Goal: Use online tool/utility: Use online tool/utility

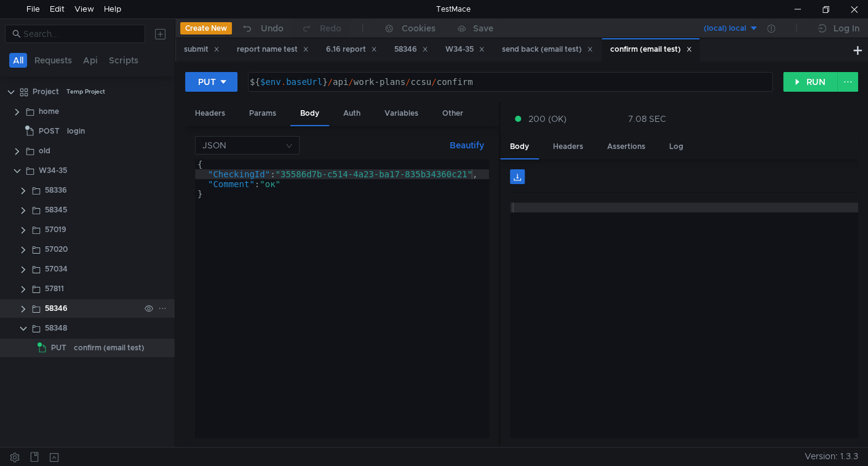
click at [23, 309] on clr-icon at bounding box center [23, 309] width 10 height 10
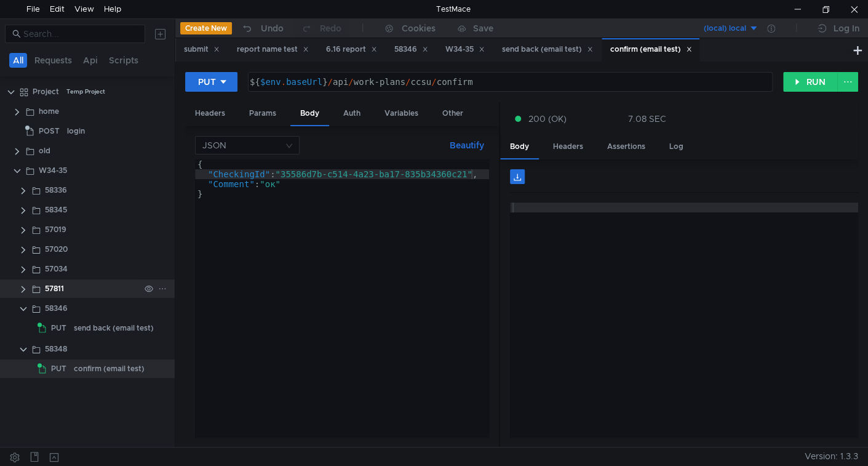
click at [23, 290] on clr-icon at bounding box center [23, 289] width 10 height 10
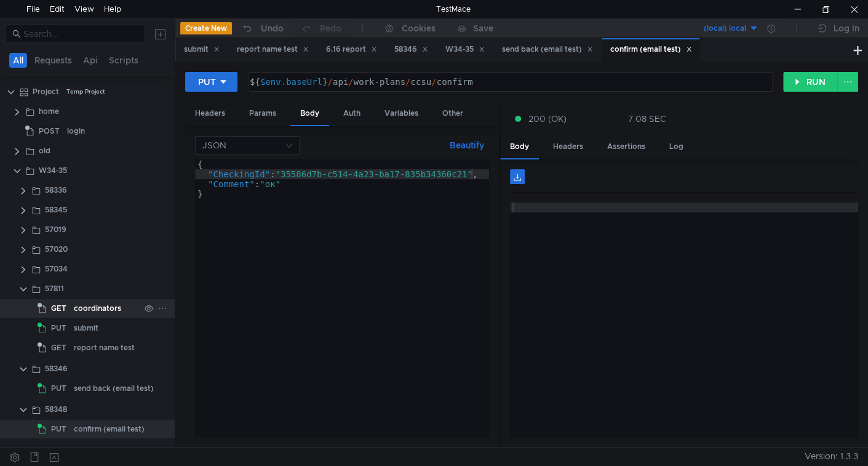
click at [102, 310] on div "coordinators" at bounding box center [97, 308] width 47 height 18
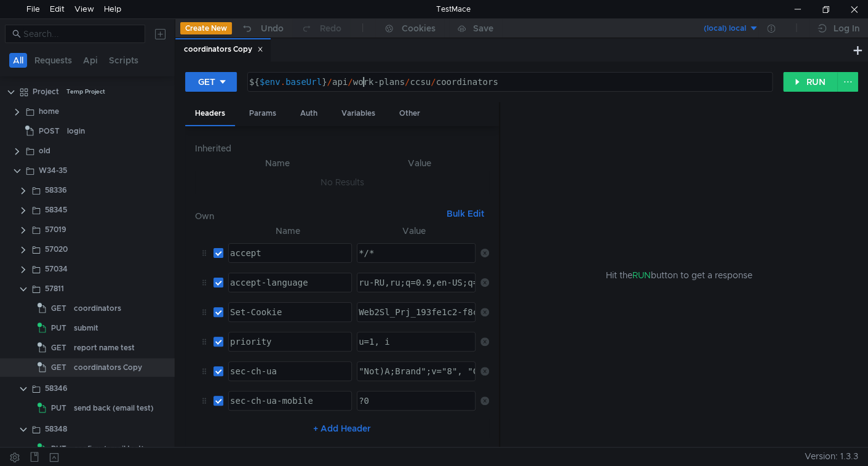
click at [363, 86] on div "${ $env . baseUrl } / api / work-plans / ccsu / coordinators" at bounding box center [509, 92] width 524 height 30
type textarea "${$env.baseUrl}/api/work-plans/ccsu/permissions-check/submitting"
click at [267, 113] on div "Params" at bounding box center [262, 113] width 47 height 23
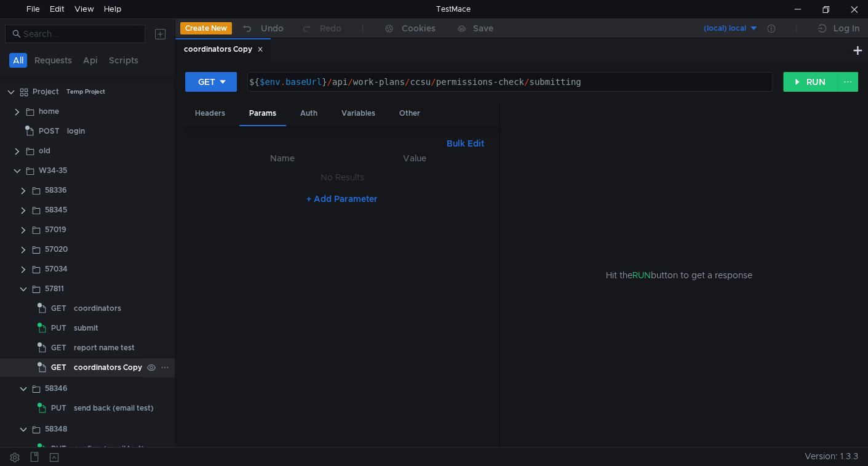
click at [106, 367] on div "coordinators Copy" at bounding box center [108, 367] width 68 height 18
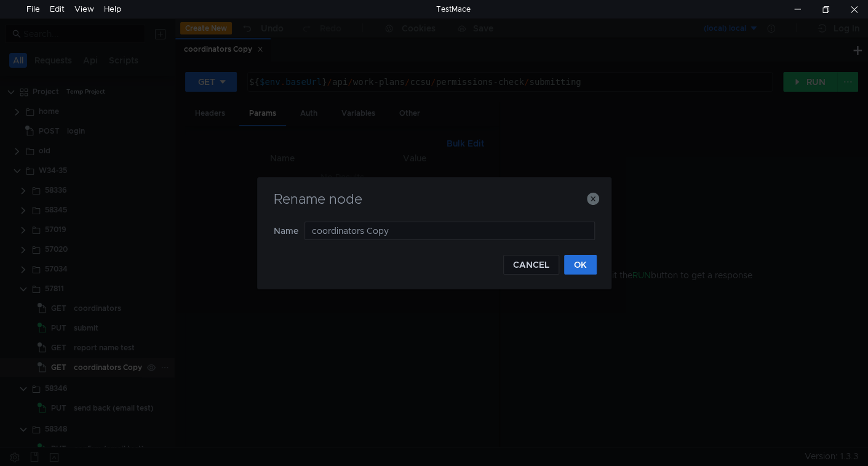
type input "p"
type input "submit perm check"
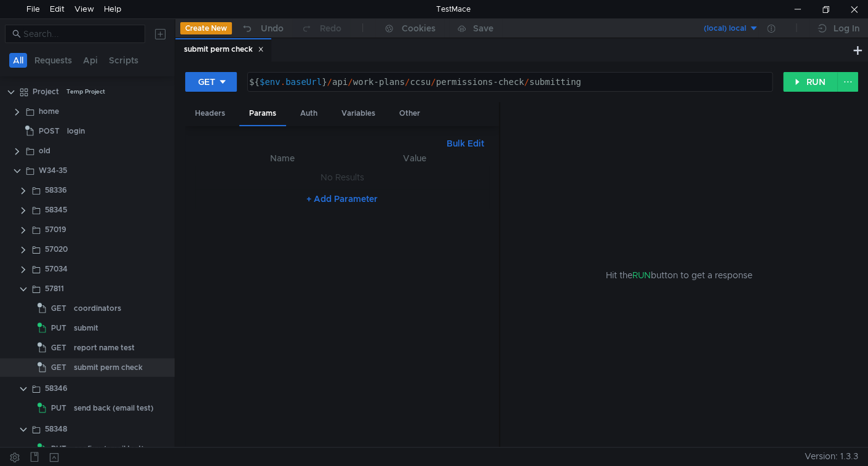
click at [106, 367] on div "submit perm check" at bounding box center [108, 367] width 69 height 18
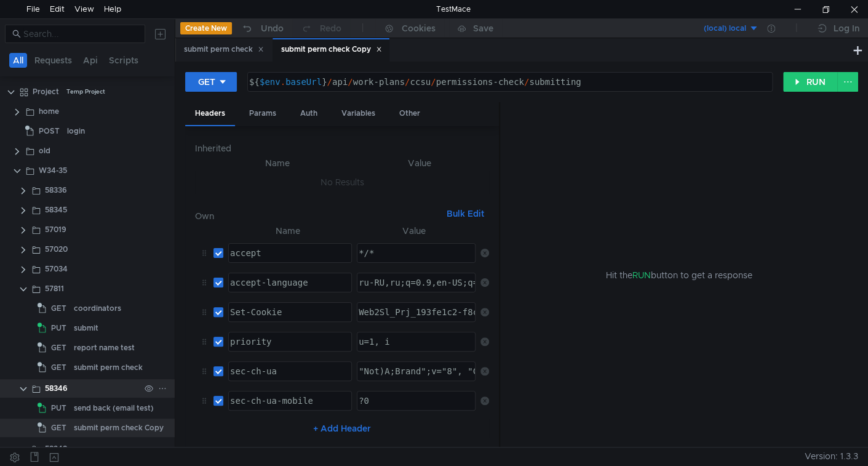
scroll to position [35, 0]
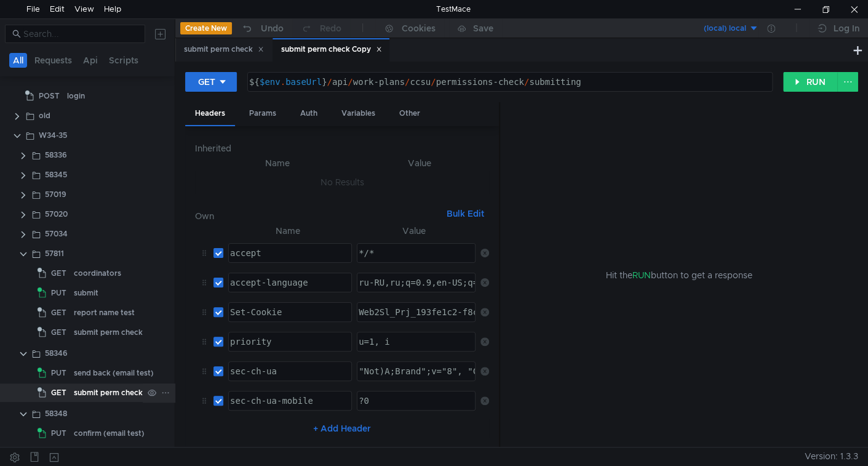
click at [110, 392] on div "submit perm check Copy" at bounding box center [119, 392] width 90 height 18
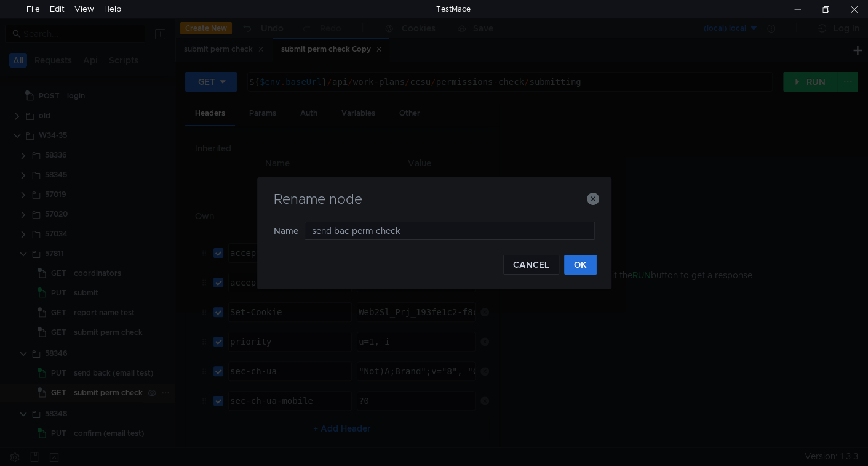
type input "send back perm check"
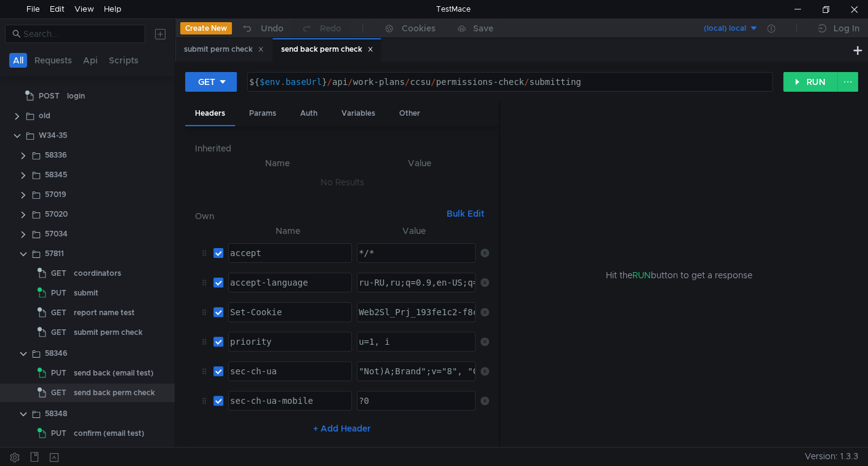
click at [546, 85] on div "${ $env . baseUrl } / api / work-plans / ccsu / permissions-check / submitting" at bounding box center [509, 92] width 524 height 30
type textarea "${$env.baseUrl}/api/work-plans/ccsu/permissions-check/confirmation"
click at [110, 395] on div "send back perm check" at bounding box center [114, 392] width 81 height 18
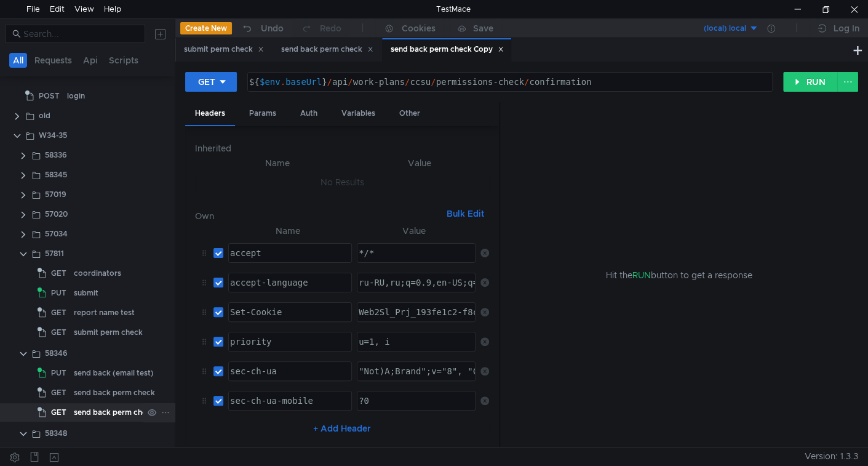
scroll to position [55, 0]
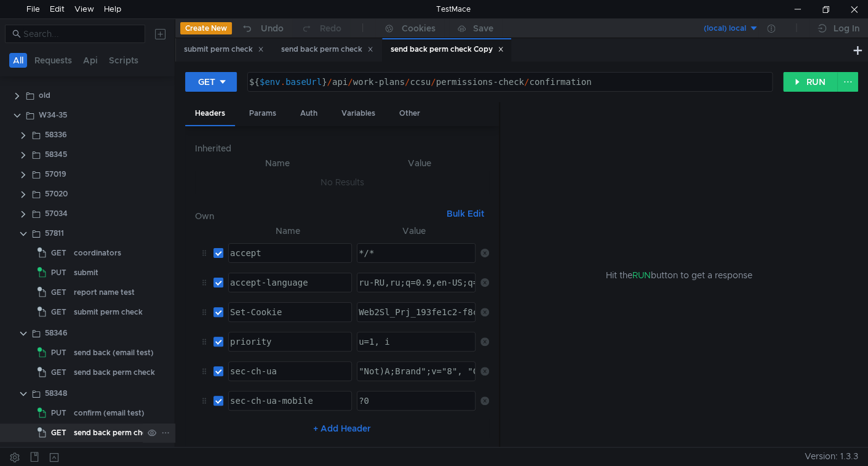
click at [94, 435] on div "send back perm check Copy" at bounding box center [125, 432] width 102 height 18
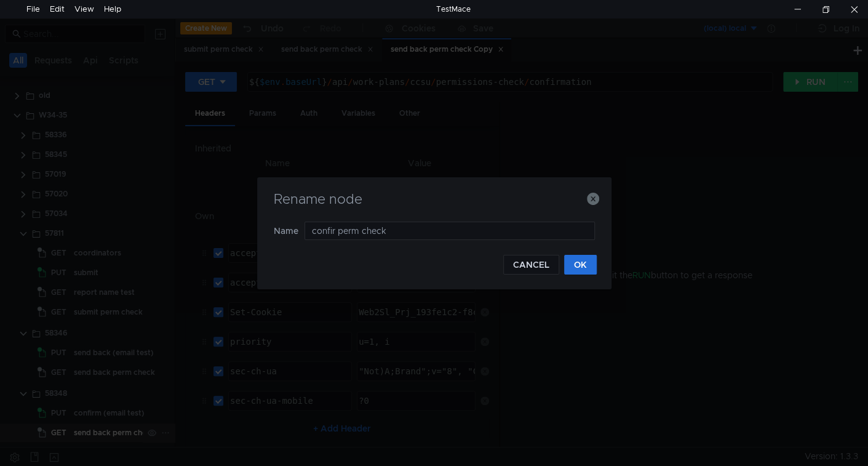
type input "confirm perm check"
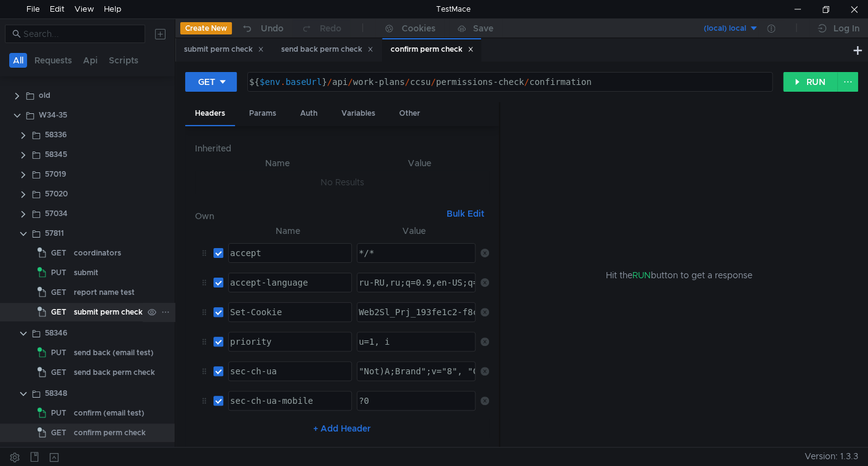
click at [99, 310] on div "submit perm check" at bounding box center [108, 312] width 69 height 18
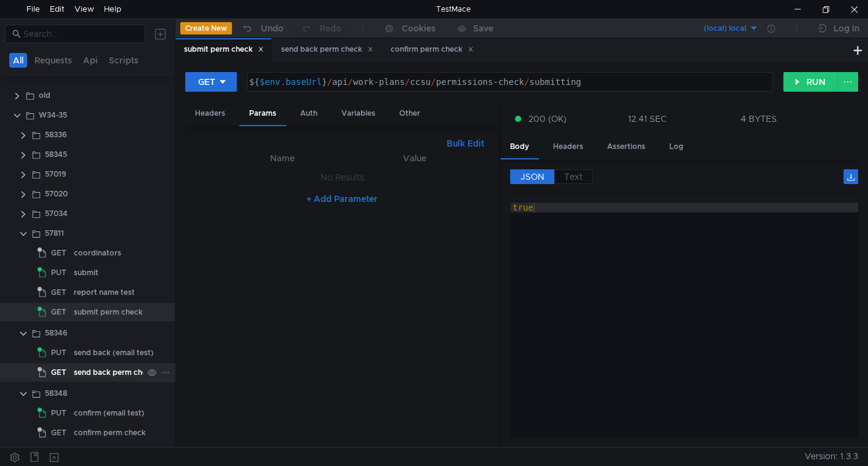
click at [117, 370] on div "send back perm check" at bounding box center [114, 372] width 81 height 18
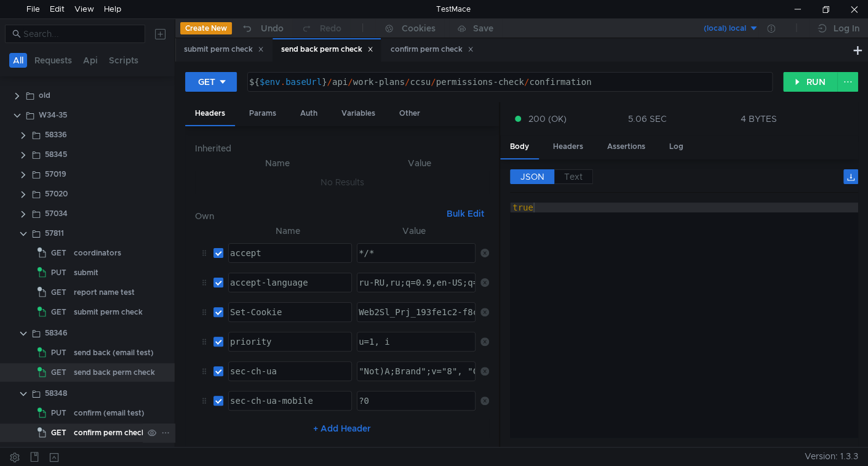
click at [114, 435] on div "confirm perm check" at bounding box center [110, 432] width 72 height 18
click at [317, 52] on div "send back perm check" at bounding box center [327, 49] width 92 height 13
click at [474, 51] on icon at bounding box center [471, 49] width 6 height 6
click at [214, 57] on div "submit perm check" at bounding box center [223, 49] width 96 height 23
click at [236, 50] on div "submit perm check" at bounding box center [224, 49] width 80 height 13
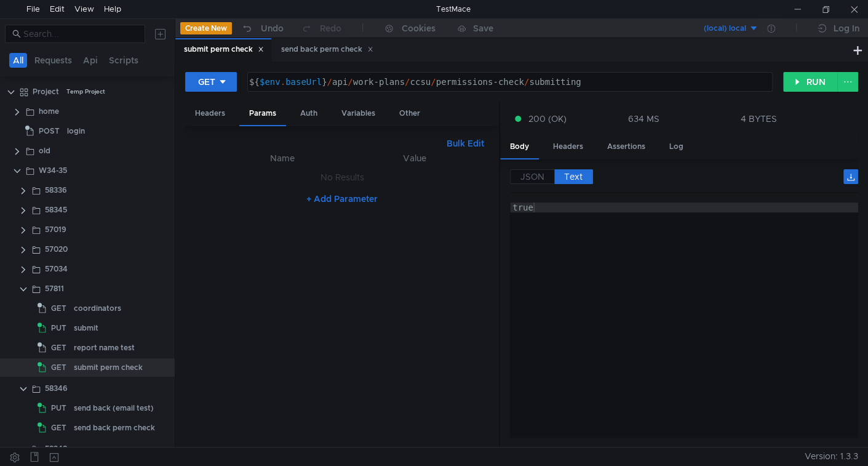
scroll to position [55, 0]
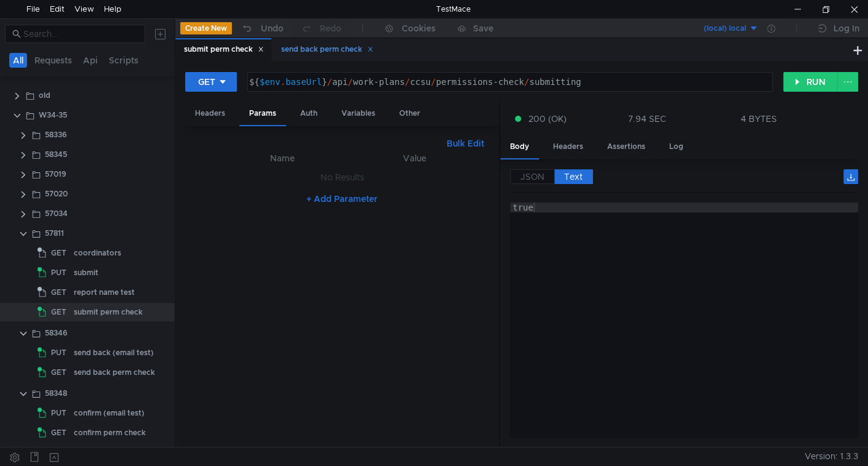
click at [317, 45] on div "send back perm check" at bounding box center [327, 49] width 92 height 13
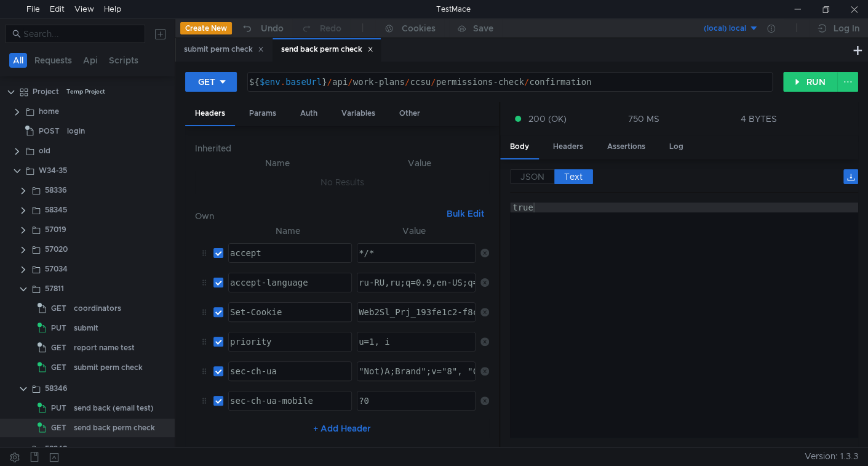
scroll to position [55, 0]
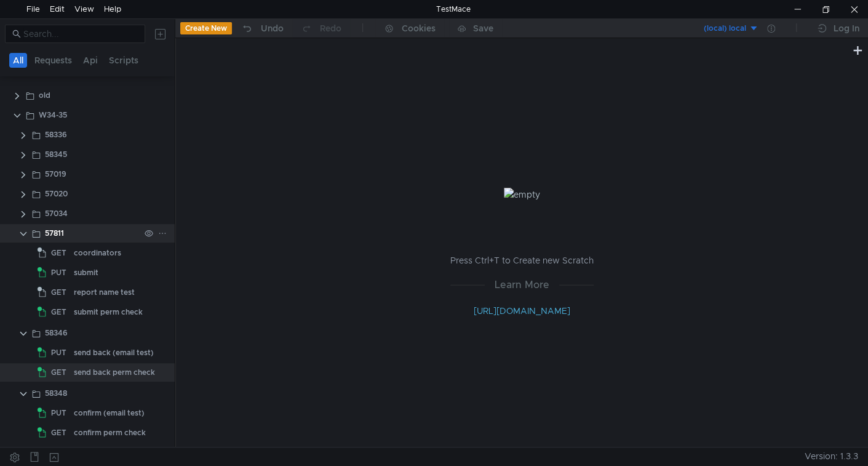
click at [25, 233] on clr-icon at bounding box center [23, 234] width 10 height 10
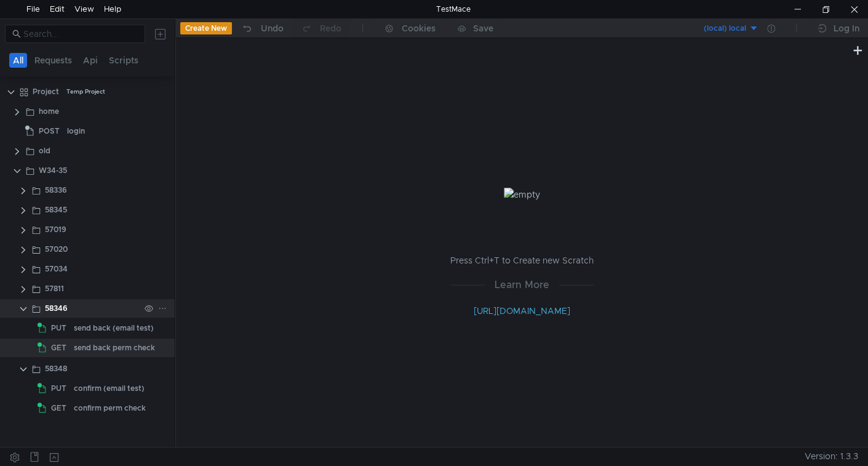
click at [22, 309] on clr-icon at bounding box center [23, 309] width 10 height 10
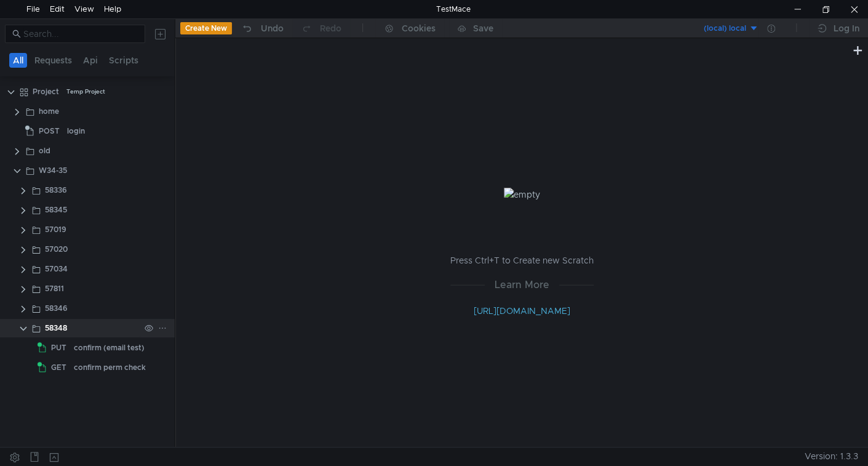
click at [23, 327] on clr-icon at bounding box center [23, 329] width 10 height 10
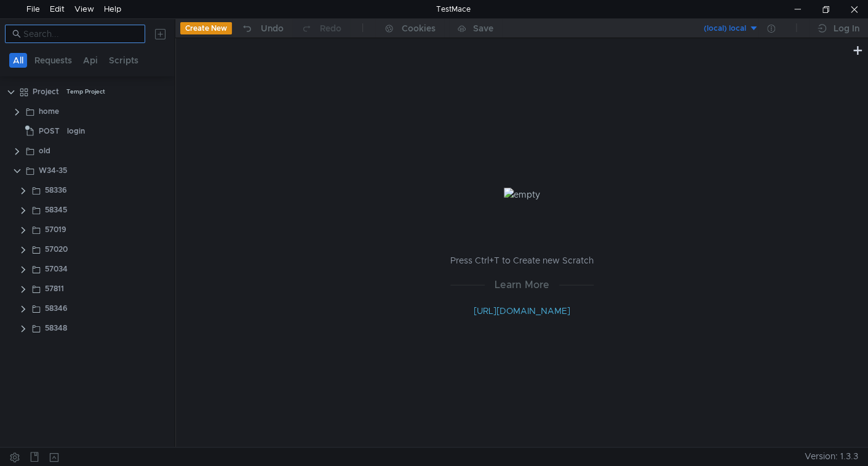
click at [74, 41] on nz-input-group at bounding box center [75, 34] width 140 height 18
click at [82, 32] on input at bounding box center [80, 34] width 114 height 14
paste input "56586"
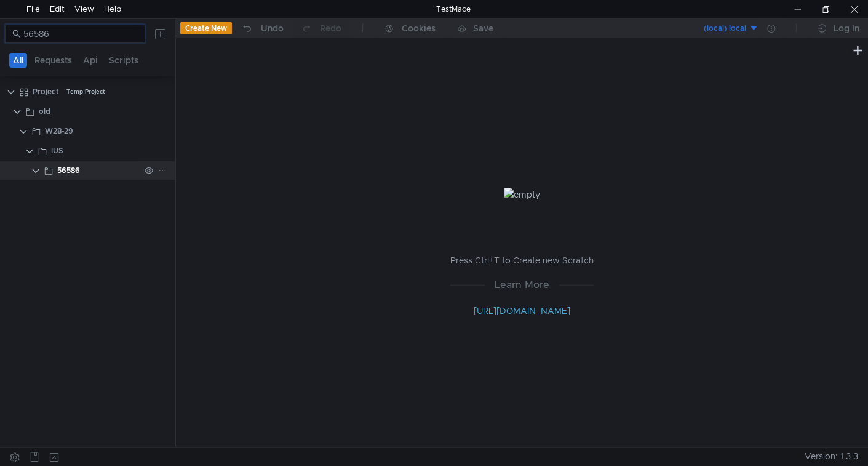
type input "56586"
click at [49, 171] on clr-icon at bounding box center [49, 171] width 10 height 10
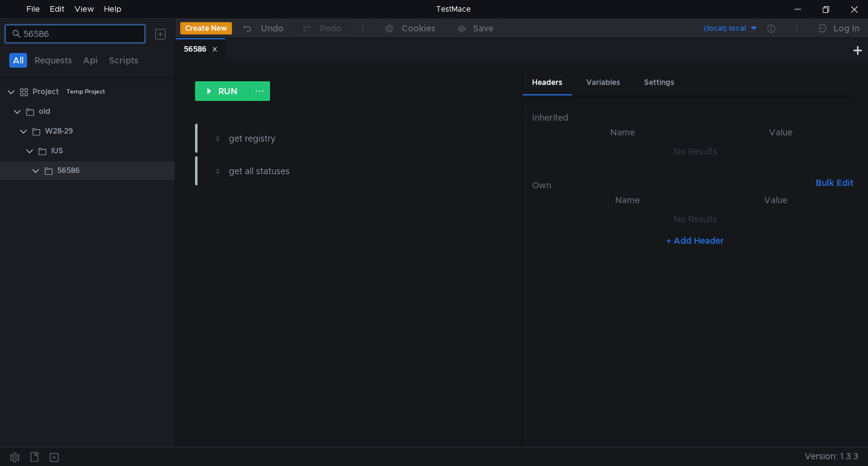
click at [79, 30] on input "56586" at bounding box center [80, 34] width 114 height 14
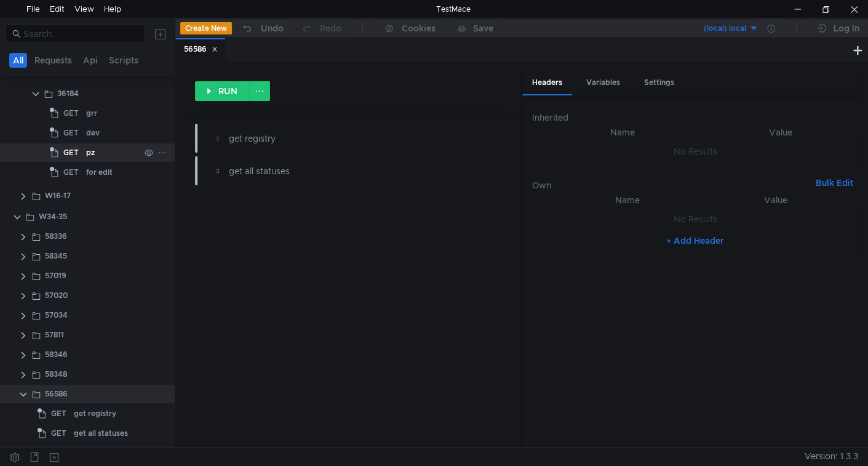
scroll to position [5552, 0]
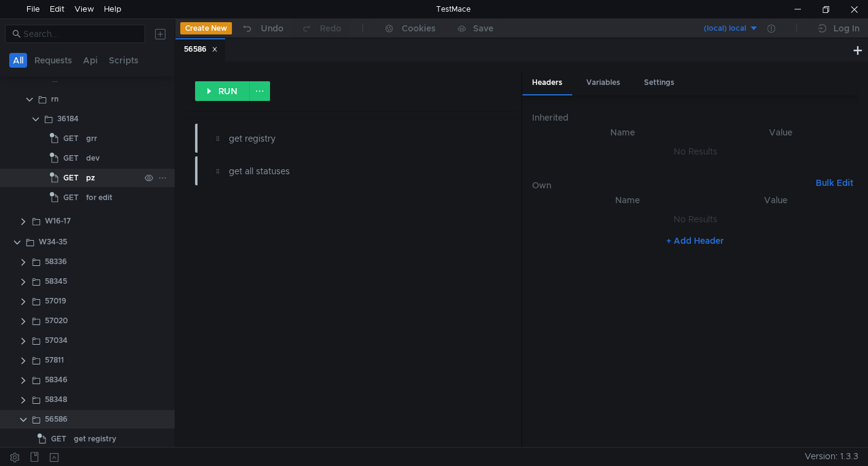
click at [67, 153] on span "GET" at bounding box center [70, 158] width 15 height 18
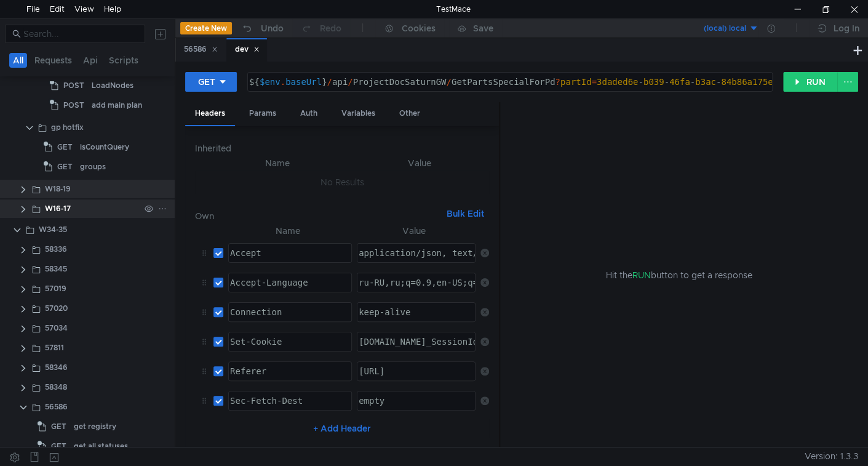
scroll to position [5042, 0]
click at [54, 206] on div "W16-17" at bounding box center [58, 208] width 26 height 18
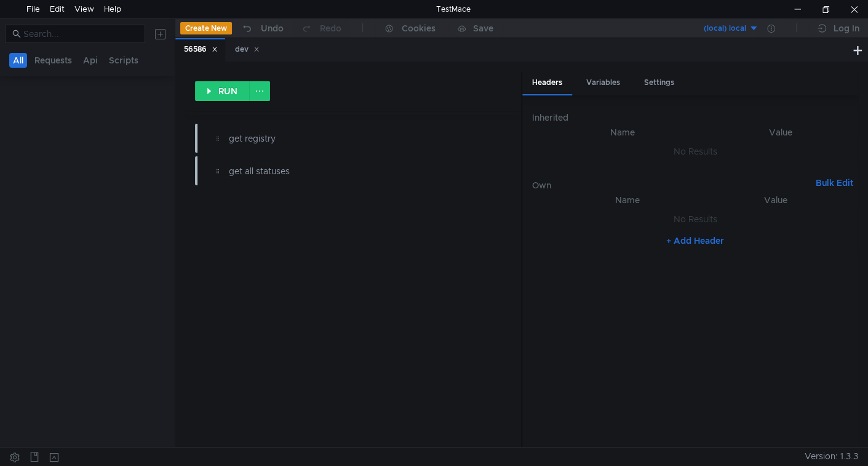
scroll to position [0, 0]
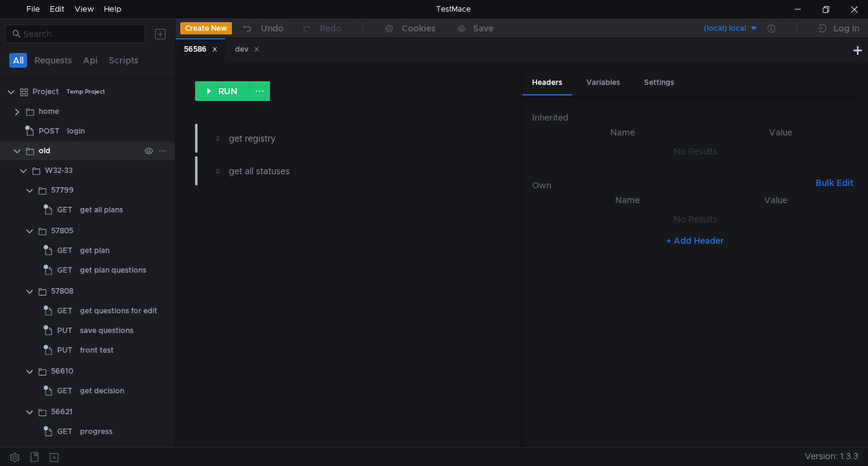
click at [15, 153] on clr-icon at bounding box center [17, 151] width 10 height 10
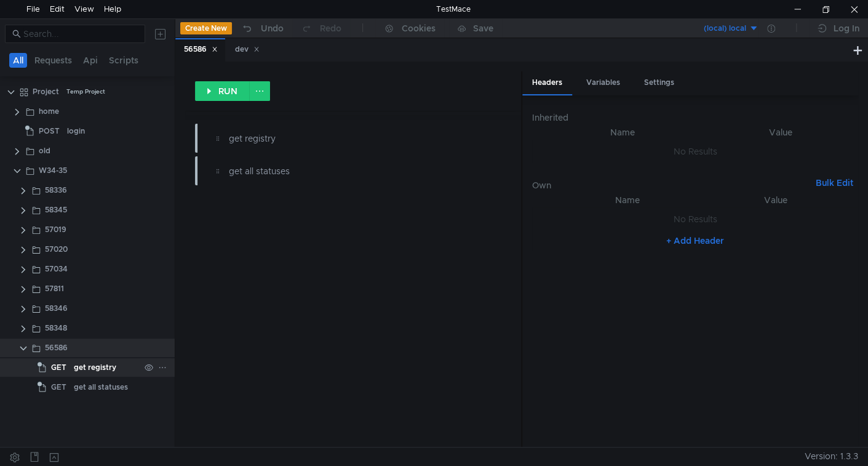
click at [90, 368] on div "get registry" at bounding box center [95, 367] width 42 height 18
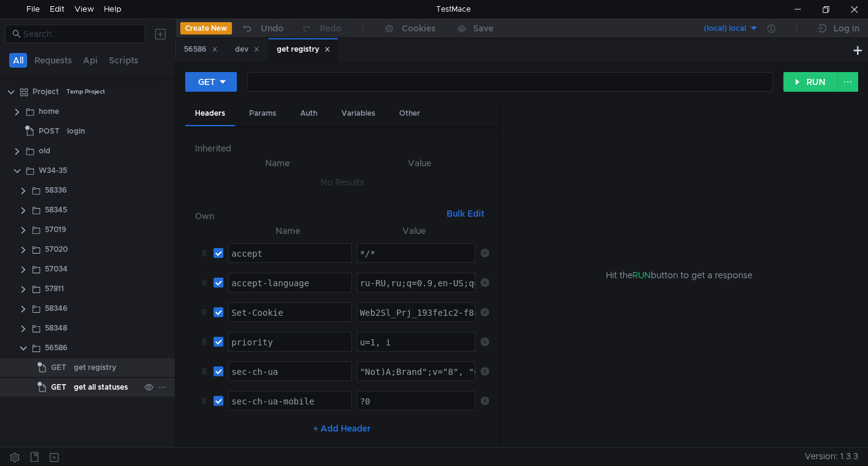
click at [103, 383] on div "get all statuses" at bounding box center [101, 387] width 54 height 18
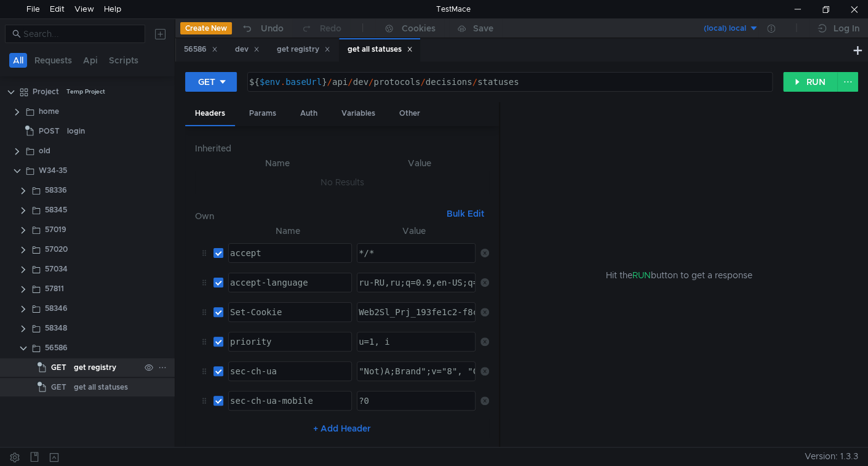
click at [100, 364] on div "get registry" at bounding box center [95, 367] width 42 height 18
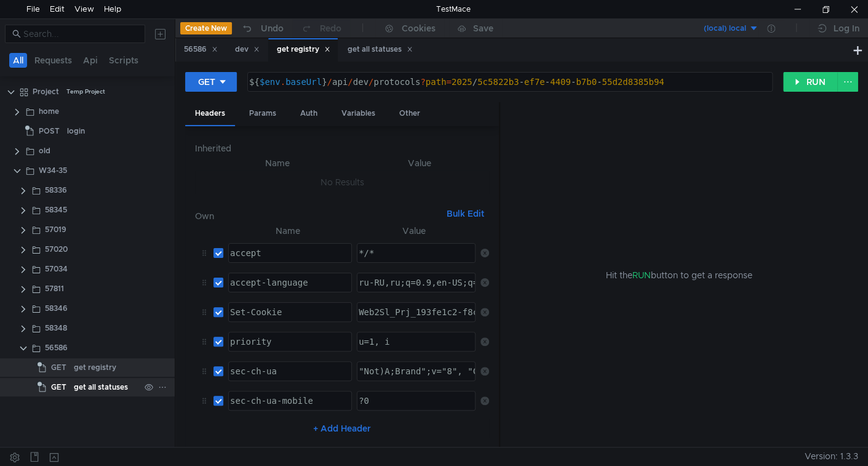
click at [93, 385] on div "get all statuses" at bounding box center [101, 387] width 54 height 18
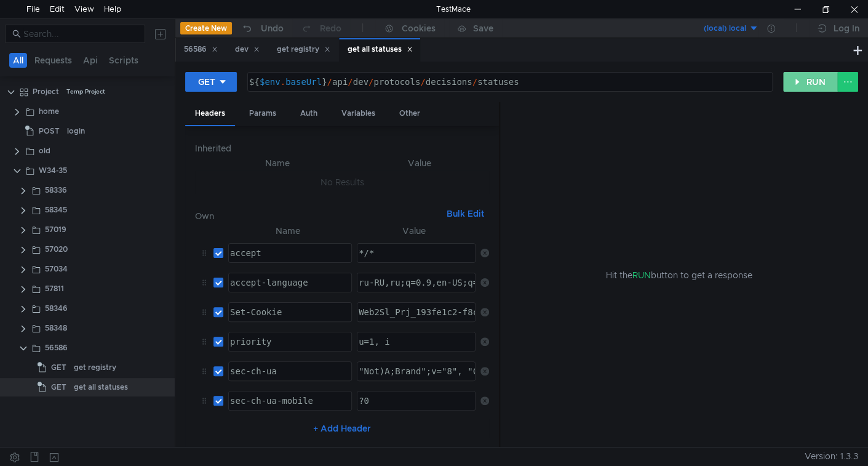
click at [808, 84] on button "RUN" at bounding box center [810, 82] width 55 height 20
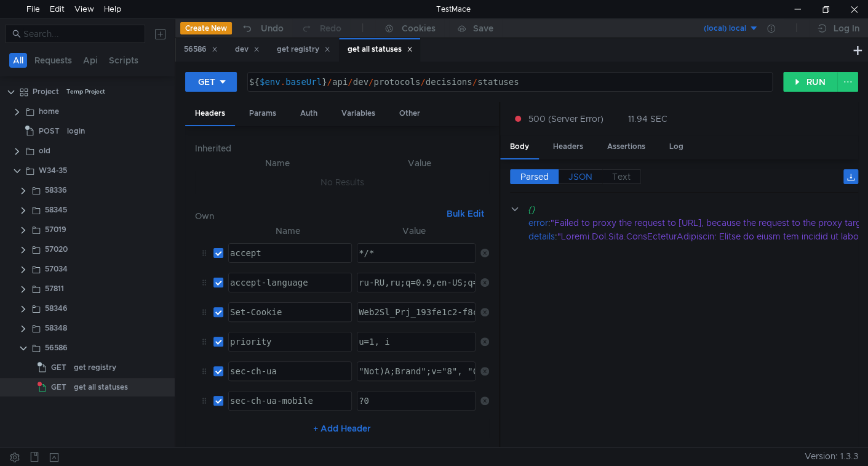
click at [582, 173] on span "JSON" at bounding box center [581, 176] width 24 height 11
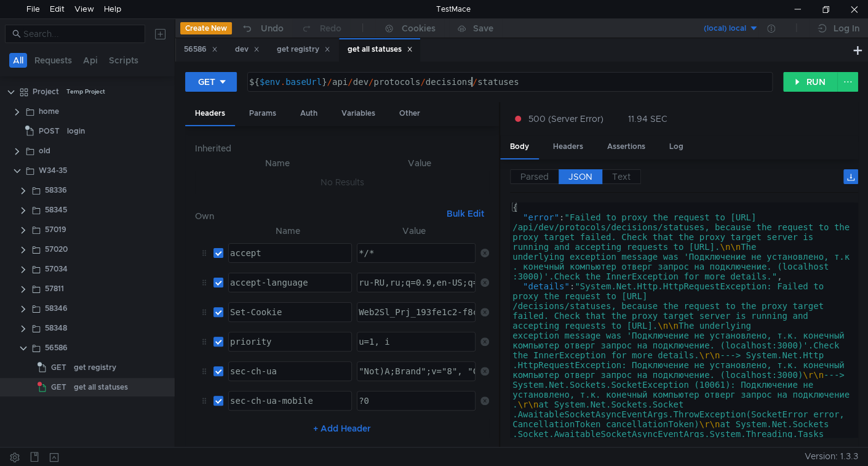
click at [471, 81] on div "${ $env . baseUrl } / api / dev / protocols / decisions / statuses" at bounding box center [509, 92] width 524 height 30
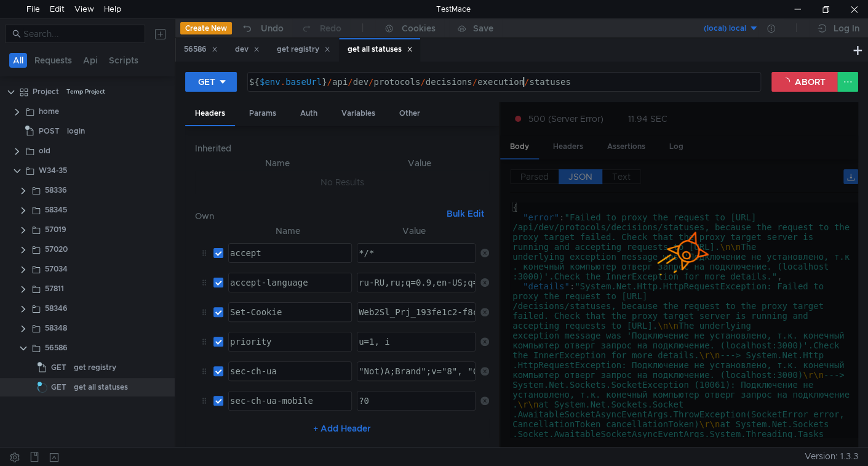
type textarea "${$env.baseUrl}/api/dev/protocols/decisions/execution/statuses"
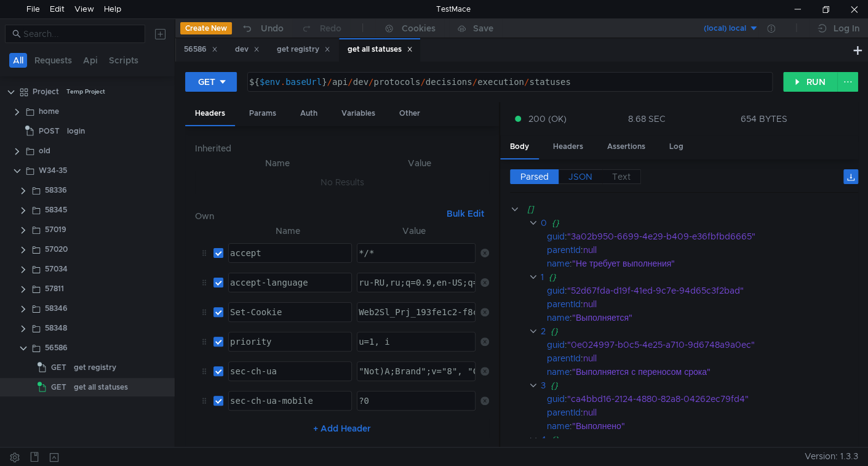
click at [586, 173] on span "JSON" at bounding box center [581, 176] width 24 height 11
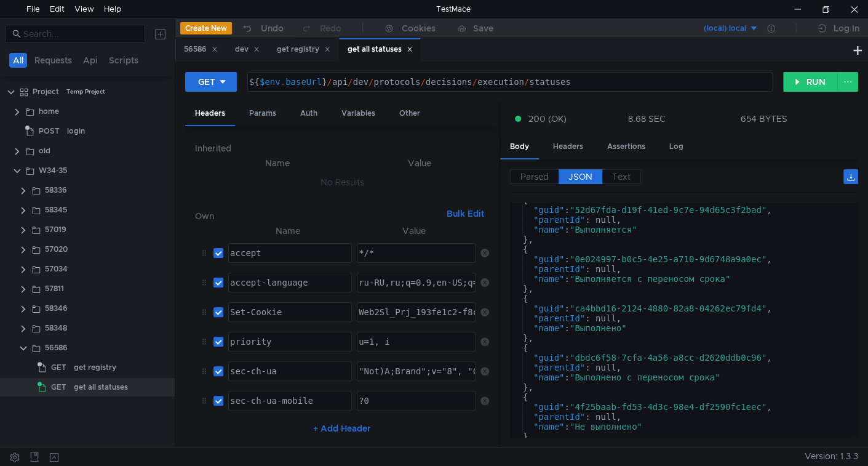
scroll to position [79, 0]
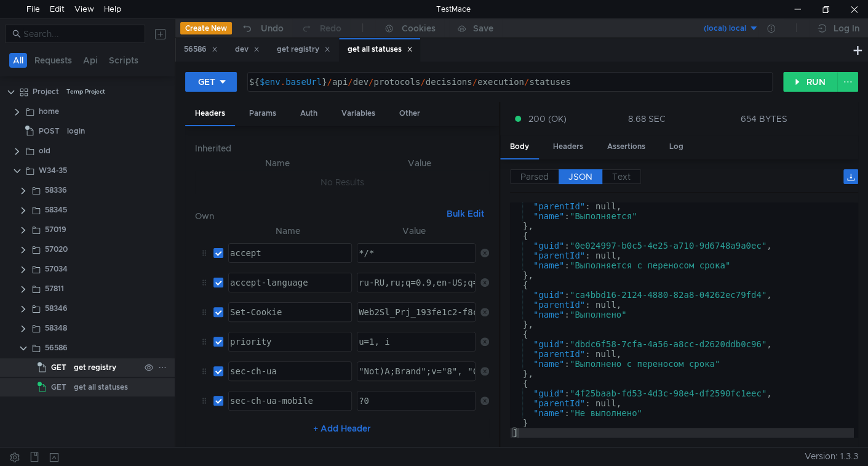
click at [94, 370] on div "get registry" at bounding box center [95, 367] width 42 height 18
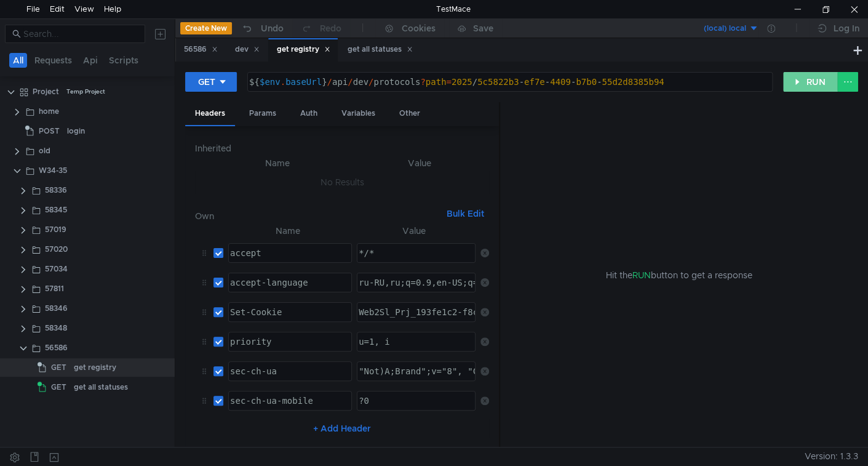
click at [804, 79] on button "RUN" at bounding box center [810, 82] width 55 height 20
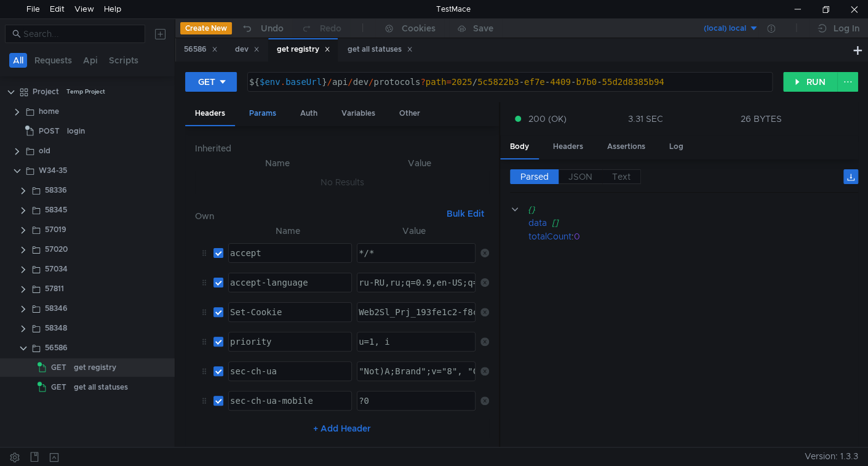
click at [248, 110] on div "Params" at bounding box center [262, 113] width 47 height 23
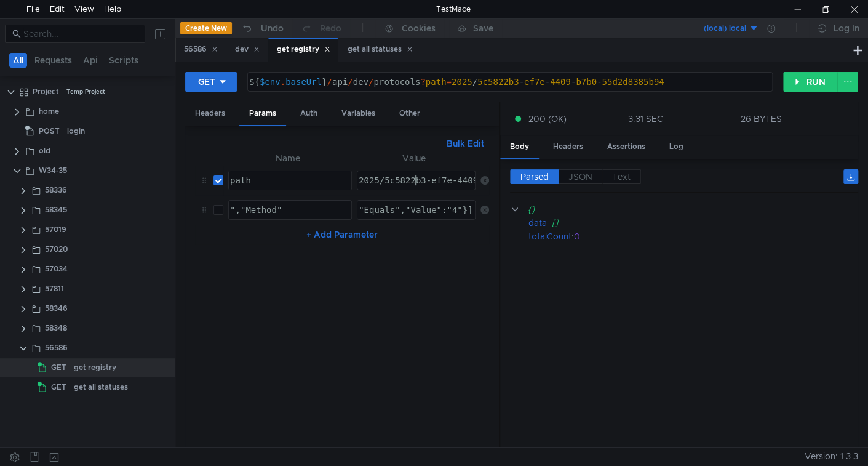
click at [417, 182] on div "2025/5c5822b3-ef7e-4409-b7b0-55d2d8385b94" at bounding box center [464, 190] width 217 height 30
paste textarea "f21a60c3-fb45-466b-8ffe-d288d6773cb8"
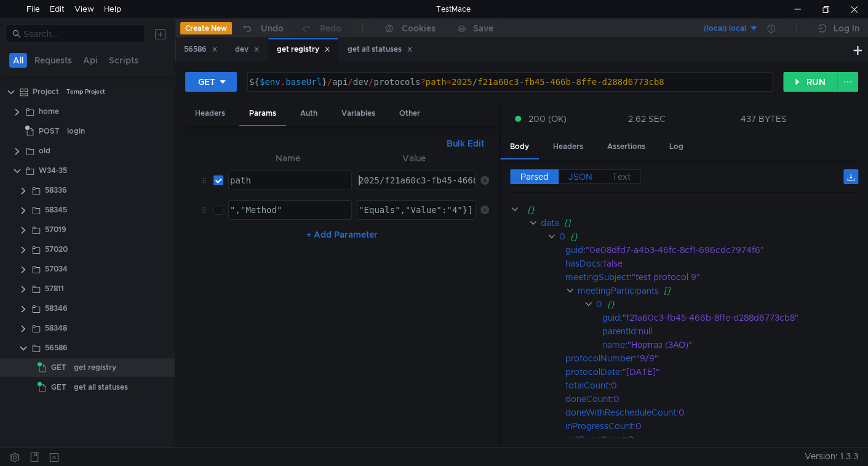
click at [587, 175] on span "JSON" at bounding box center [581, 176] width 24 height 11
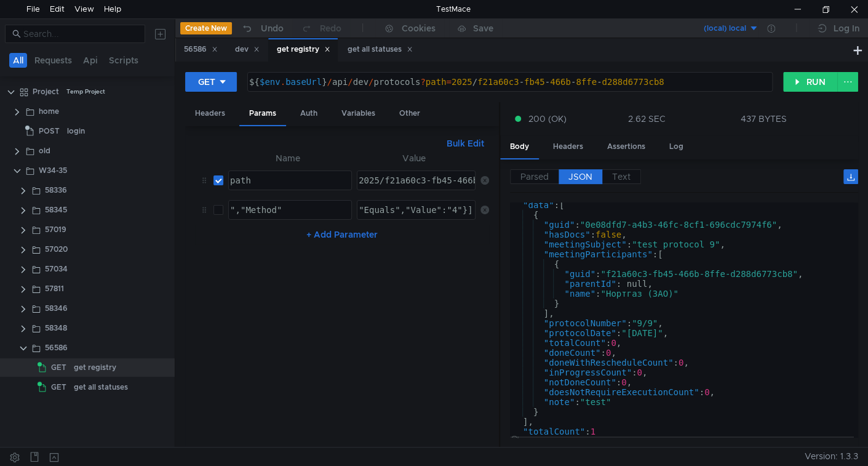
scroll to position [20, 0]
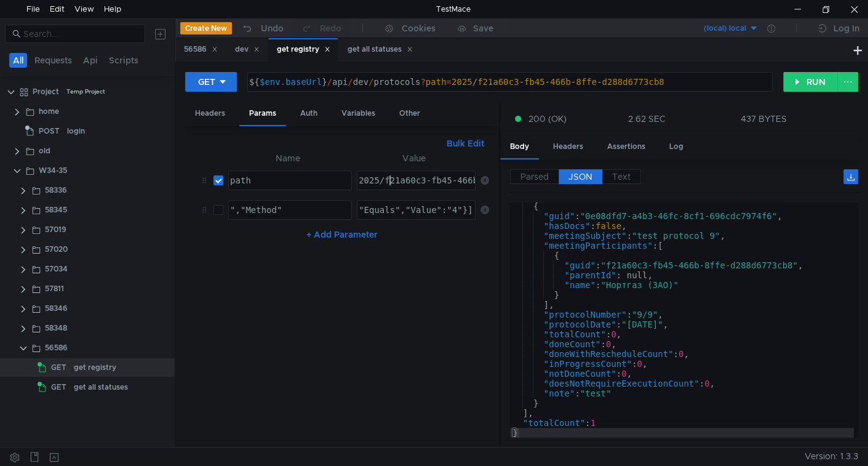
click at [392, 185] on div "2025/f21a60c3-fb45-466b-8ffe-d288d6773cb8" at bounding box center [464, 190] width 217 height 30
paste textarea "4bc04847-0ebf-4287-8eba-854127401403"
type textarea "2025/4bc04847-0ebf-4287-8eba-854127401403"
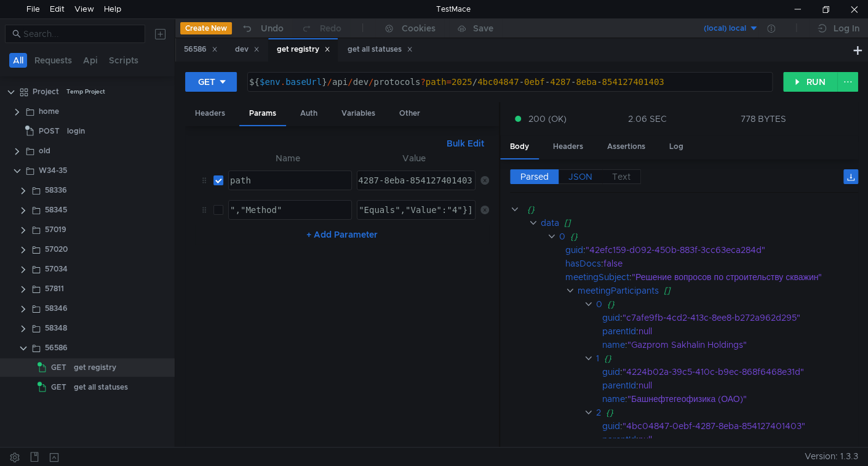
click at [585, 171] on span "JSON" at bounding box center [581, 176] width 24 height 11
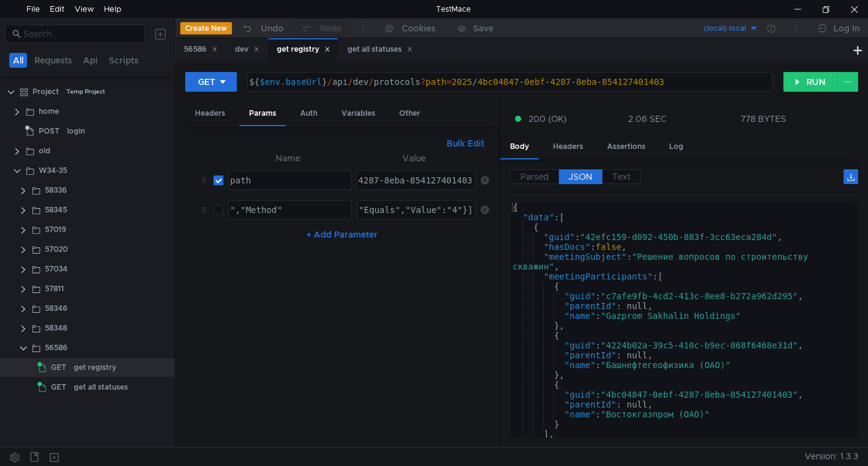
click at [466, 143] on button "Bulk Edit" at bounding box center [465, 143] width 47 height 15
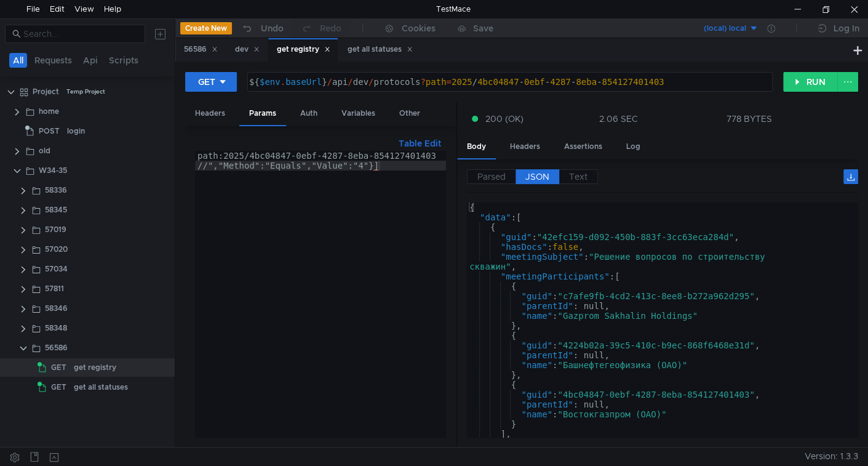
drag, startPoint x: 499, startPoint y: 230, endPoint x: 456, endPoint y: 228, distance: 43.1
click at [456, 228] on div at bounding box center [456, 275] width 1 height 346
type textarea "//","Method":"Equals","Value":"4"}]"
click at [413, 164] on div "path:2025/4bc04847-0ebf-4287-8eba-854127401403 //","Method":"Equals","Value":"4…" at bounding box center [320, 304] width 251 height 306
type textarea "path:2025/4bc04847-0ebf-4287-8eba-854127401403"
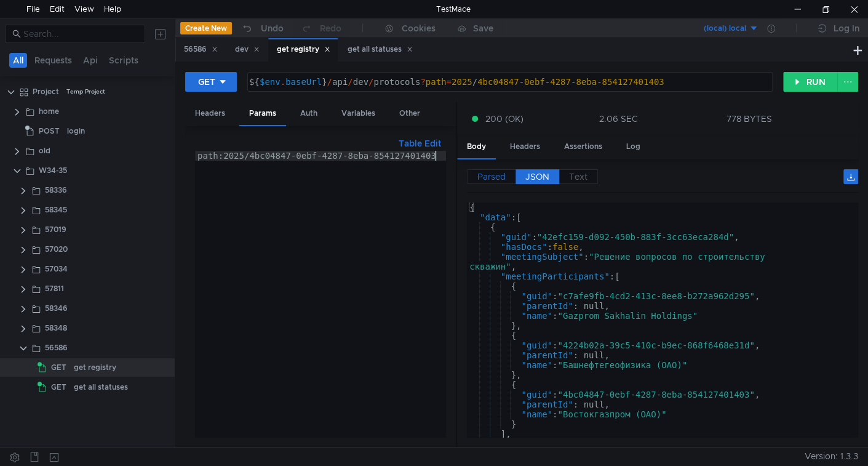
click at [492, 176] on span "Parsed" at bounding box center [491, 176] width 28 height 11
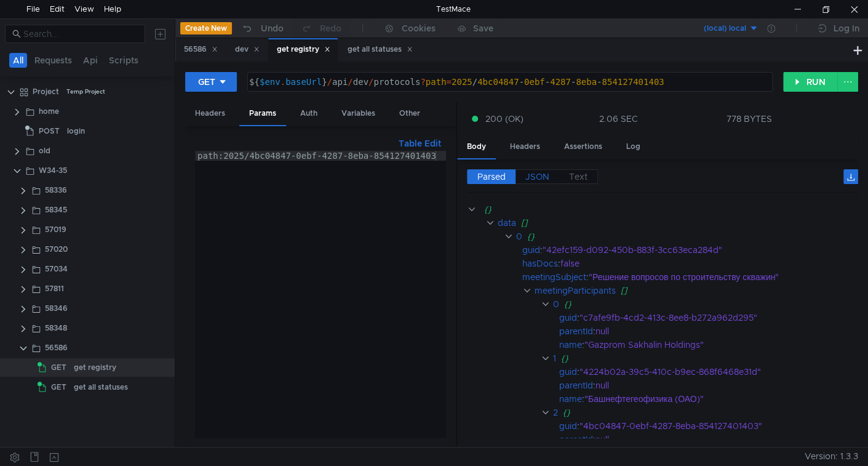
click at [538, 172] on span "JSON" at bounding box center [537, 176] width 24 height 11
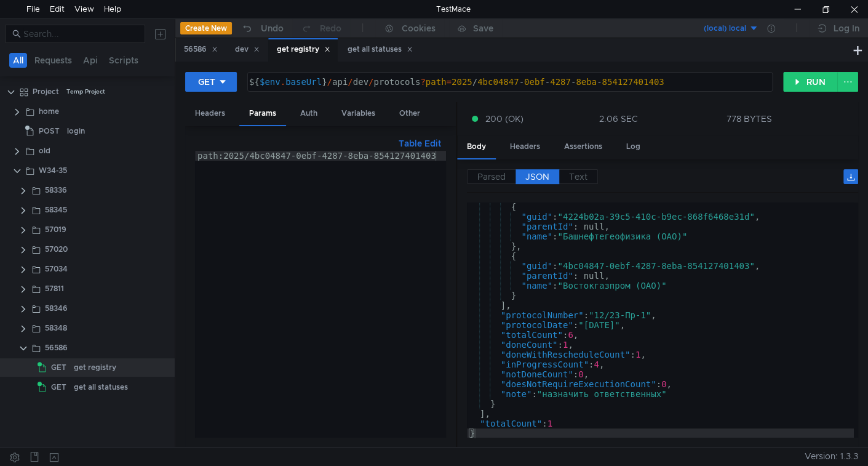
scroll to position [119, 0]
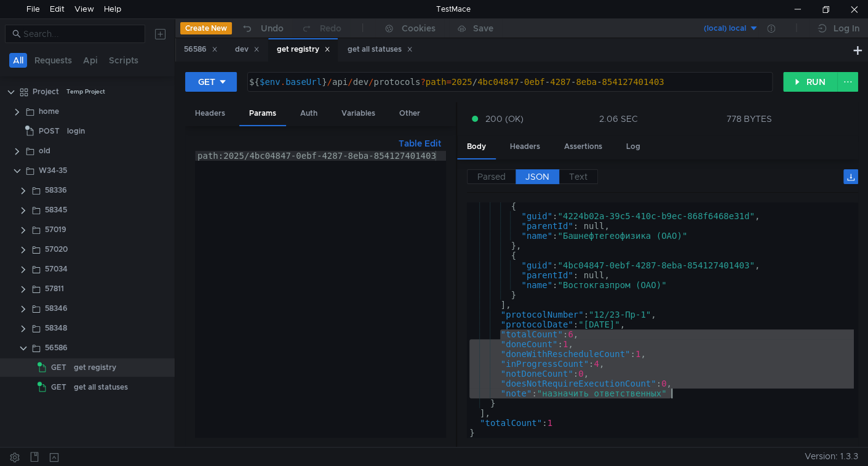
drag, startPoint x: 502, startPoint y: 330, endPoint x: 677, endPoint y: 395, distance: 186.9
click at [677, 395] on div "{ "guid" : "4224b02a-39c5-410c-b9ec-868f6468e31d" , "parentId" : null, "name" :…" at bounding box center [660, 328] width 387 height 255
type textarea ""doesNotRequireExecutionCount": 0, "note": "назначить ответственных""
click at [79, 385] on div "get all statuses" at bounding box center [101, 387] width 54 height 18
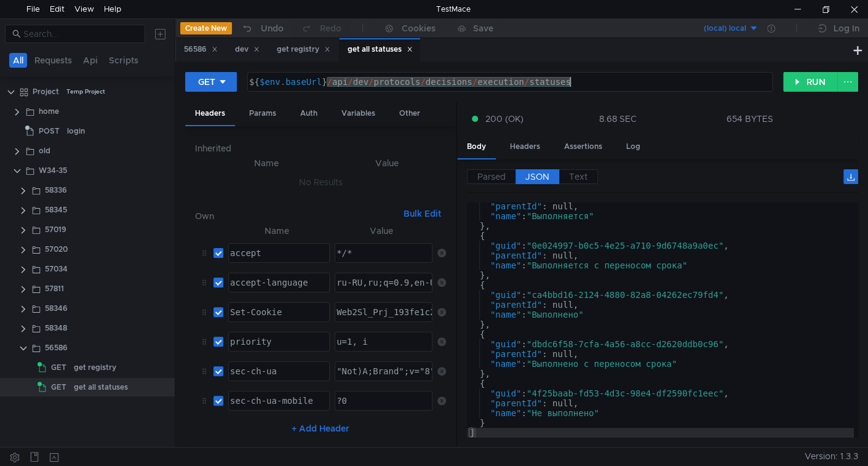
drag, startPoint x: 327, startPoint y: 82, endPoint x: 592, endPoint y: 84, distance: 264.6
click at [592, 84] on div "${ $env . baseUrl } / api / dev / protocols / decisions / execution / statuses" at bounding box center [509, 92] width 524 height 30
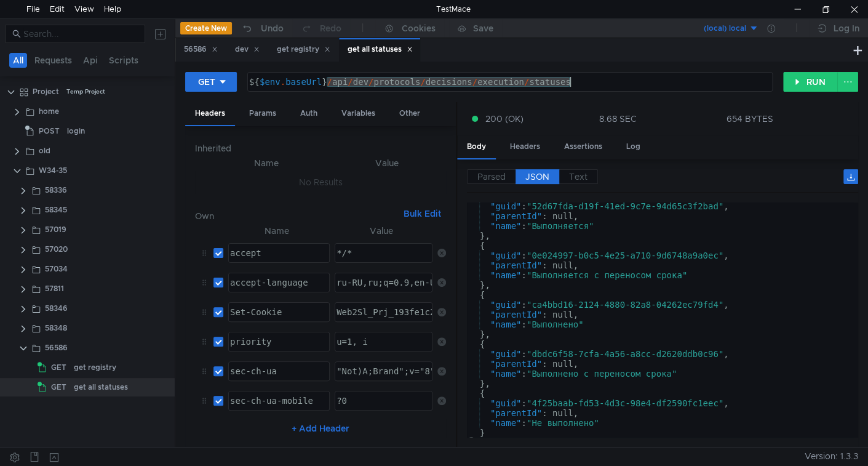
scroll to position [79, 0]
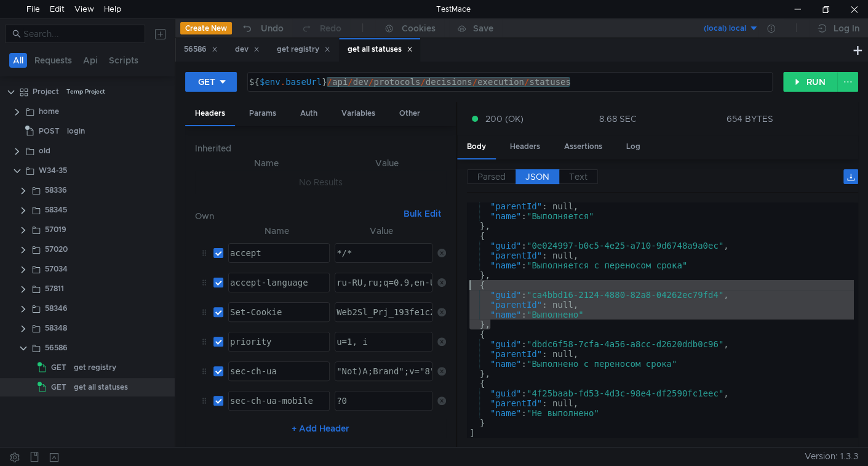
drag, startPoint x: 503, startPoint y: 326, endPoint x: 455, endPoint y: 284, distance: 64.1
click at [455, 284] on as-split "Headers Params Auth Variables Other Inherited Name Value No Results Own Bulk Ed…" at bounding box center [521, 275] width 673 height 346
click at [549, 290] on div ""parentId" : null, "name" : "Выполняется" } , { "guid" : "0e024997-b0c5-4e25-a7…" at bounding box center [660, 319] width 387 height 235
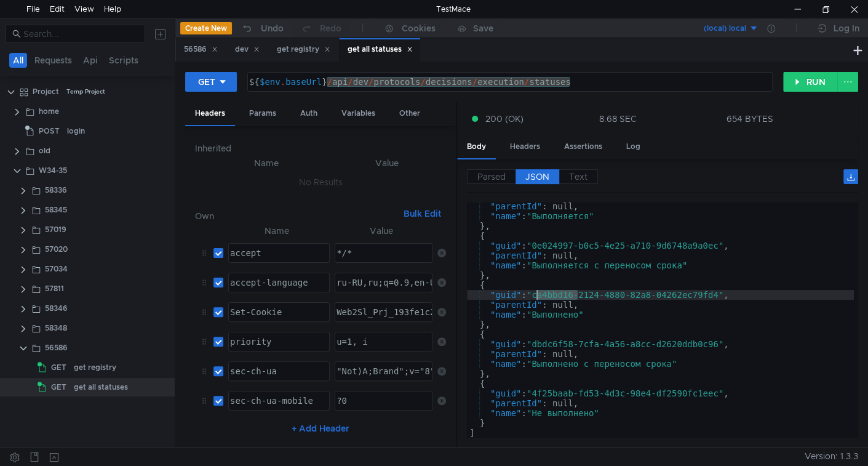
type textarea ""guid": "ca4bbd16-2124-4880-82a8-04262ec79fd4","
click at [549, 290] on div ""parentId" : null, "name" : "Выполняется" } , { "guid" : "0e024997-b0c5-4e25-a7…" at bounding box center [660, 328] width 387 height 255
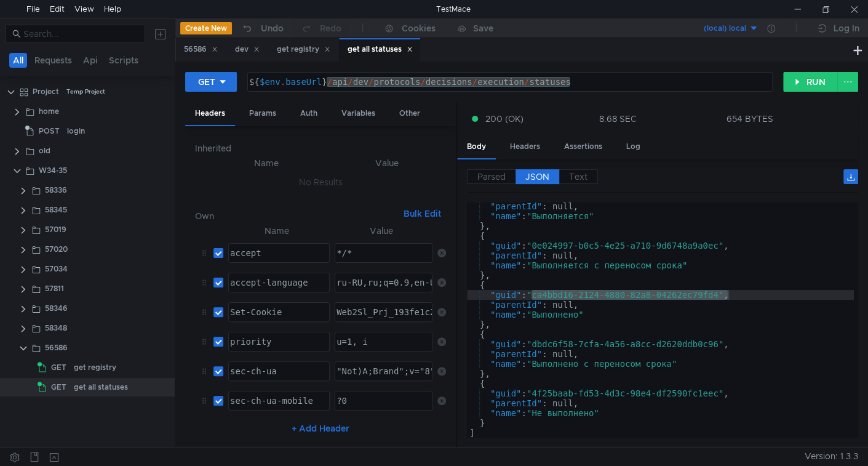
scroll to position [79, 0]
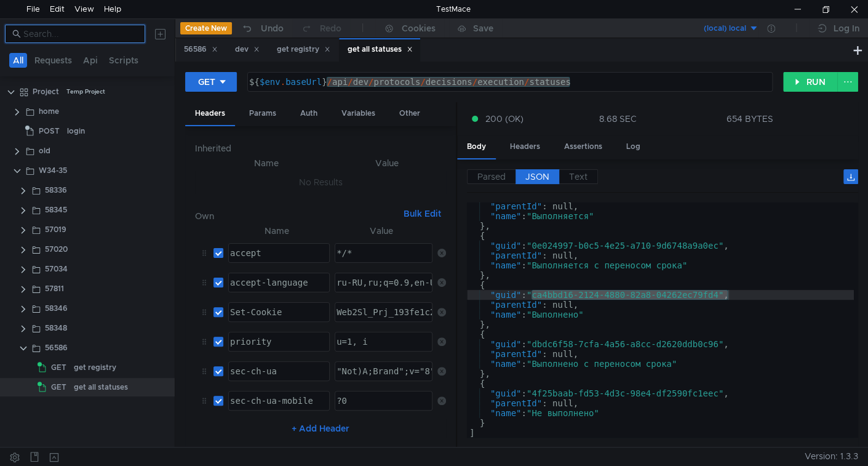
click at [59, 39] on input at bounding box center [80, 34] width 114 height 14
paste input "56602"
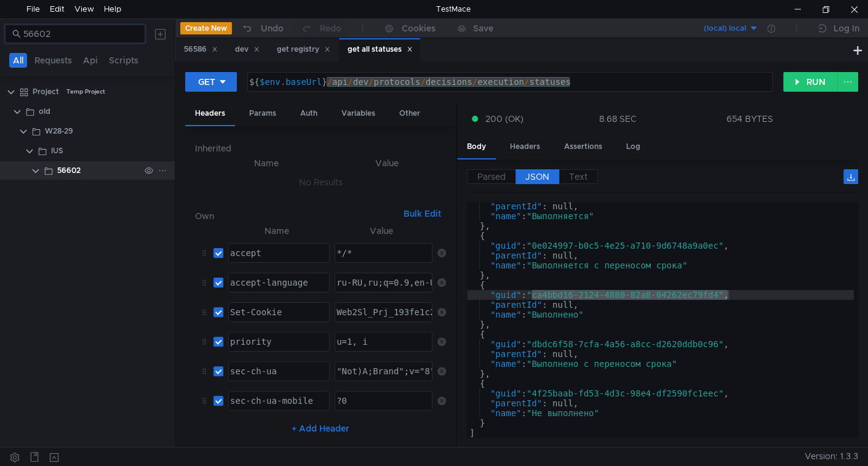
type input "56602"
click at [72, 171] on div "56602" at bounding box center [68, 170] width 23 height 18
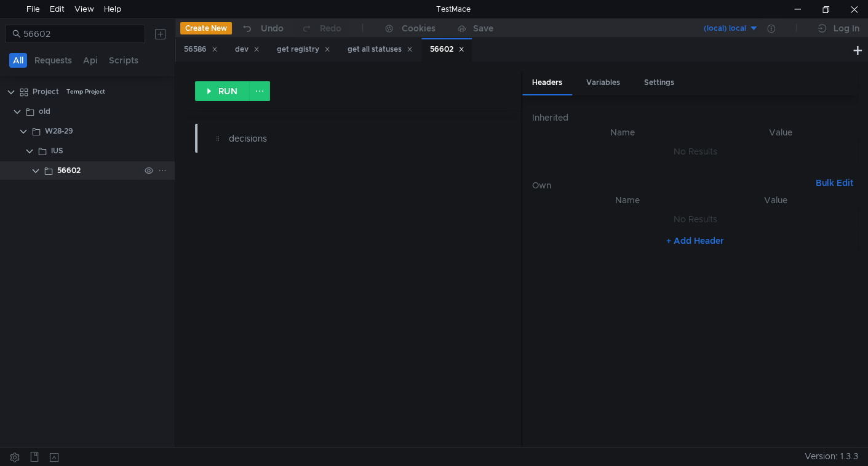
click at [33, 169] on clr-icon at bounding box center [36, 171] width 10 height 10
click at [68, 33] on input "56602" at bounding box center [80, 34] width 114 height 14
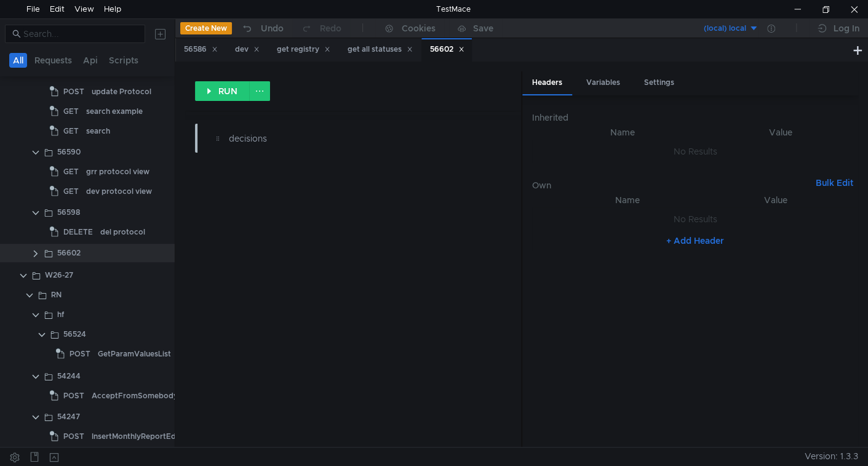
scroll to position [1803, 0]
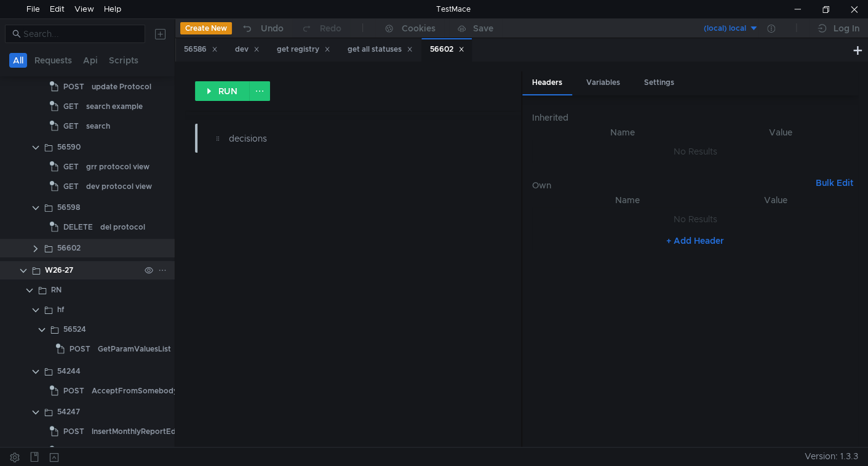
click at [23, 270] on clr-icon at bounding box center [23, 271] width 10 height 10
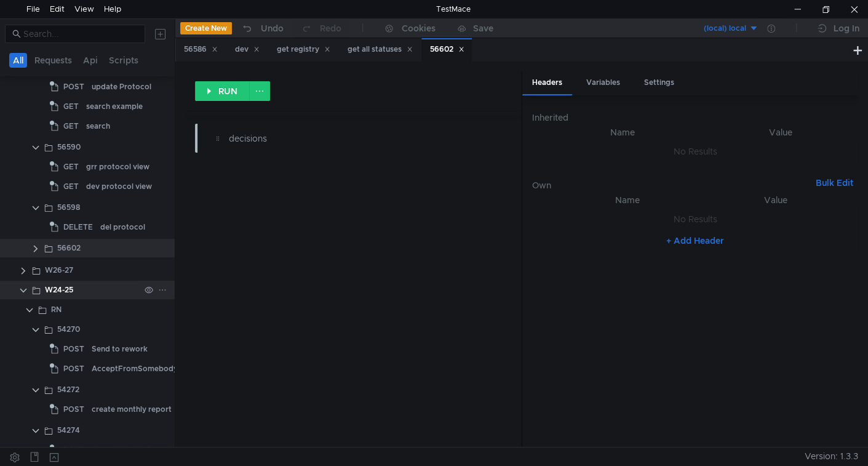
click at [23, 290] on clr-icon at bounding box center [23, 290] width 10 height 10
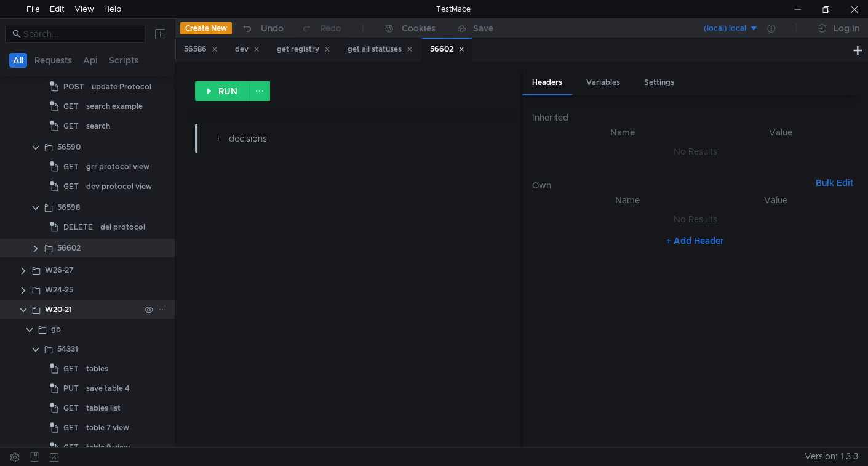
click at [22, 309] on clr-icon at bounding box center [23, 310] width 10 height 10
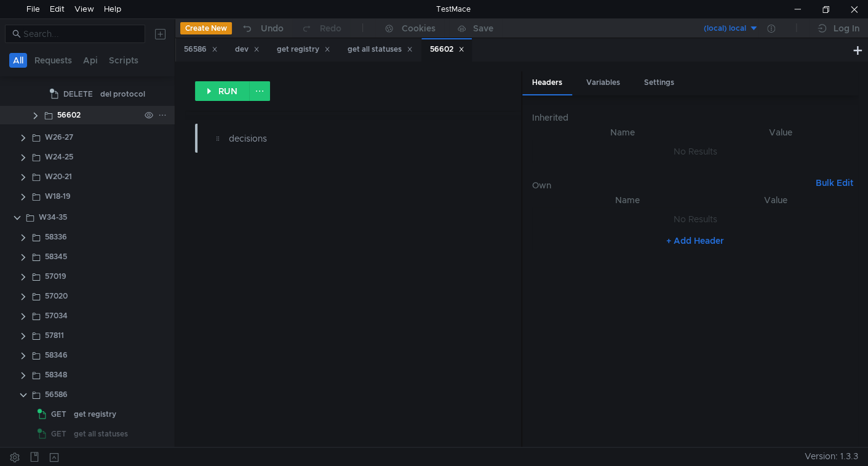
scroll to position [1938, 0]
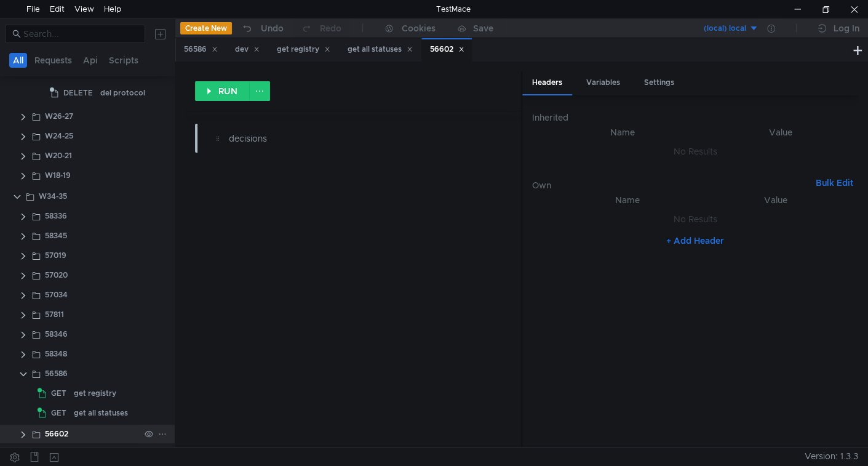
click at [25, 434] on clr-icon at bounding box center [23, 434] width 10 height 10
click at [464, 49] on icon at bounding box center [462, 49] width 4 height 4
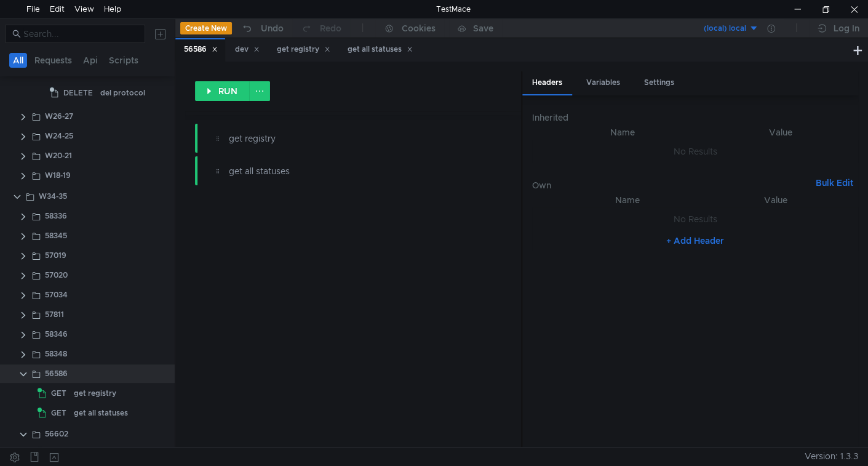
click at [216, 50] on icon at bounding box center [215, 49] width 4 height 4
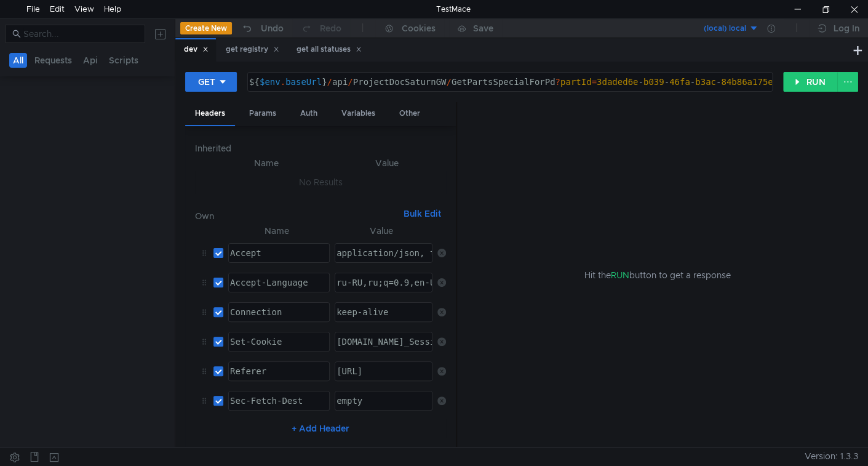
scroll to position [0, 0]
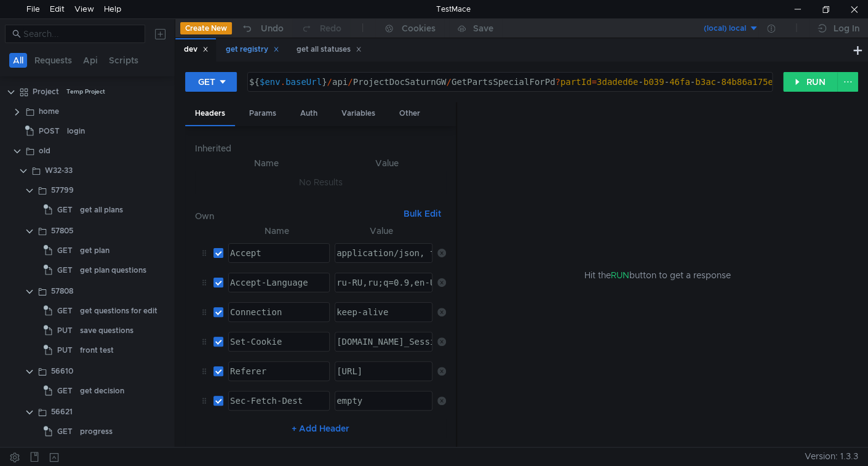
click at [251, 52] on div "get registry" at bounding box center [253, 49] width 54 height 13
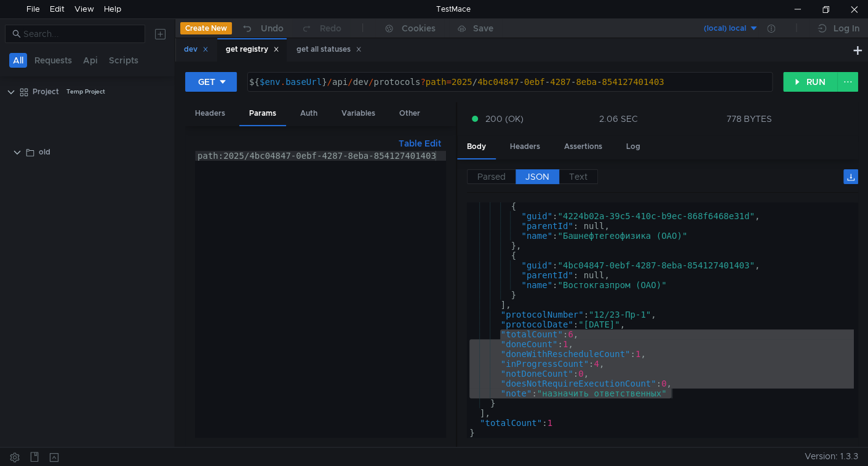
scroll to position [1955, 0]
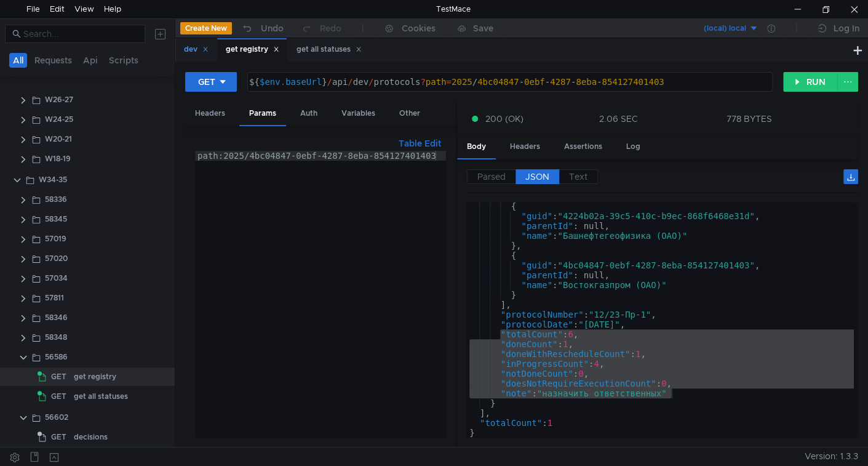
click at [194, 52] on div "dev" at bounding box center [196, 49] width 25 height 13
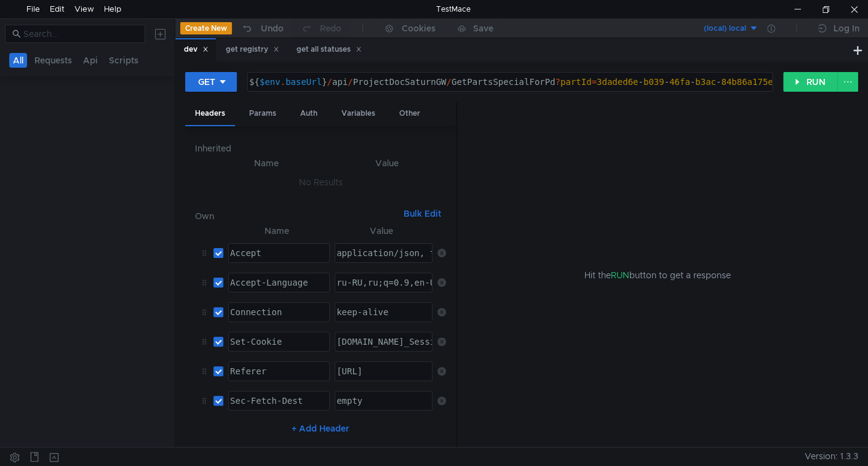
scroll to position [0, 0]
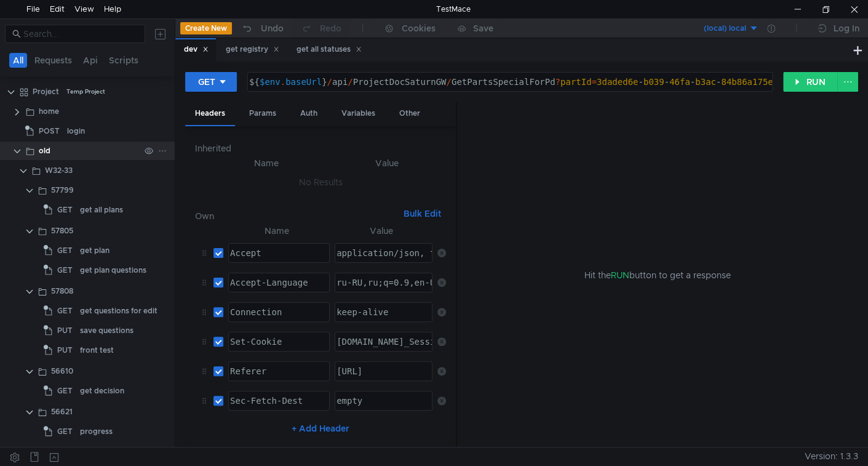
click at [14, 150] on clr-icon at bounding box center [17, 151] width 10 height 10
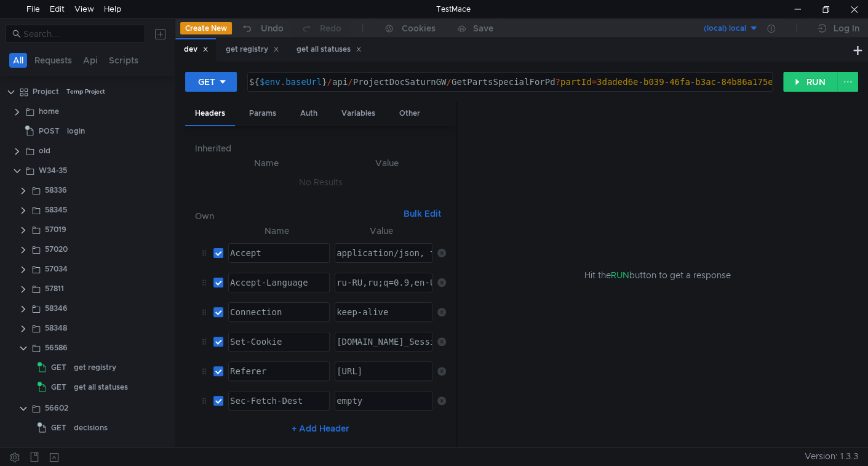
click at [209, 49] on icon at bounding box center [205, 49] width 6 height 6
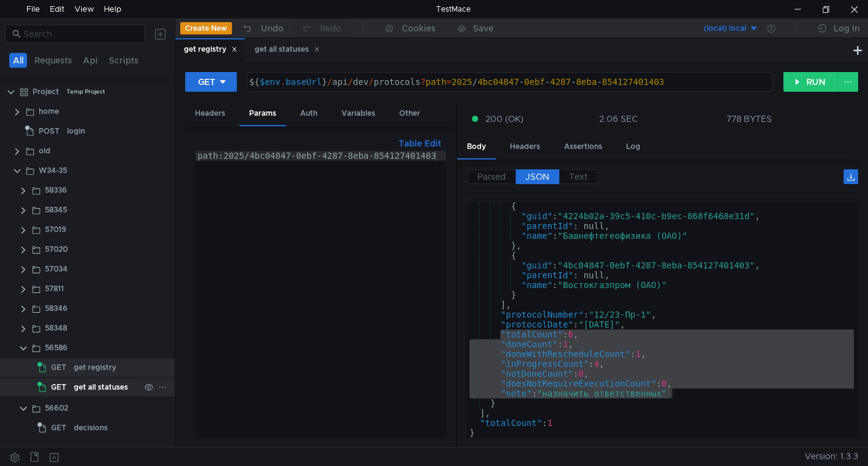
click at [82, 388] on div "get all statuses" at bounding box center [101, 387] width 54 height 18
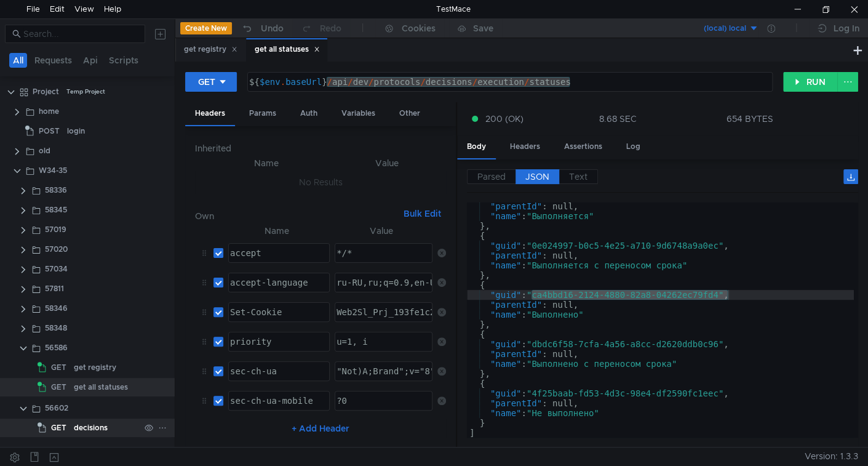
click at [84, 424] on div "decisions" at bounding box center [91, 427] width 34 height 18
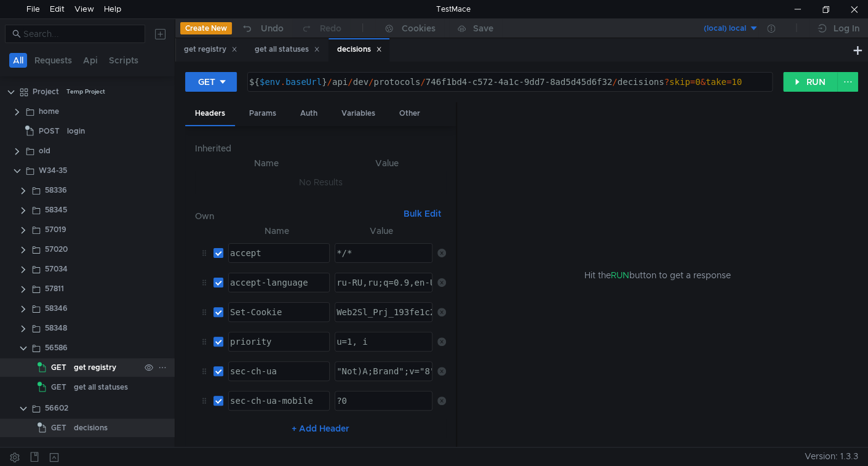
click at [100, 365] on div "get registry" at bounding box center [95, 367] width 42 height 18
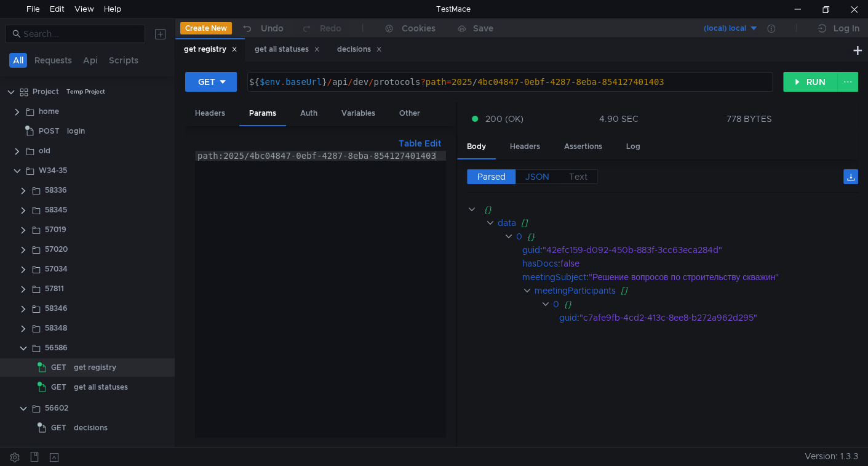
click at [543, 174] on span "JSON" at bounding box center [537, 176] width 24 height 11
click at [545, 177] on span "JSON" at bounding box center [537, 176] width 24 height 11
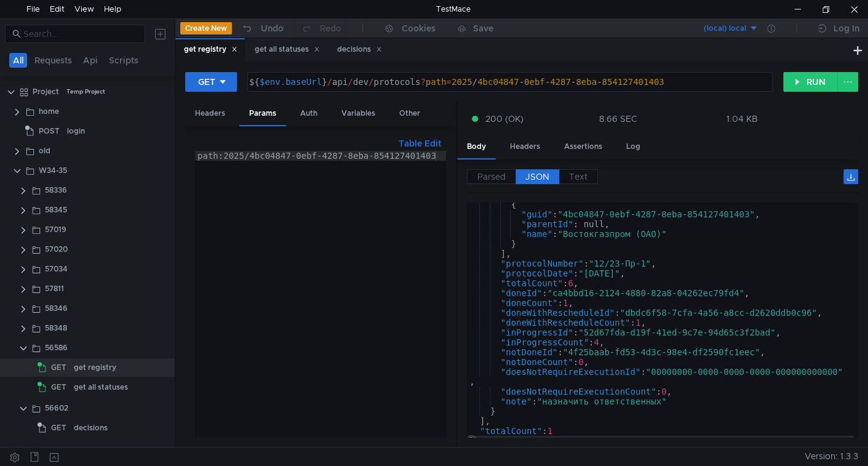
scroll to position [170, 0]
click at [88, 380] on div "get all statuses" at bounding box center [101, 387] width 54 height 18
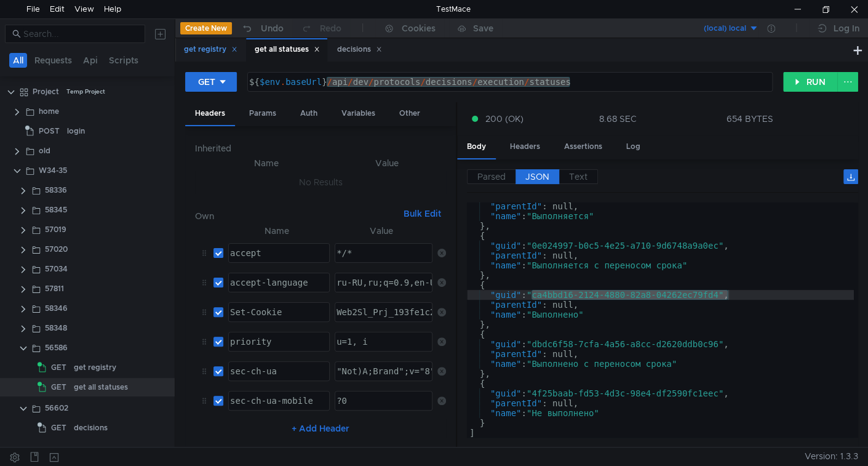
click at [205, 49] on div "get registry" at bounding box center [211, 49] width 54 height 13
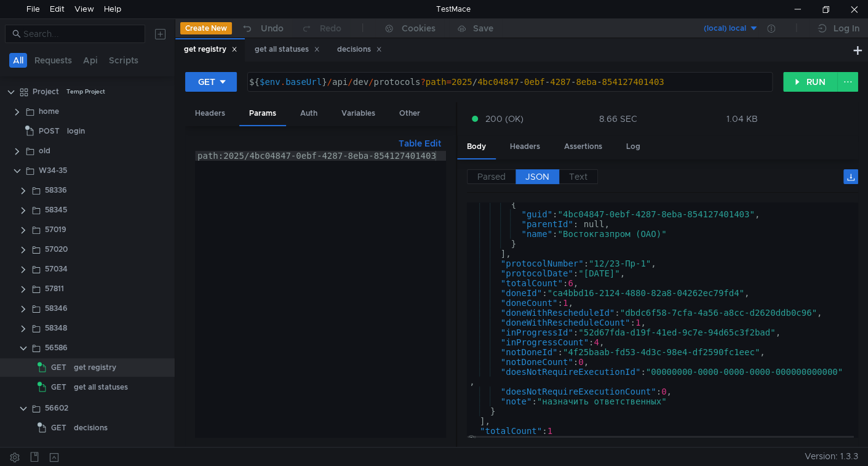
type textarea ""totalCount": 6,"
click at [660, 278] on div "{ "guid" : "4bc04847-0ebf-4287-8eba-854127401403" , "parentId" : null, "name" :…" at bounding box center [660, 326] width 387 height 255
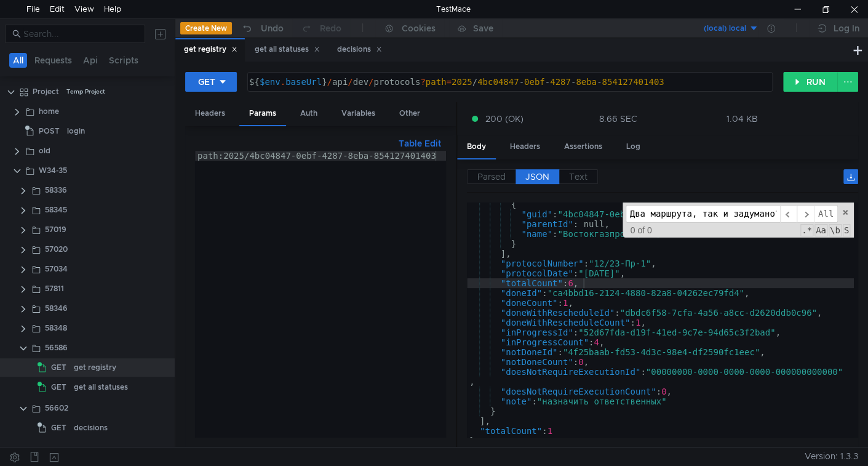
scroll to position [0, 3]
type input "Два маршрута, так и задумано?"
click at [847, 210] on span at bounding box center [845, 212] width 9 height 9
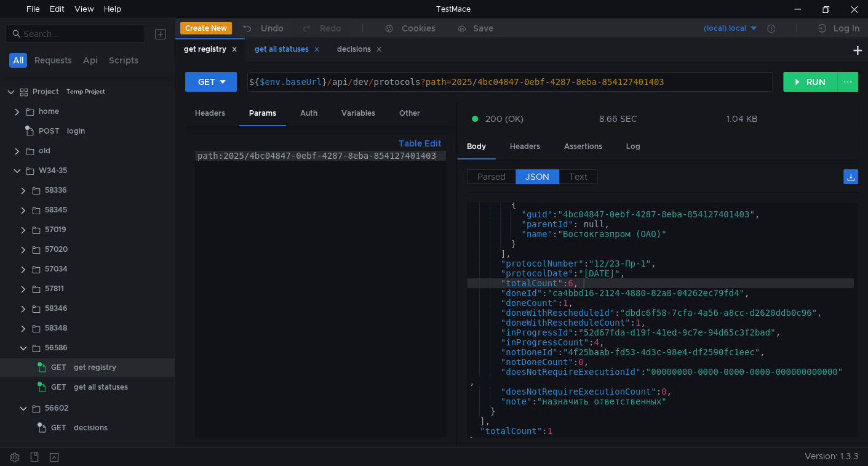
click at [274, 53] on div "get all statuses" at bounding box center [287, 49] width 65 height 13
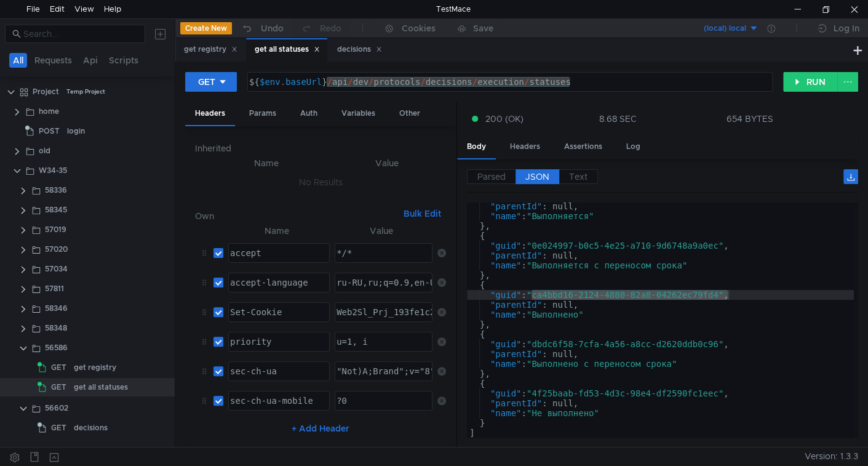
click at [556, 292] on div ""parentId" : null, "name" : "Выполняется" } , { "guid" : "0e024997-b0c5-4e25-a7…" at bounding box center [660, 319] width 387 height 235
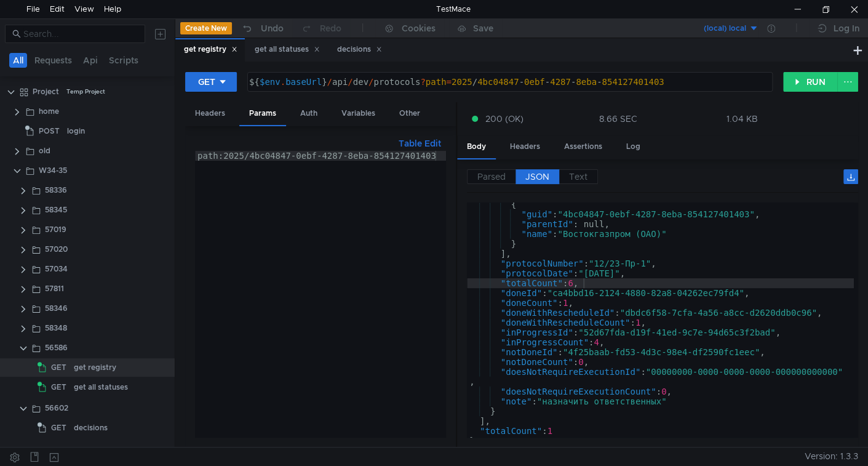
type textarea ""doneId": "ca4bbd16-2124-4880-82a8-04262ec79fd4","
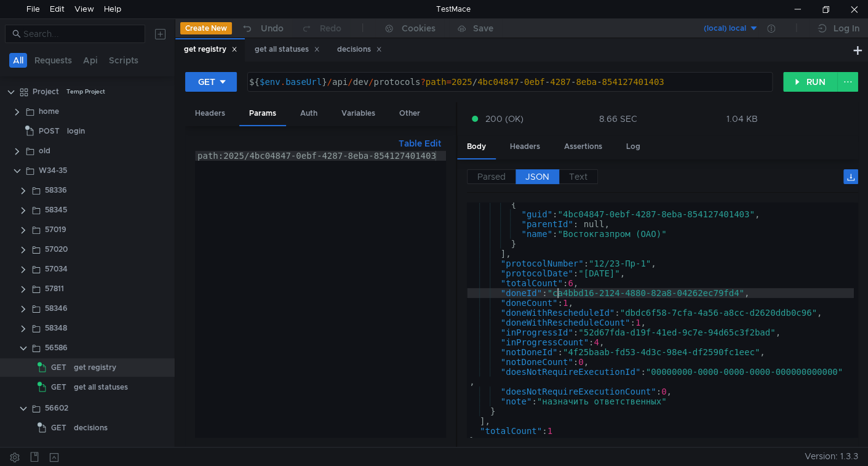
click at [556, 292] on div "{ "guid" : "4bc04847-0ebf-4287-8eba-854127401403" , "parentId" : null, "name" :…" at bounding box center [660, 326] width 387 height 255
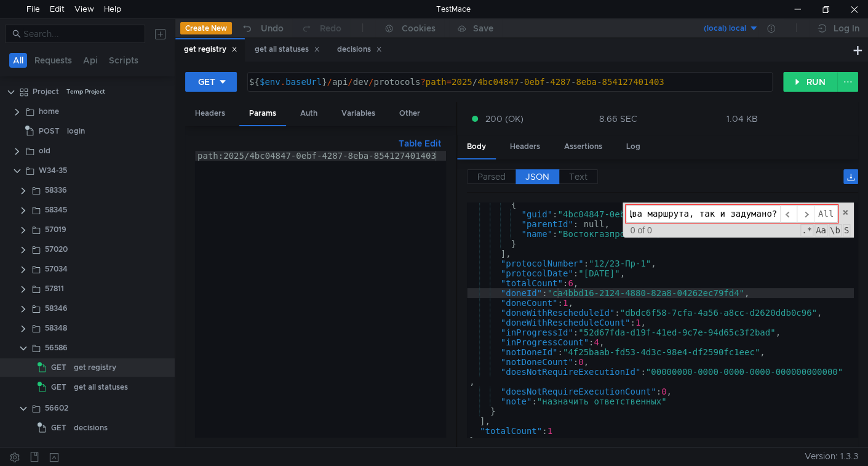
paste input ""ca4bbd16-2124-4880-82a8-04262ec79fd4""
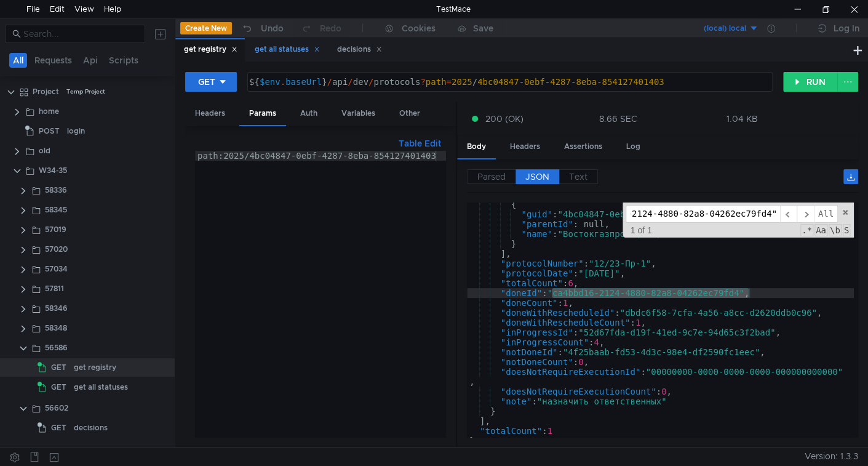
type input ""ca4bbd16-2124-4880-82a8-04262ec79fd4""
click at [280, 48] on div "get all statuses" at bounding box center [287, 49] width 65 height 13
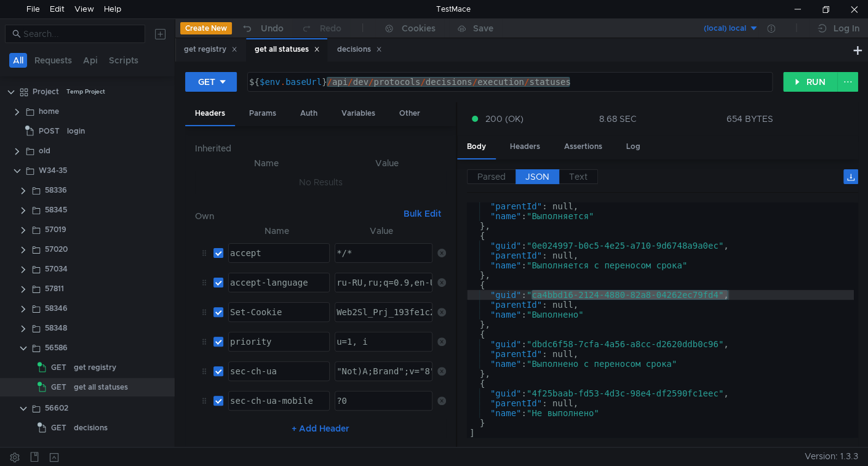
type textarea ""guid": "dbdc6f58-7cfa-4a56-a8cc-d2620ddb0c96","
click at [533, 343] on div ""parentId" : null, "name" : "Выполняется" } , { "guid" : "0e024997-b0c5-4e25-a7…" at bounding box center [660, 328] width 387 height 255
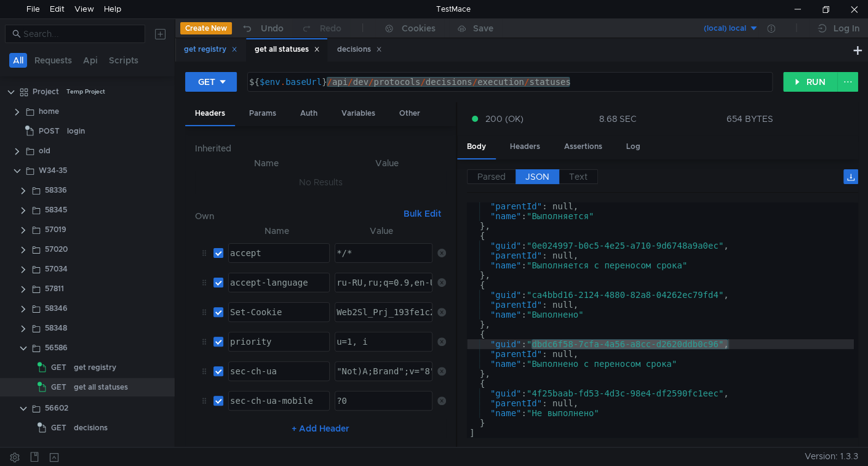
click at [208, 50] on div "get registry" at bounding box center [211, 49] width 54 height 13
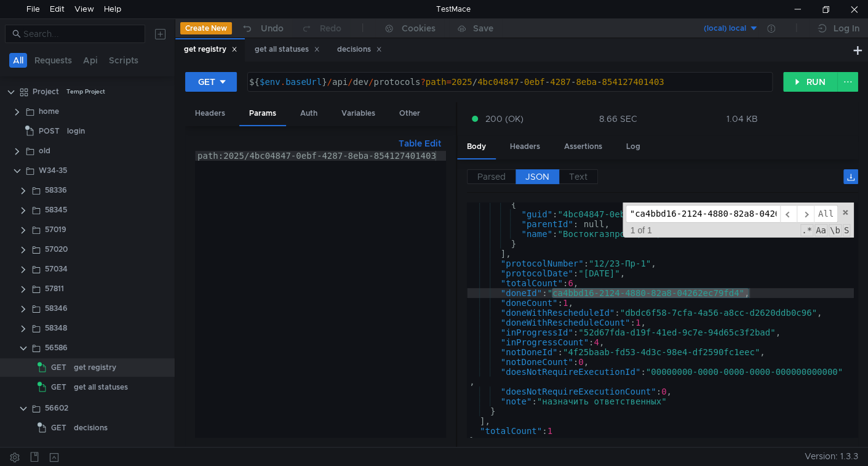
type textarea ""name": "Востокгазпром (ОАО)""
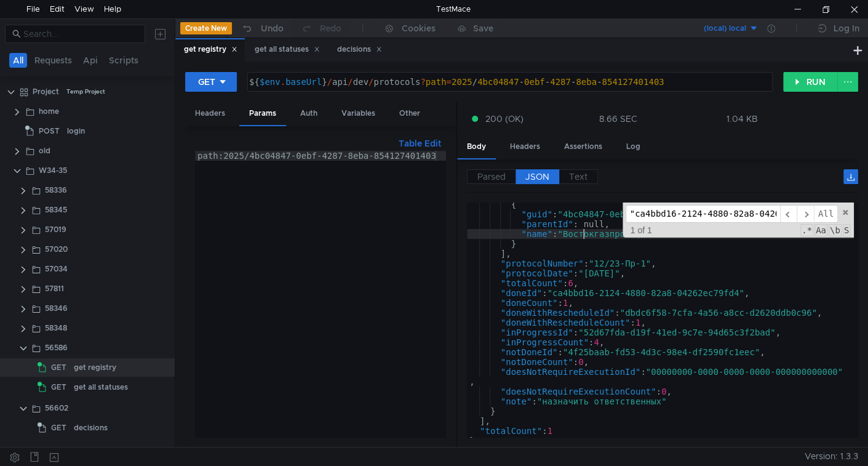
click at [585, 236] on div "{ "guid" : "4bc04847-0ebf-4287-8eba-854127401403" , "parentId" : null, "name" :…" at bounding box center [660, 326] width 387 height 255
paste input "dbdc6f58-7cfa-4a56-a8cc-d2620ddb0c96"
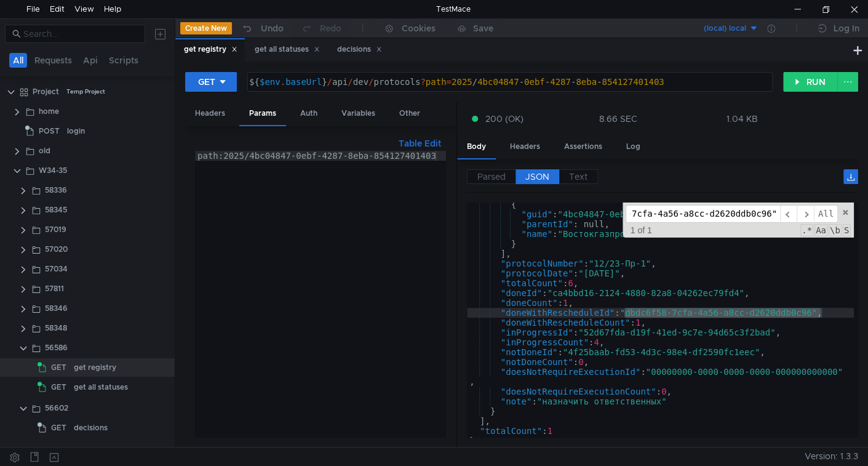
type input ""dbdc6f58-7cfa-4a56-a8cc-d2620ddb0c96""
type textarea ""inProgressId": "52d67fda-d19f-41ed-9c7e-94d65c3f2bad","
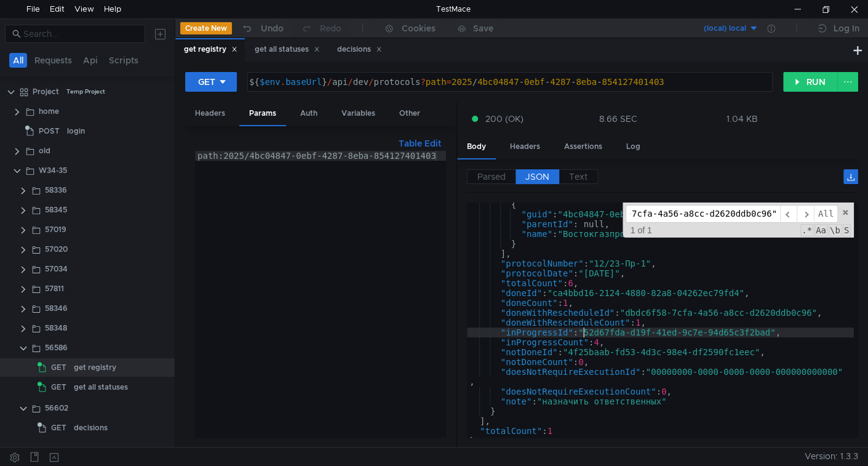
scroll to position [0, 0]
drag, startPoint x: 584, startPoint y: 330, endPoint x: 778, endPoint y: 330, distance: 193.8
click at [778, 330] on div "{ "guid" : "4bc04847-0ebf-4287-8eba-854127401403" , "parentId" : null, "name" :…" at bounding box center [660, 326] width 387 height 255
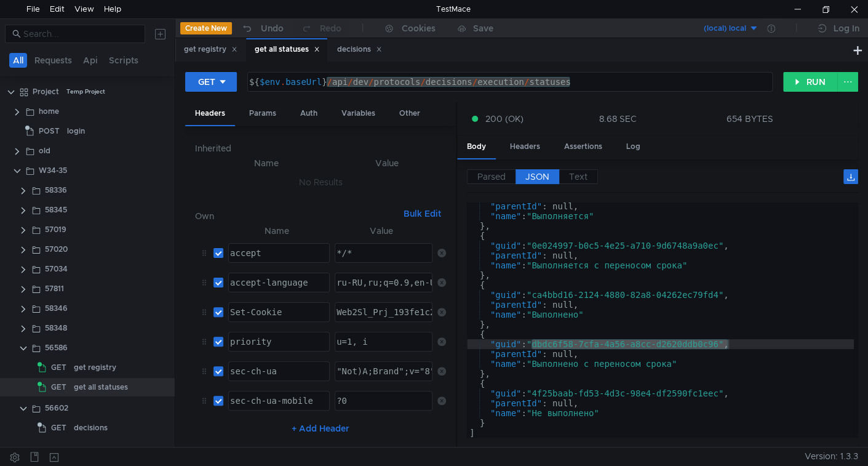
type textarea ""parentId": null,"
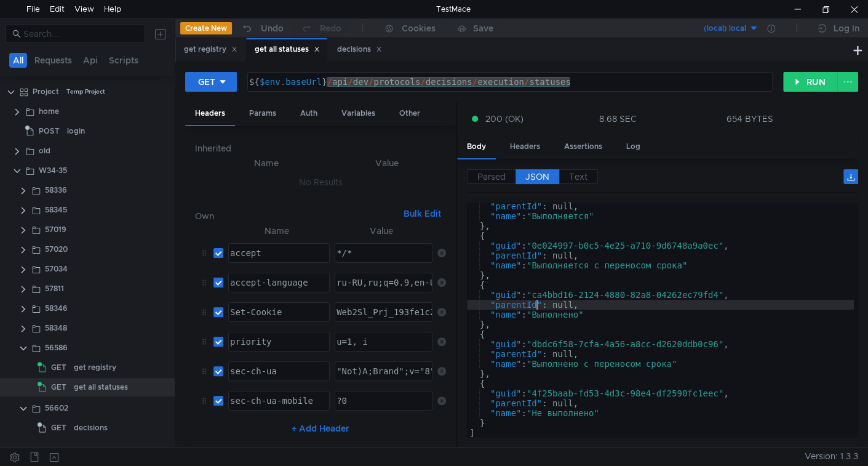
click at [535, 308] on div ""parentId" : null, "name" : "Выполняется" } , { "guid" : "0e024997-b0c5-4e25-a7…" at bounding box center [660, 328] width 387 height 255
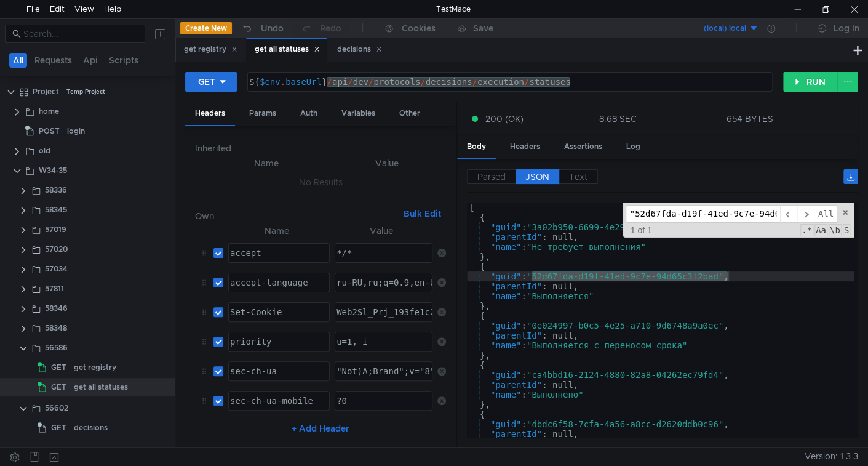
scroll to position [0, 50]
type input ""52d67fda-d19f-41ed-9c7e-94d65c3f2bad""
type textarea ""guid": "0e024997-b0c5-4e25-a710-9d6748a9a0ec","
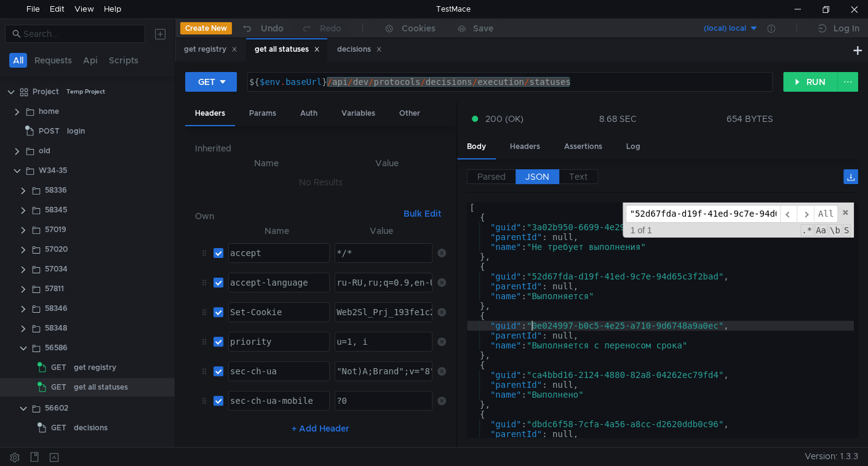
click at [533, 322] on div "[ { "guid" : "3a02b950-6699-4e29-b409-e36fbfbd6665" , "parentId" : null, "name"…" at bounding box center [660, 329] width 387 height 255
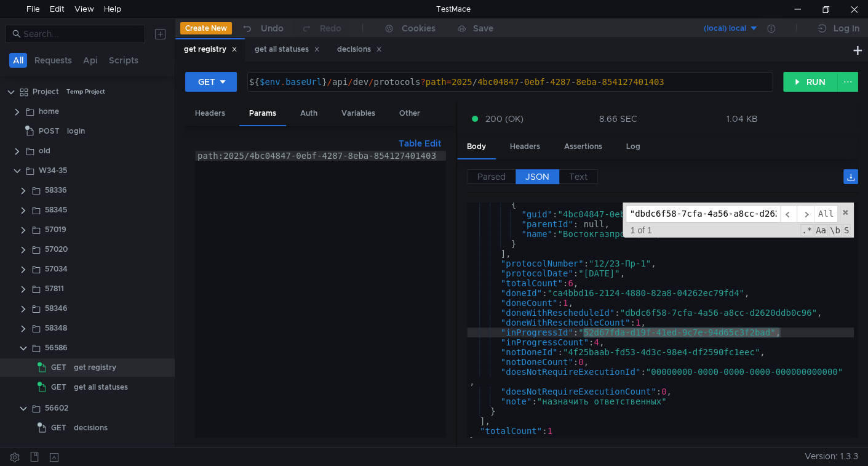
type textarea ""doneWithRescheduleCount": 1,"
click at [687, 324] on div "{ "guid" : "4bc04847-0ebf-4287-8eba-854127401403" , "parentId" : null, "name" :…" at bounding box center [660, 326] width 387 height 255
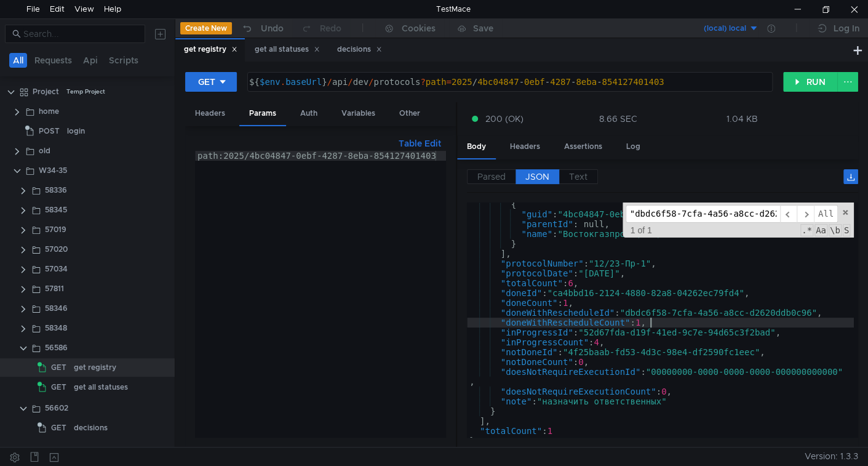
scroll to position [0, 50]
paste input "0e024997-b0c5-4e25-a710-9d6748a9a0ec"
type input ""0e024997-b0c5-4e25-a710-9d6748a9a0ec""
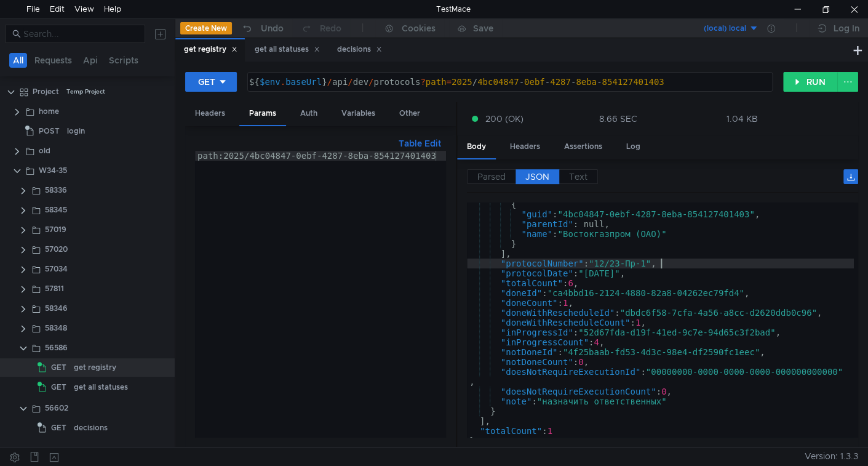
click at [694, 262] on div "{ "guid" : "4bc04847-0ebf-4287-8eba-854127401403" , "parentId" : null, "name" :…" at bounding box center [660, 326] width 387 height 255
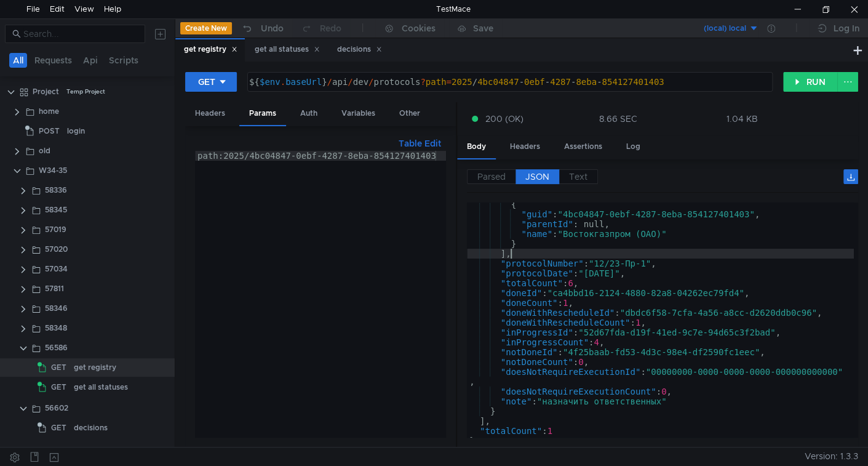
click at [625, 254] on div "{ "guid" : "4bc04847-0ebf-4287-8eba-854127401403" , "parentId" : null, "name" :…" at bounding box center [660, 326] width 387 height 255
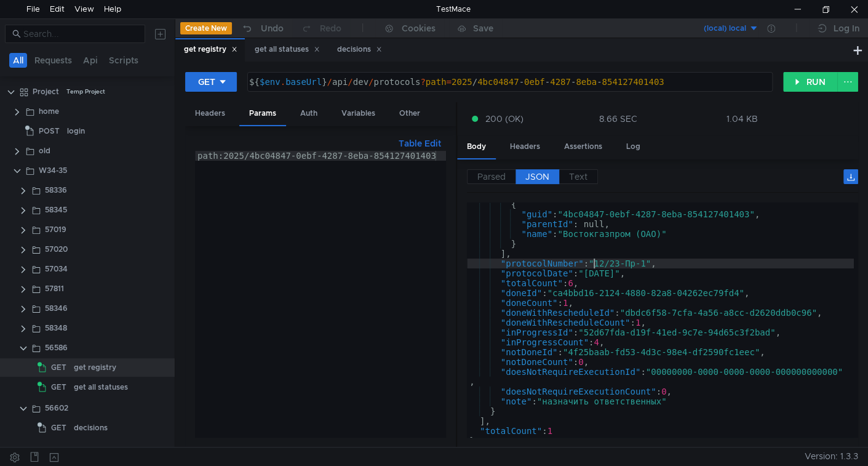
click at [592, 258] on div "{ "guid" : "4bc04847-0ebf-4287-8eba-854127401403" , "parentId" : null, "name" :…" at bounding box center [660, 326] width 387 height 255
type textarea ""protocolNumber": "12/23-Пр-1","
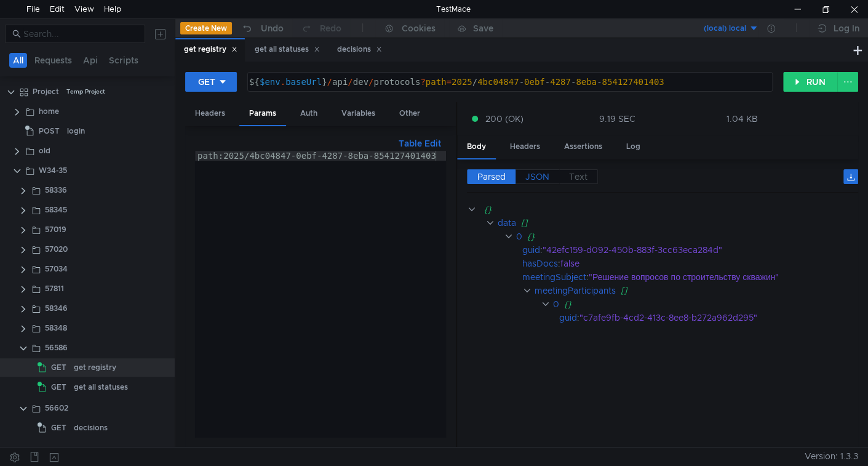
click at [538, 175] on span "JSON" at bounding box center [537, 176] width 24 height 11
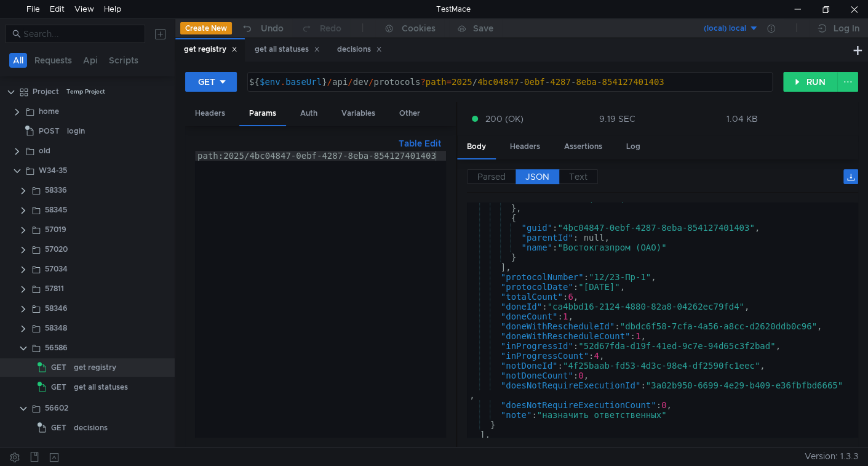
scroll to position [178, 0]
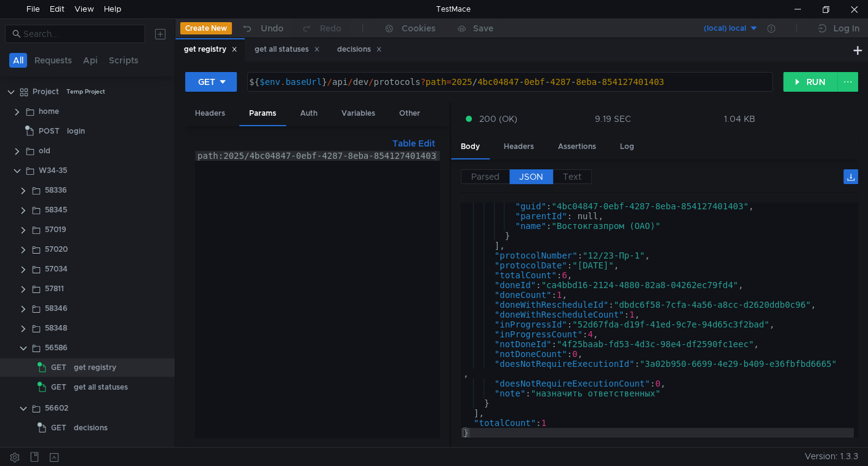
click at [450, 311] on div at bounding box center [450, 275] width 1 height 346
type textarea ""doesNotRequireExecutionCount": 0,"
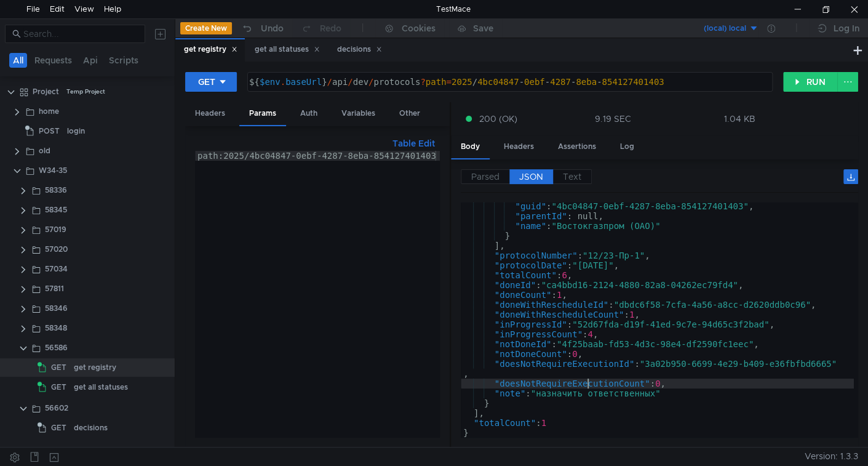
click at [588, 379] on div ""guid" : "4bc04847-0ebf-4287-8eba-854127401403" , "parentId" : null, "name" : "…" at bounding box center [657, 328] width 393 height 255
click at [486, 173] on span "Parsed" at bounding box center [485, 176] width 28 height 11
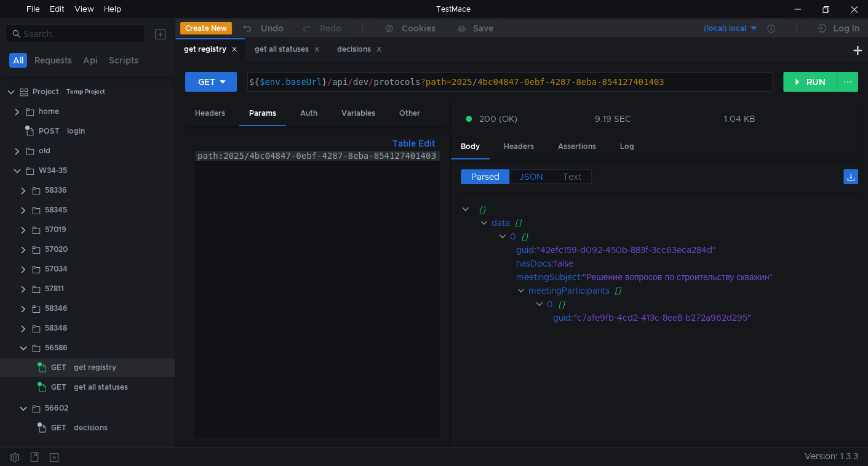
click at [524, 174] on span "JSON" at bounding box center [531, 176] width 24 height 11
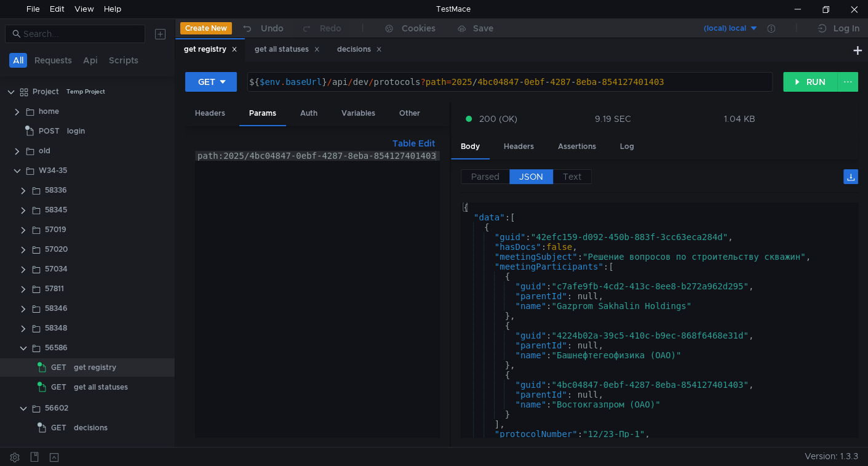
scroll to position [168, 0]
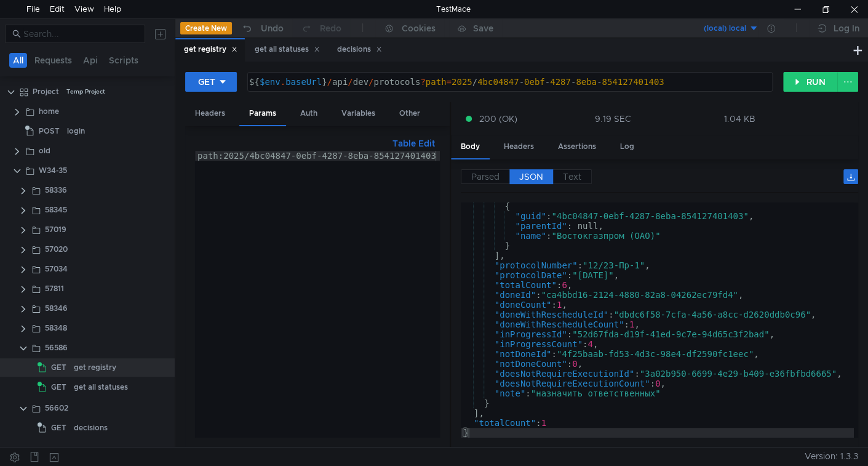
click at [521, 295] on div "{ "guid" : "4bc04847-0ebf-4287-8eba-854127401403" , "parentId" : null, "name" :…" at bounding box center [657, 328] width 393 height 255
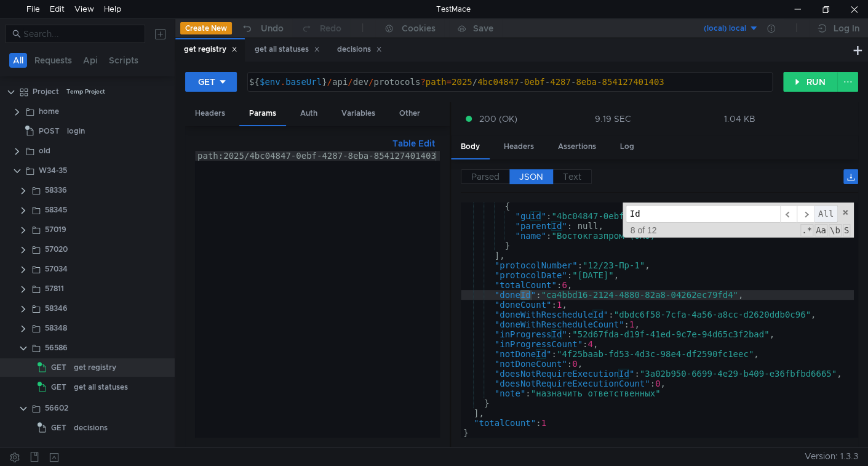
click at [826, 212] on span "All" at bounding box center [826, 214] width 24 height 18
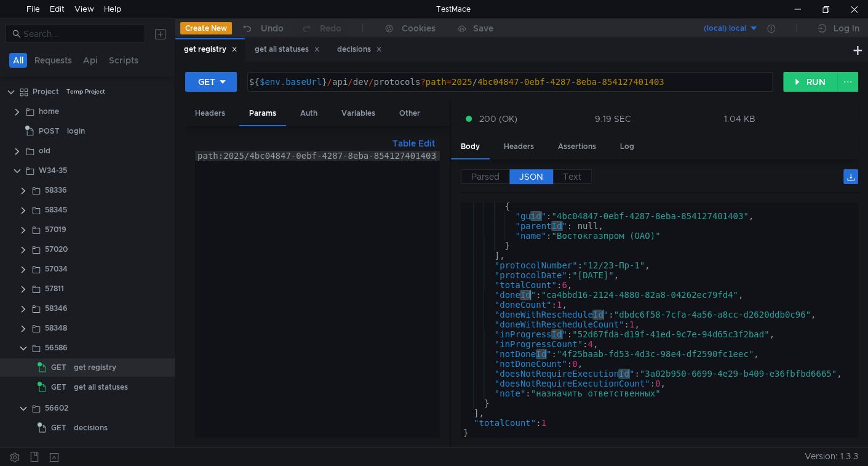
type textarea ""guid": "42efc159-d092-450b-883f-3cc63eca284d","
click at [281, 49] on div "get all statuses" at bounding box center [287, 49] width 65 height 13
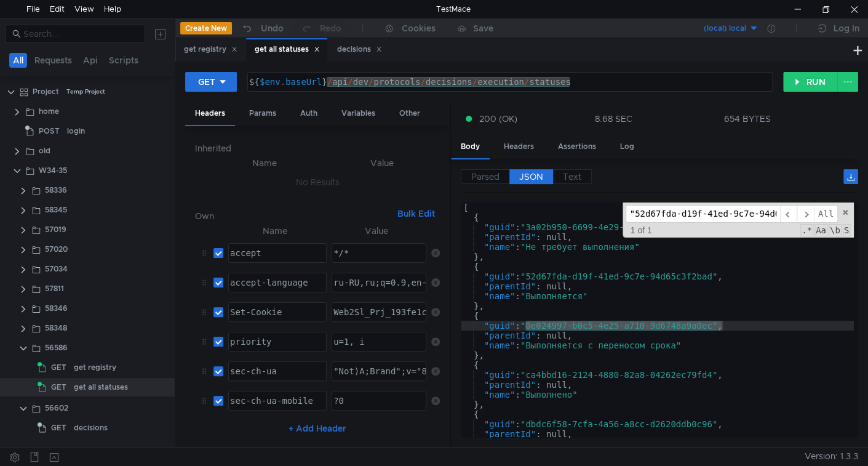
click at [499, 323] on div "[ { "guid" : "3a02b950-6699-4e29-b409-e36fbfbd6665" , "parentId" : null, "name"…" at bounding box center [657, 329] width 393 height 255
type input "guid"
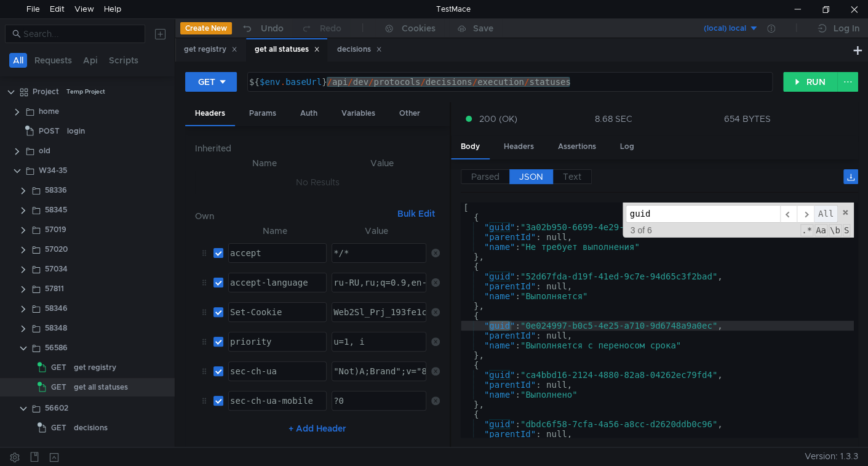
click at [826, 214] on span "All" at bounding box center [826, 214] width 24 height 18
type textarea ""guid": "3a02b950-6699-4e29-b409-e36fbfbd6665","
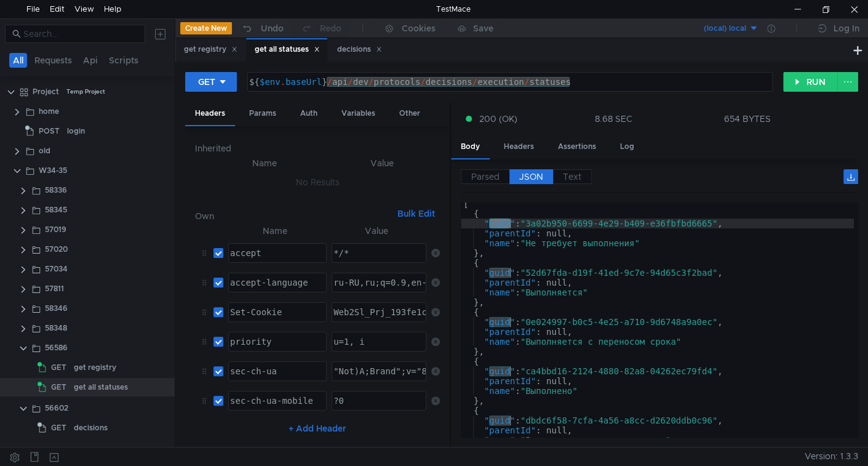
scroll to position [79, 0]
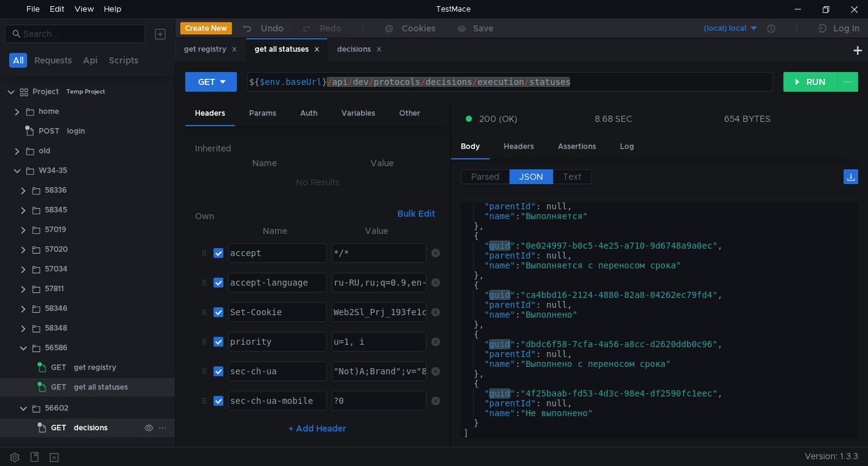
click at [92, 422] on div "decisions" at bounding box center [91, 427] width 34 height 18
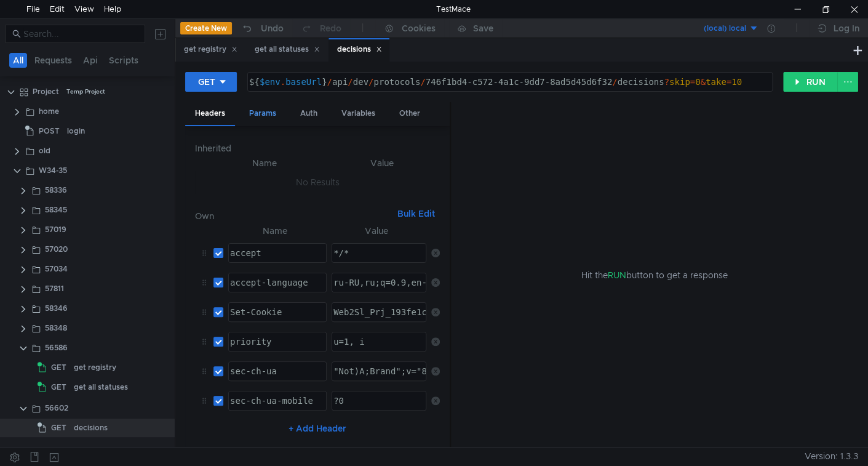
click at [265, 115] on div "Params" at bounding box center [262, 113] width 47 height 23
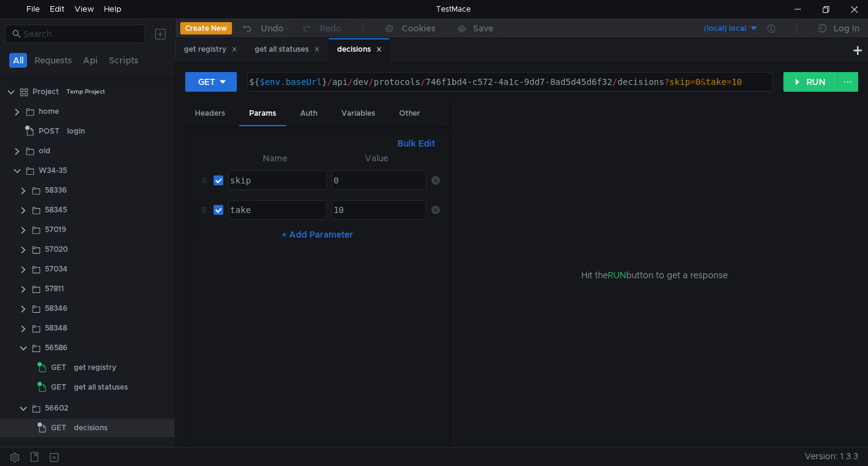
click at [434, 208] on icon at bounding box center [435, 210] width 9 height 9
click at [436, 180] on icon at bounding box center [435, 180] width 9 height 9
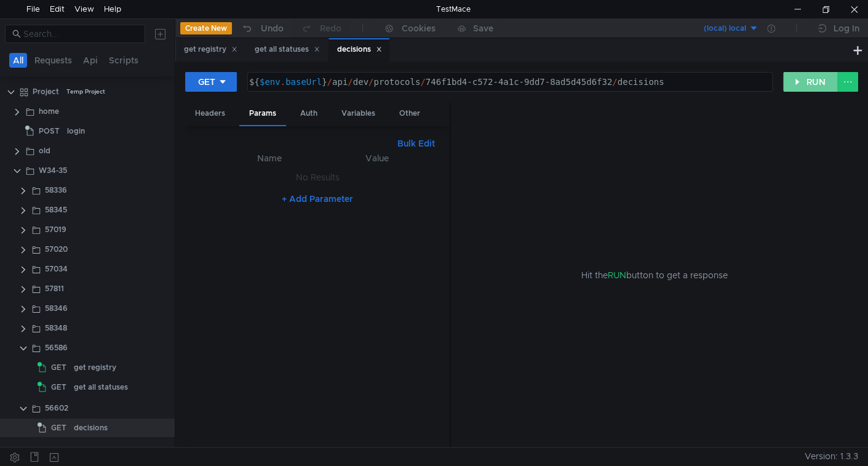
click at [811, 79] on button "RUN" at bounding box center [810, 82] width 55 height 20
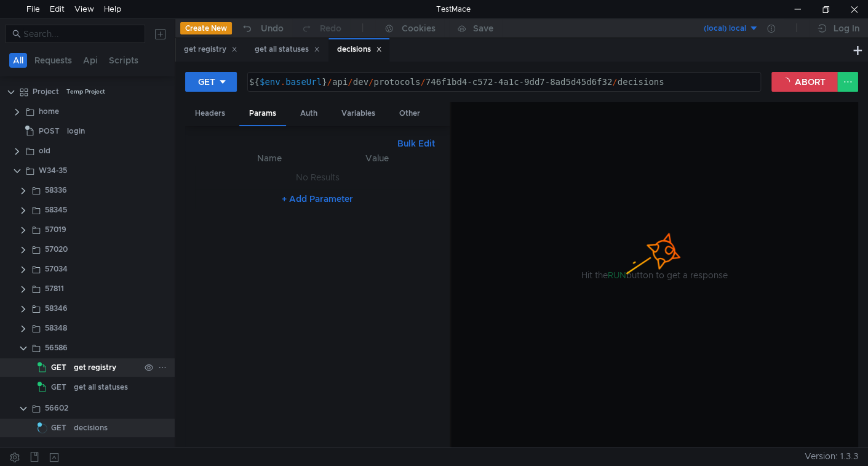
click at [97, 366] on div "get registry" at bounding box center [95, 367] width 42 height 18
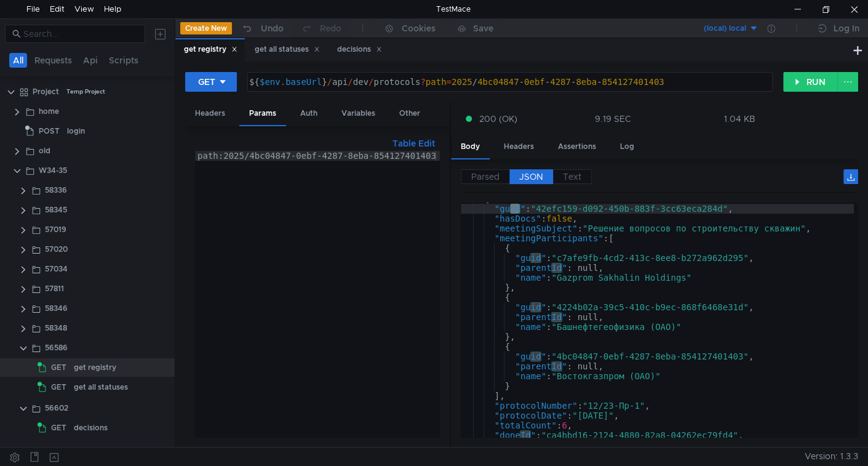
scroll to position [0, 0]
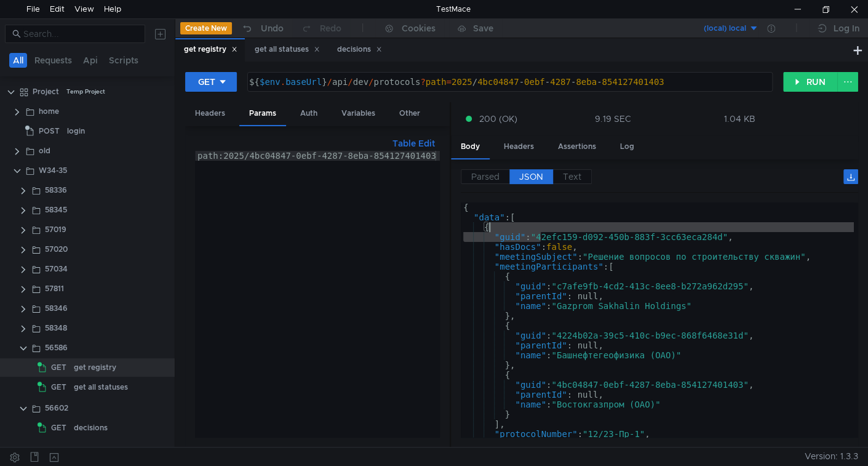
type textarea ""guid": "42efc159-d092-450b-883f-3cc63eca284d","
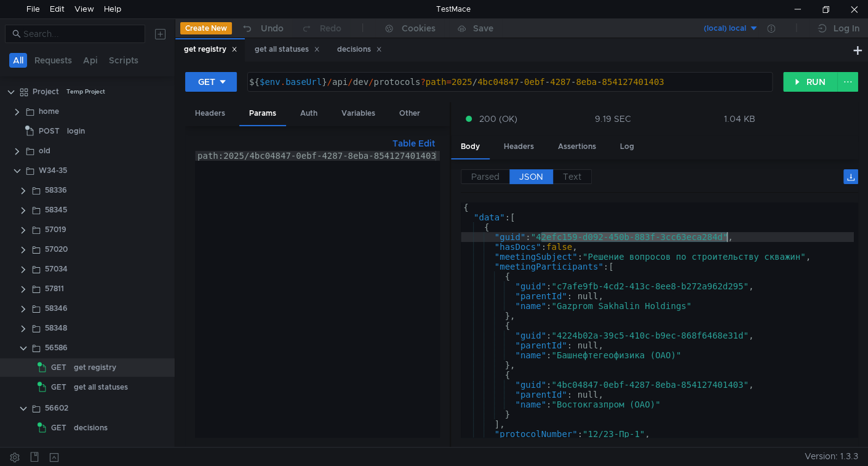
drag, startPoint x: 540, startPoint y: 236, endPoint x: 726, endPoint y: 236, distance: 185.8
click at [726, 236] on div "{ "data" : [ { "guid" : "42efc159-d092-450b-883f-3cc63eca284d" , "hasDocs" : fa…" at bounding box center [657, 329] width 393 height 255
click at [92, 428] on div "decisions" at bounding box center [91, 427] width 34 height 18
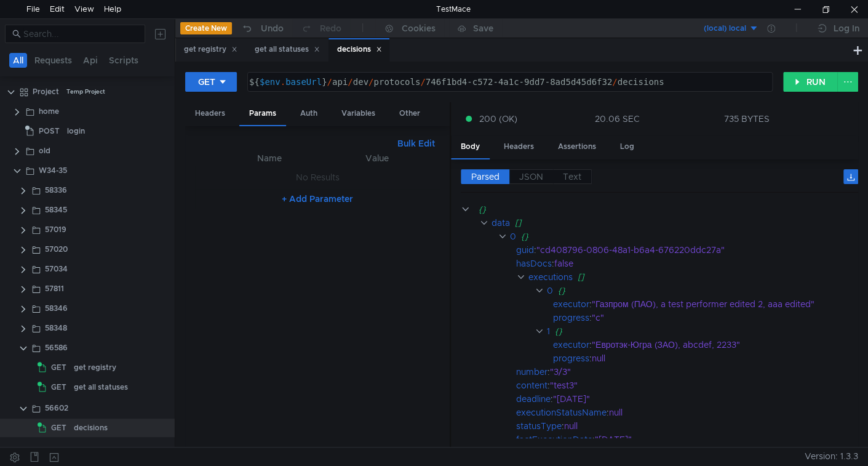
click at [437, 79] on div "${ $env . baseUrl } / api / dev / protocols / 746f1bd4-c572-4a1c-9dd7-8ad5d45d6…" at bounding box center [509, 92] width 524 height 30
drag, startPoint x: 437, startPoint y: 79, endPoint x: 575, endPoint y: 79, distance: 137.8
click at [575, 79] on div "${ $env . baseUrl } / api / dev / protocols / 746f1bd4-c572-4a1c-9dd7-8ad5d45d6…" at bounding box center [509, 92] width 524 height 30
paste textarea "42efc159-d092-450b-883f-3cc63eca284d"
type textarea "${$env.baseUrl}/api/dev/protocols/42efc159-d092-450b-883f-3cc63eca284d/decisions"
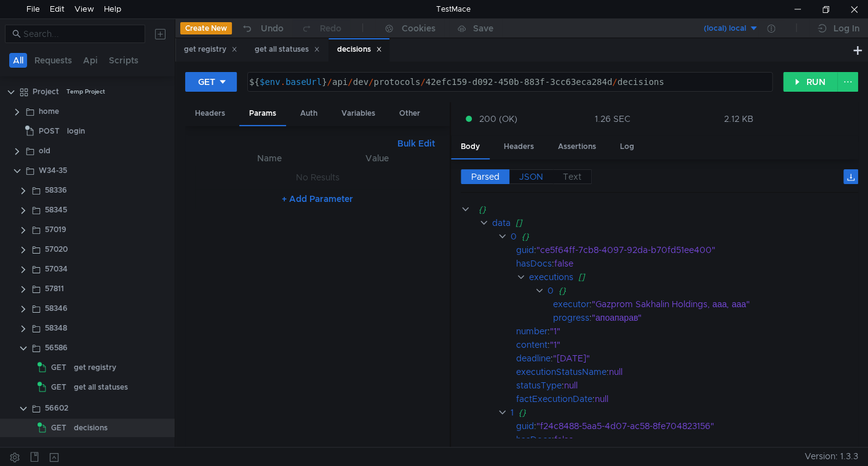
click at [535, 175] on span "JSON" at bounding box center [531, 176] width 24 height 11
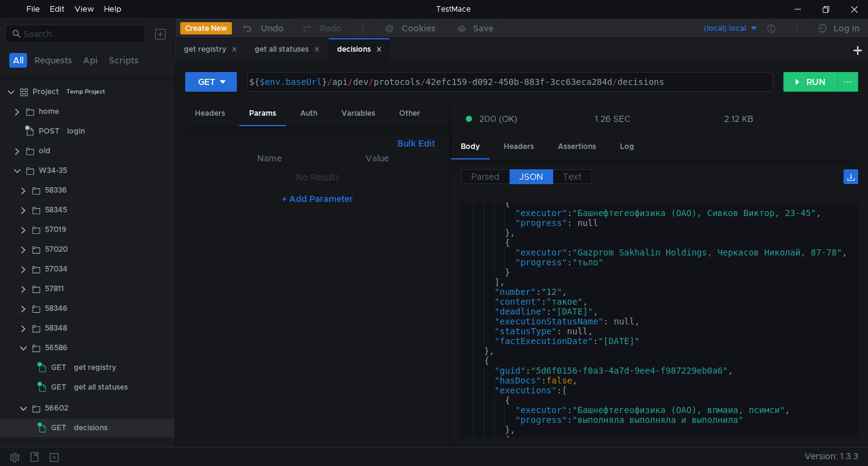
scroll to position [769, 0]
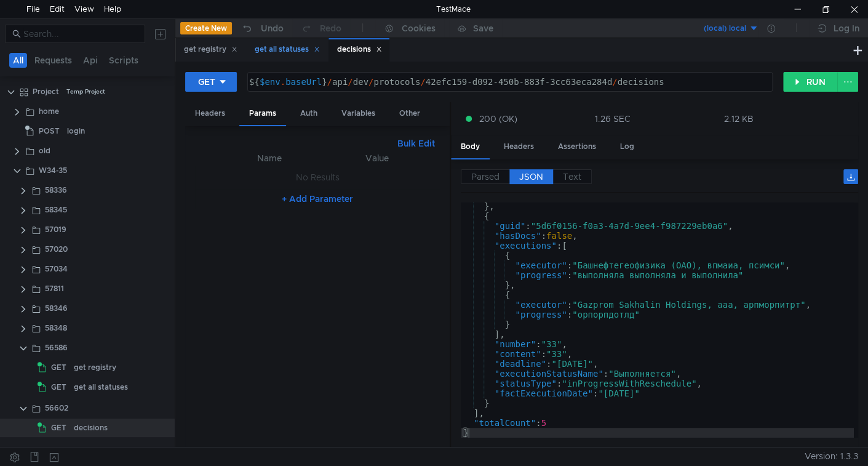
click at [268, 50] on div "get all statuses" at bounding box center [287, 49] width 65 height 13
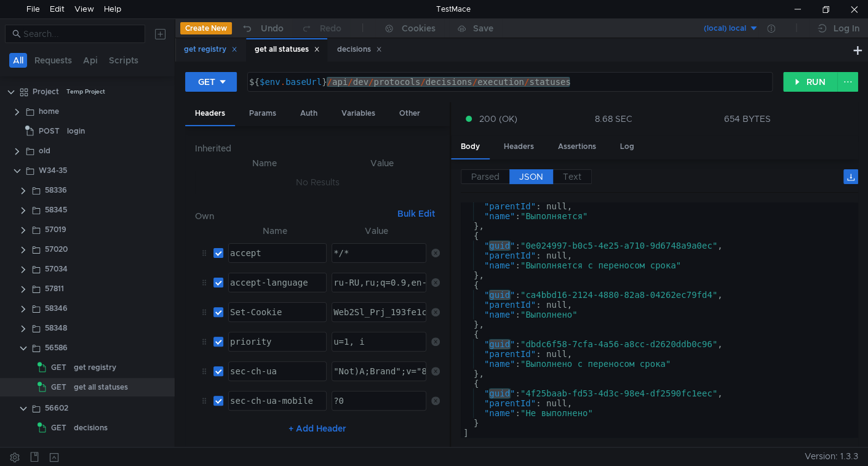
click at [212, 49] on div "get registry" at bounding box center [211, 49] width 54 height 13
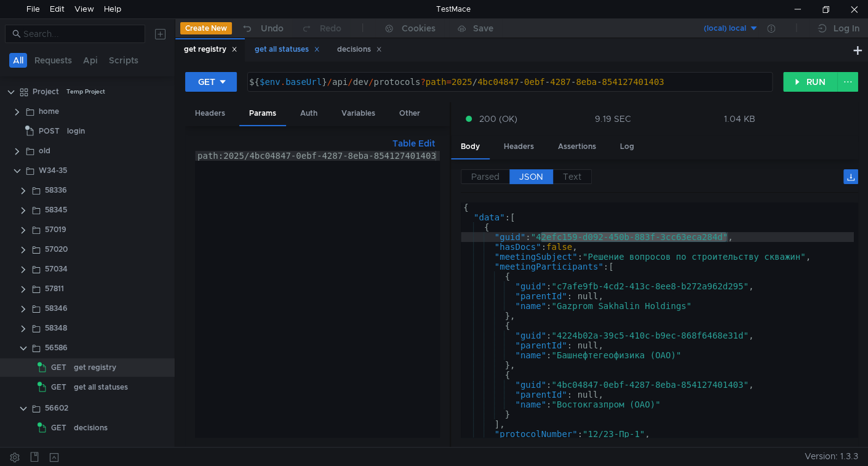
click at [319, 49] on icon at bounding box center [317, 49] width 4 height 4
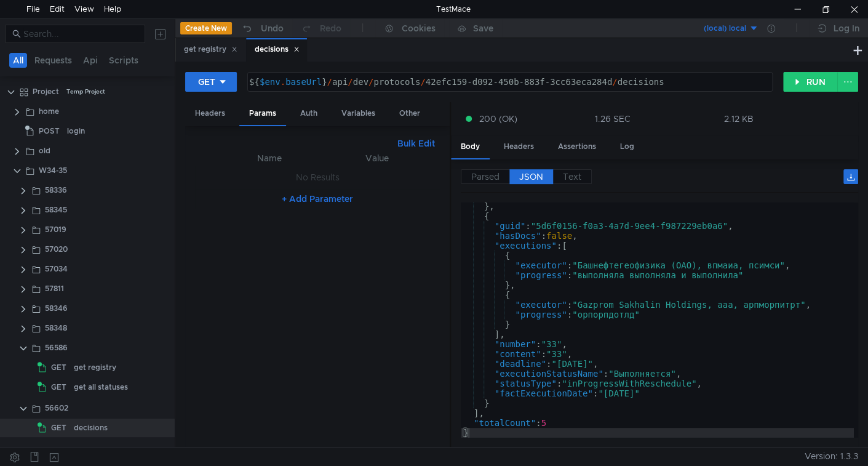
type textarea ""executionStatusName": "Выполняется","
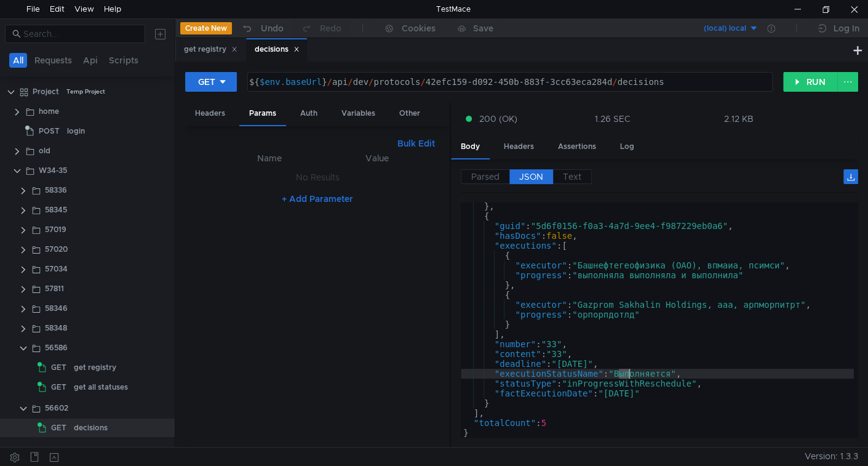
drag, startPoint x: 619, startPoint y: 370, endPoint x: 636, endPoint y: 372, distance: 17.3
click at [636, 372] on div "} , { "guid" : "5d6f0156-f0a3-4a7d-9ee4-f987229eb0a6" , "hasDocs" : false , "ex…" at bounding box center [657, 328] width 393 height 255
click at [636, 372] on div "} , { "guid" : "5d6f0156-f0a3-4a7d-9ee4-f987229eb0a6" , "hasDocs" : false , "ex…" at bounding box center [657, 319] width 393 height 235
click at [636, 372] on div "} , { "guid" : "5d6f0156-f0a3-4a7d-9ee4-f987229eb0a6" , "hasDocs" : false , "ex…" at bounding box center [657, 328] width 393 height 255
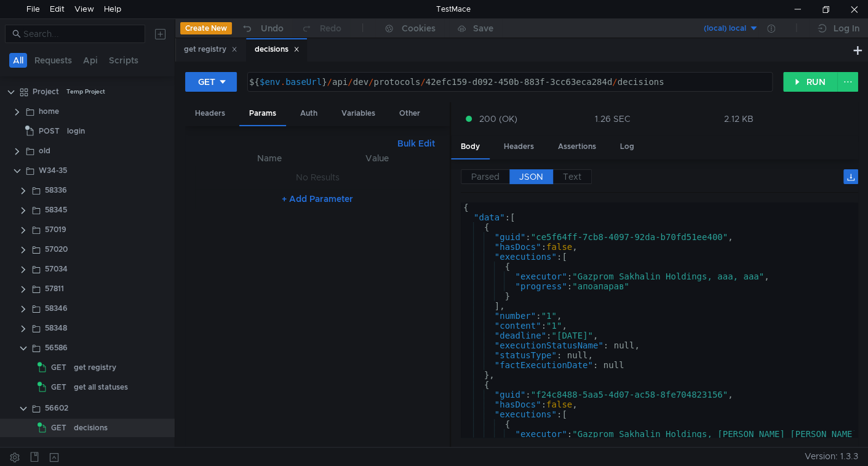
scroll to position [0, 0]
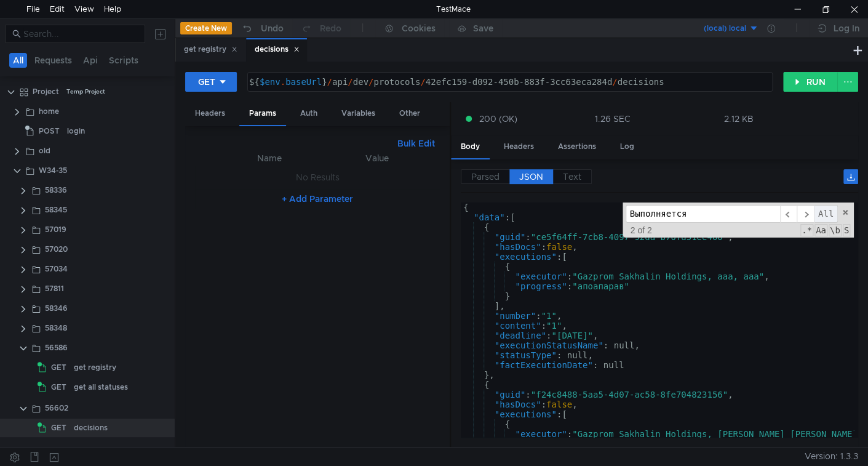
click at [821, 209] on span "All" at bounding box center [826, 214] width 24 height 18
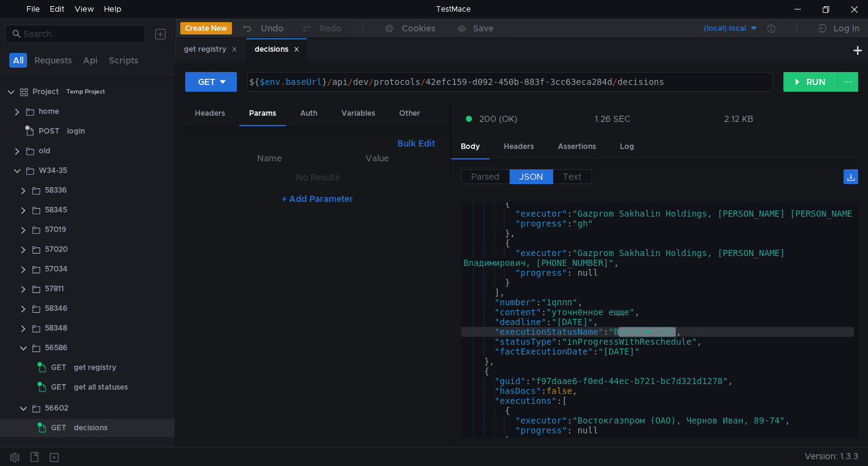
scroll to position [220, 0]
click at [206, 49] on div "get registry" at bounding box center [211, 49] width 54 height 13
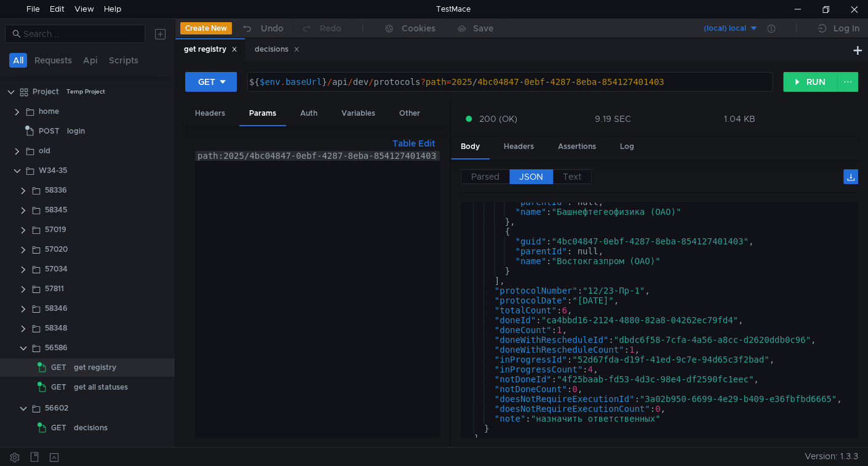
type textarea ""doneId": "ca4bbd16-2124-4880-82a8-04262ec79fd4","
click at [556, 317] on div ""parentId" : null, "name" : "Башнефтегеофизика (ОАО)" } , { "guid" : "4bc04847-…" at bounding box center [657, 324] width 393 height 255
drag, startPoint x: 556, startPoint y: 317, endPoint x: 711, endPoint y: 321, distance: 154.5
click at [711, 321] on div ""parentId" : null, "name" : "Башнефтегеофизика (ОАО)" } , { "guid" : "4bc04847-…" at bounding box center [657, 324] width 393 height 255
click at [277, 46] on div "decisions" at bounding box center [277, 49] width 45 height 13
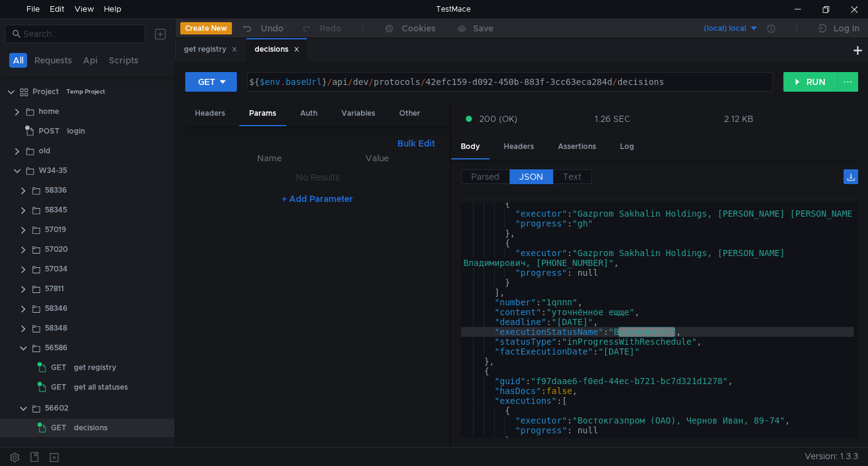
click at [322, 196] on button "+ Add Parameter" at bounding box center [317, 198] width 81 height 15
click at [283, 186] on div at bounding box center [276, 190] width 97 height 30
type textarea "statusId"
paste textarea "ca4bbd16-2124-4880-82a8-04262ec79fd4"
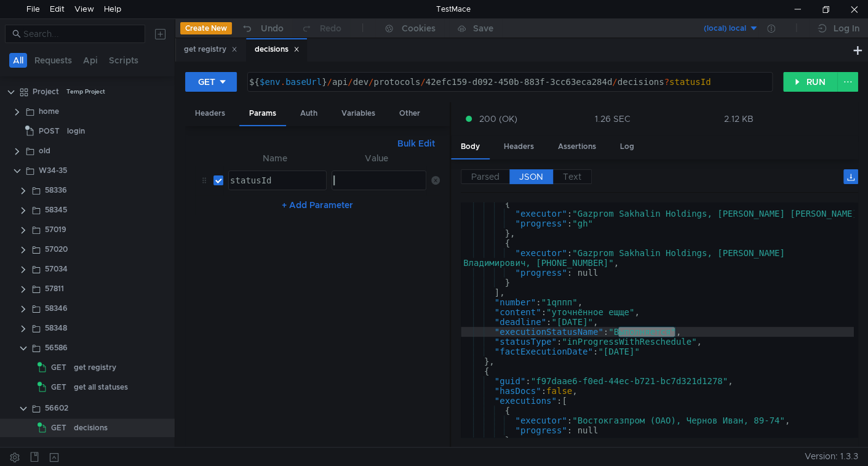
type textarea "ca4bbd16-2124-4880-82a8-04262ec79fd4"
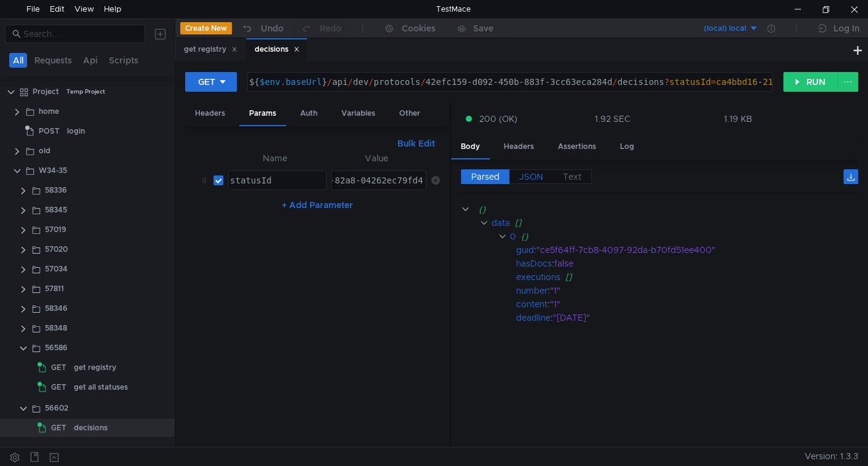
click at [535, 175] on span "JSON" at bounding box center [531, 176] width 24 height 11
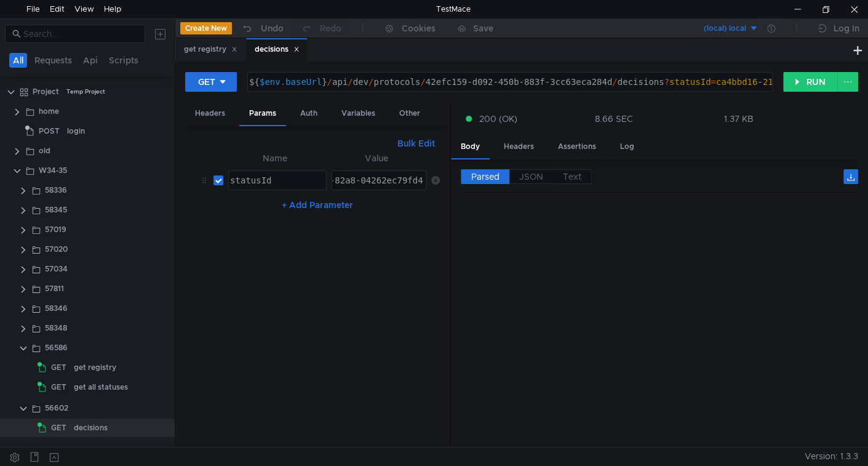
scroll to position [591, 0]
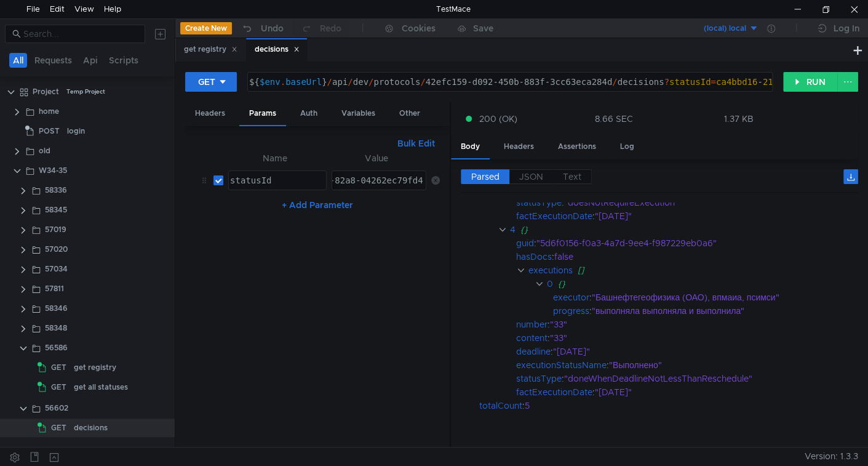
click at [218, 177] on input "checkbox" at bounding box center [219, 180] width 10 height 10
checkbox input "false"
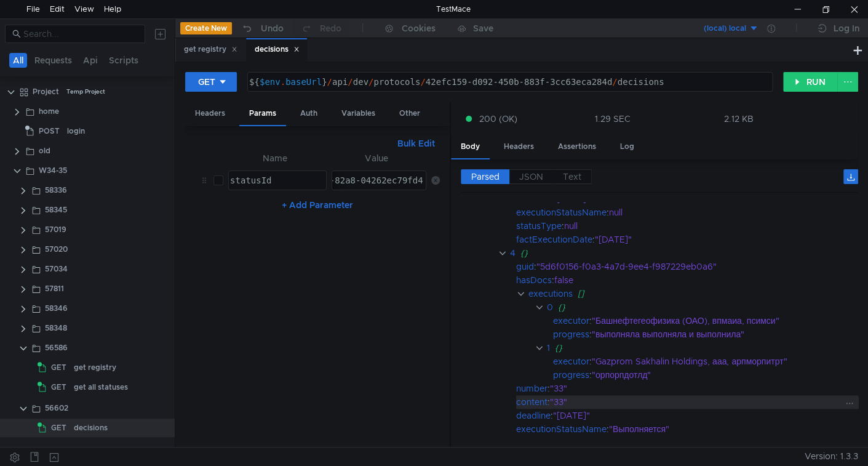
scroll to position [873, 0]
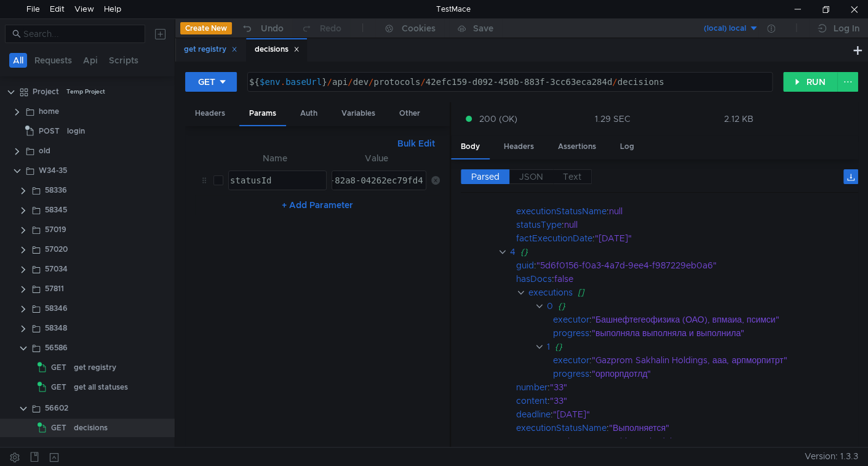
click at [207, 50] on div "get registry" at bounding box center [211, 49] width 54 height 13
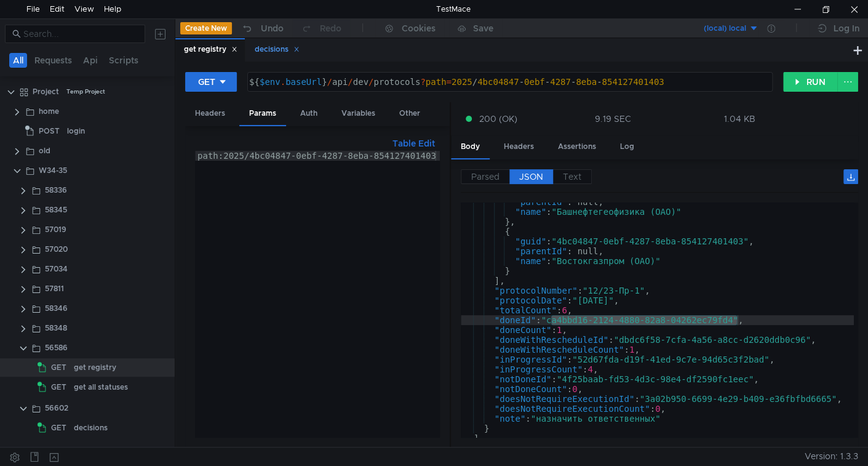
click at [273, 49] on div "decisions" at bounding box center [277, 49] width 45 height 13
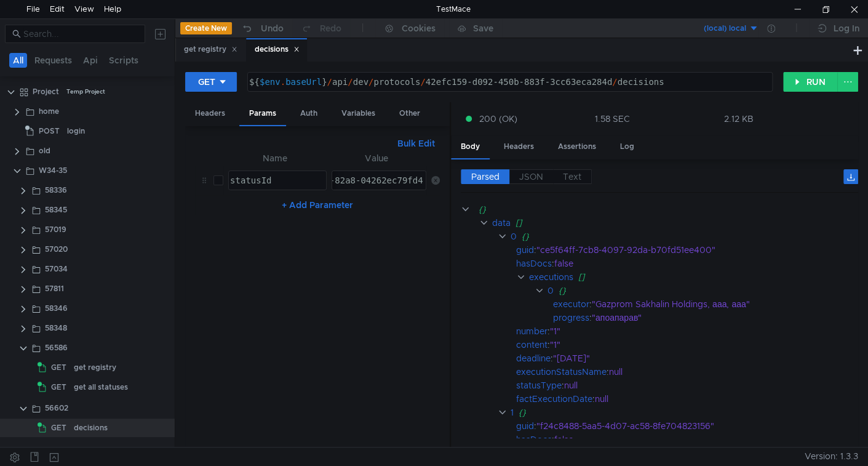
click at [220, 177] on input "checkbox" at bounding box center [219, 180] width 10 height 10
checkbox input "true"
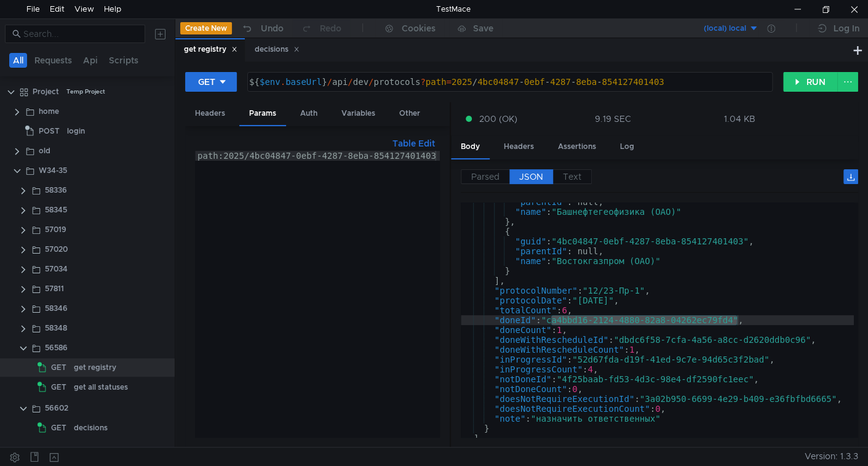
click at [633, 336] on div ""parentId" : null, "name" : "Башнефтегеофизика (ОАО)" } , { "guid" : "4bc04847-…" at bounding box center [657, 324] width 393 height 255
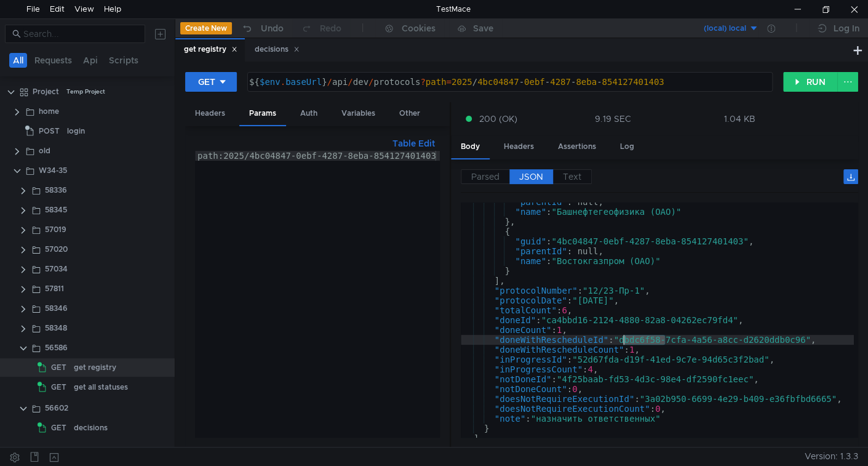
click at [633, 336] on div ""parentId" : null, "name" : "Башнефтегеофизика (ОАО)" } , { "guid" : "4bc04847-…" at bounding box center [657, 324] width 393 height 255
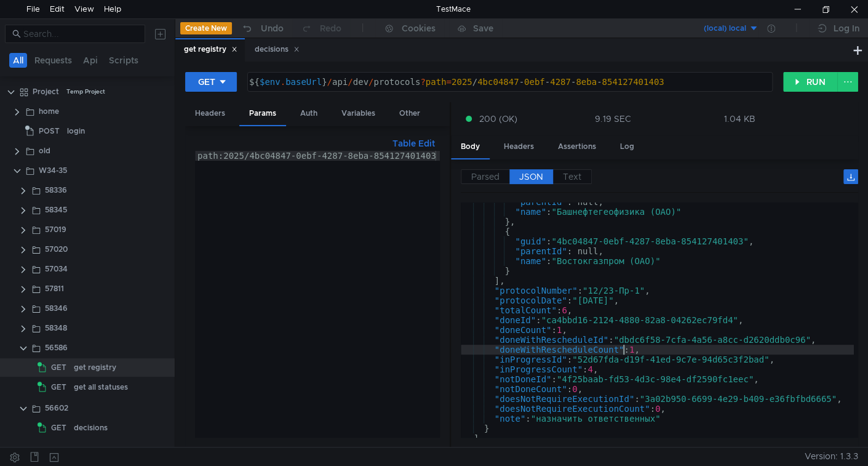
click at [621, 344] on div ""parentId" : null, "name" : "Башнефтегеофизика (ОАО)" } , { "guid" : "4bc04847-…" at bounding box center [657, 324] width 393 height 255
type textarea ""doneWithRescheduleId": "dbdc6f58-7cfa-4a56-a8cc-d2620ddb0c96","
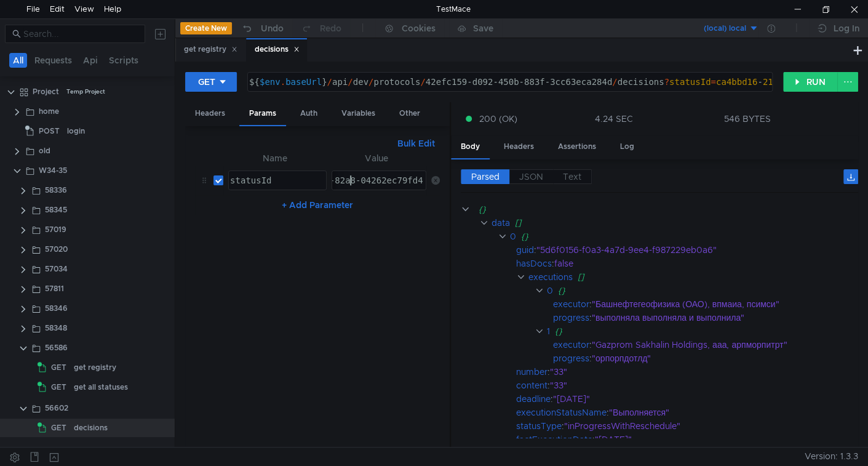
click at [353, 178] on div "ca4bbd16-2124-4880-82a8-04262ec79fd4" at bounding box center [329, 190] width 191 height 30
paste textarea "dbdc6f58-7cfa-4a56-a8cc-d2620ddb0c96"
type textarea "dbdc6f58-7cfa-4a56-a8cc-d2620ddb0c96"
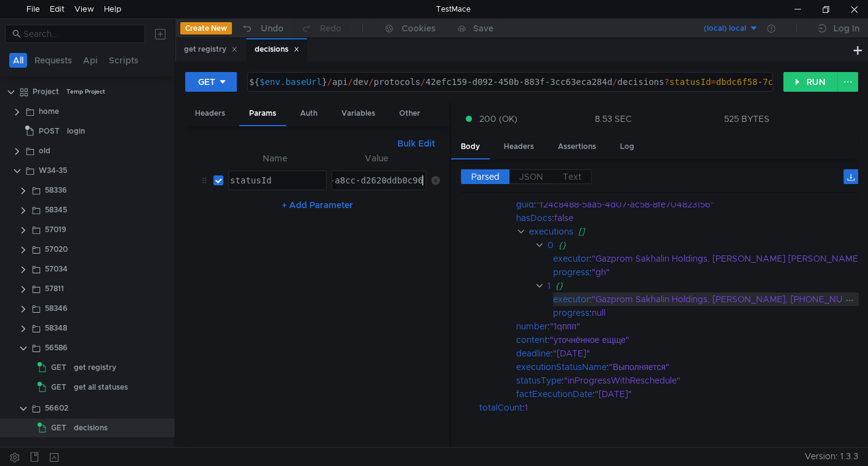
scroll to position [49, 0]
click at [92, 368] on div "get registry" at bounding box center [95, 367] width 42 height 18
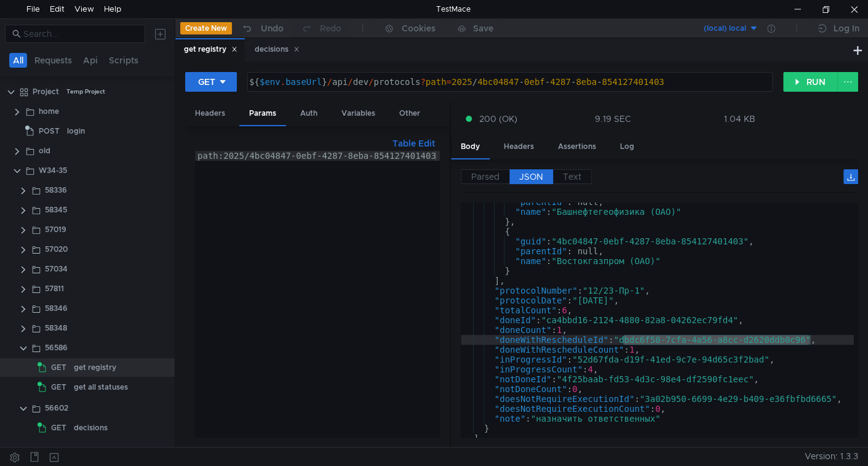
click at [583, 358] on div ""parentId" : null, "name" : "Башнефтегеофизика (ОАО)" } , { "guid" : "4bc04847-…" at bounding box center [657, 324] width 393 height 255
type textarea ""inProgressId": "52d67fda-d19f-41ed-9c7e-94d65c3f2bad","
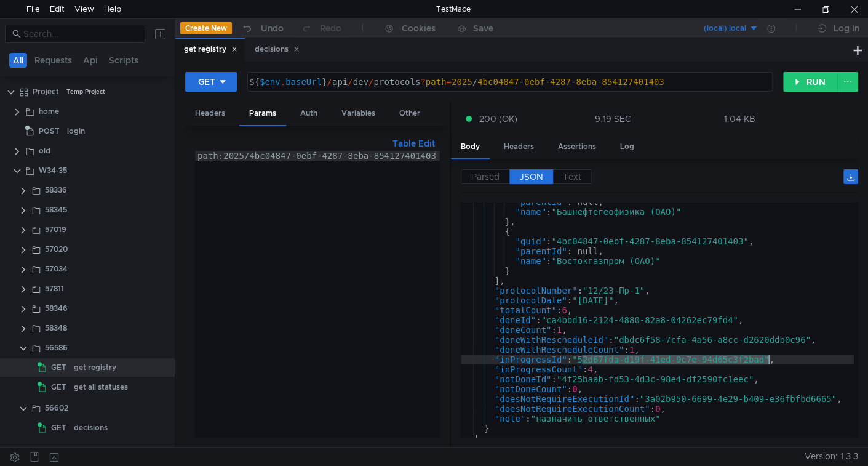
drag, startPoint x: 583, startPoint y: 358, endPoint x: 744, endPoint y: 358, distance: 161.2
click at [744, 358] on div ""parentId" : null, "name" : "Башнефтегеофизика (ОАО)" } , { "guid" : "4bc04847-…" at bounding box center [657, 324] width 393 height 255
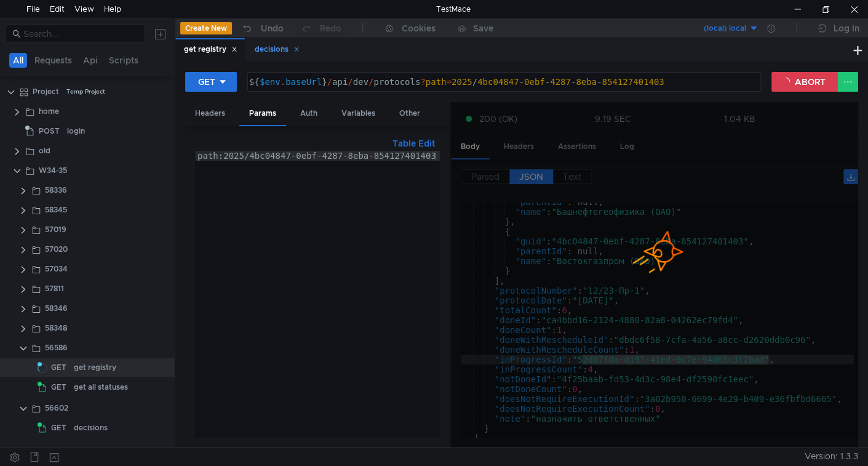
click at [266, 44] on div "decisions" at bounding box center [277, 49] width 45 height 13
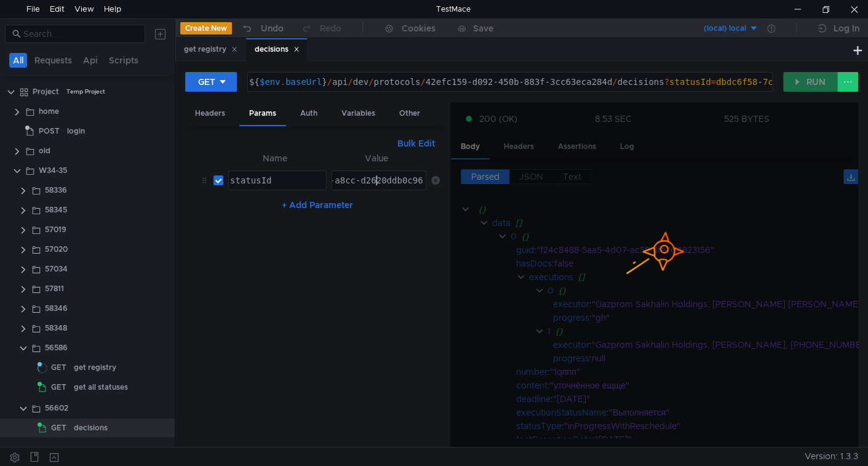
click at [375, 178] on div "dbdc6f58-7cfa-4a56-a8cc-d2620ddb0c96" at bounding box center [329, 190] width 191 height 30
paste textarea "52d67fda-d19f-41ed-9c7e-94d65c3f2bad"
type textarea "52d67fda-d19f-41ed-9c7e-94d65c3f2bad"
click at [205, 47] on div "get registry" at bounding box center [211, 49] width 54 height 13
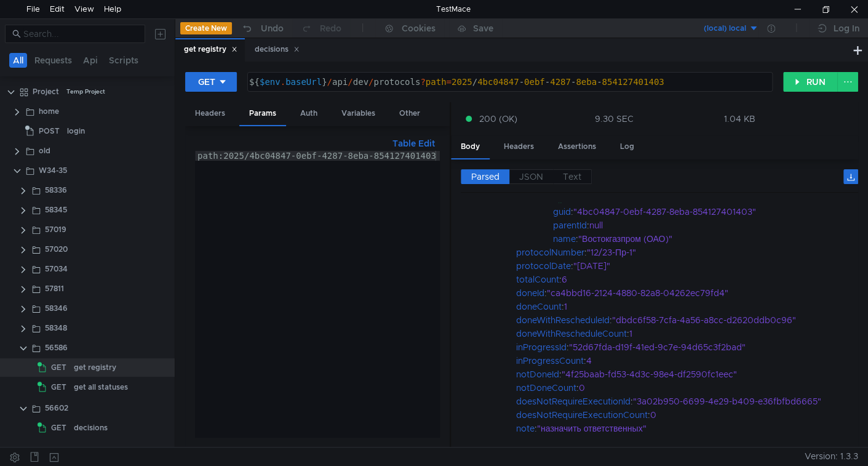
scroll to position [215, 0]
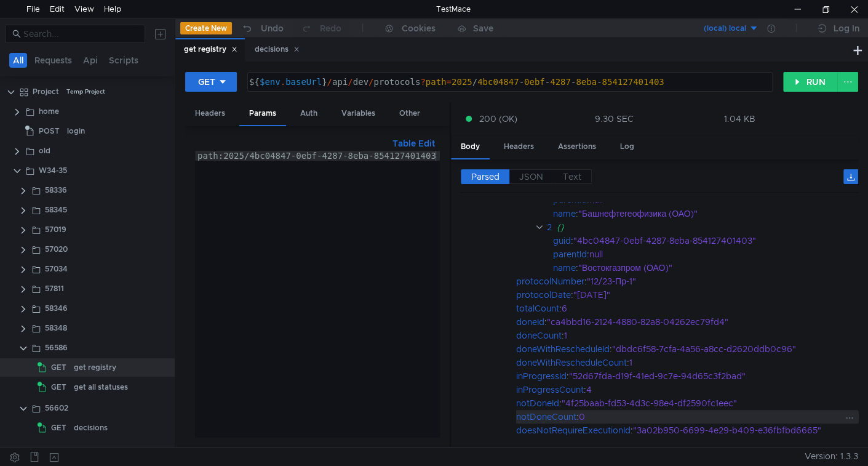
scroll to position [192, 0]
click at [273, 50] on div "decisions" at bounding box center [277, 49] width 45 height 13
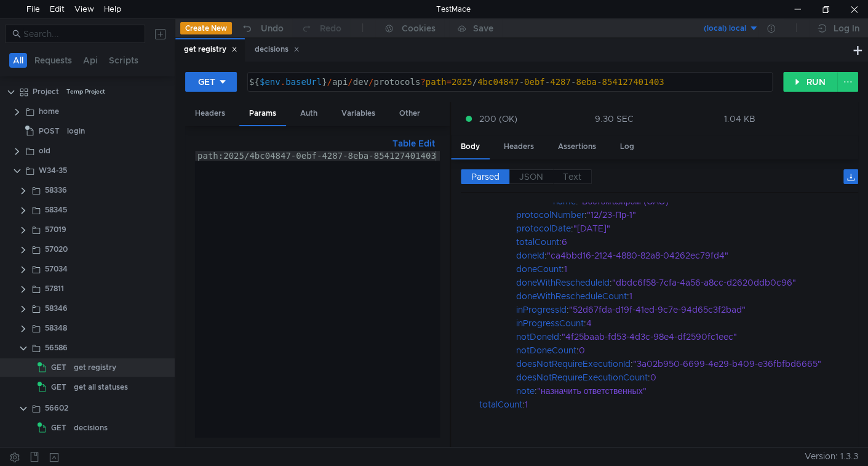
scroll to position [266, 0]
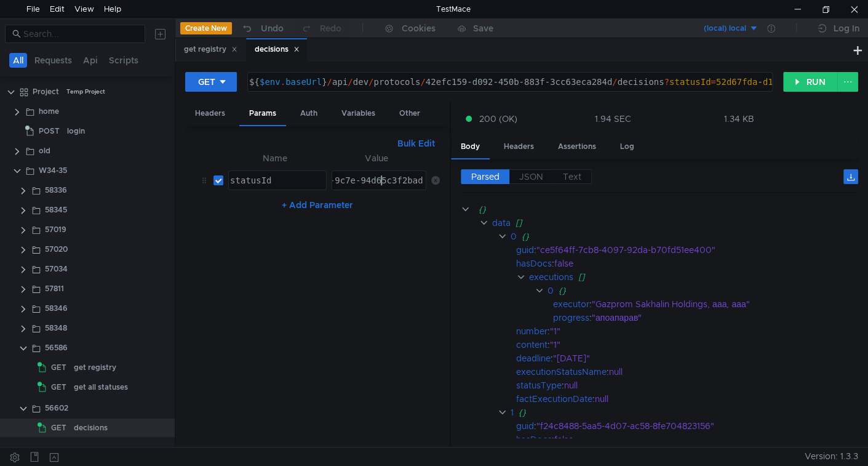
click at [380, 183] on div "52d67fda-d19f-41ed-9c7e-94d65c3f2bad" at bounding box center [329, 190] width 191 height 30
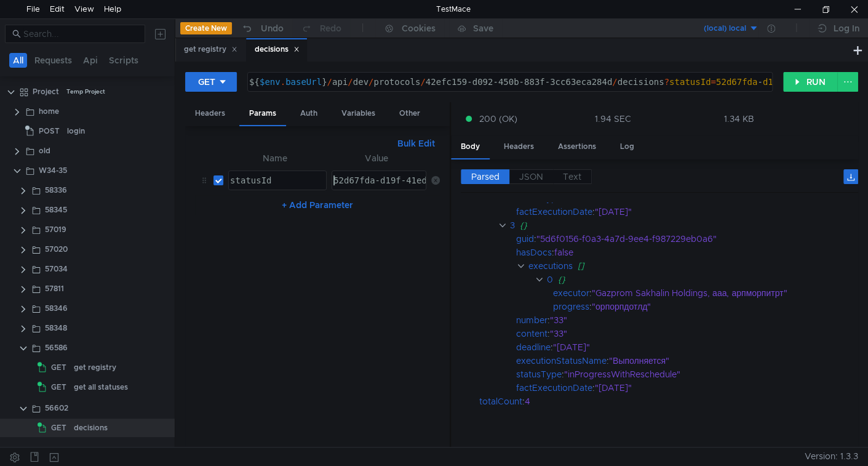
scroll to position [577, 0]
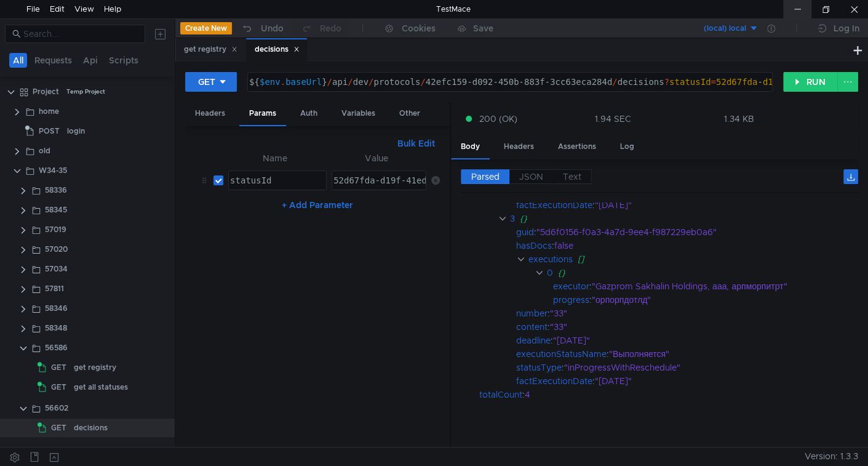
click at [794, 15] on div at bounding box center [797, 9] width 28 height 18
